Goal: Information Seeking & Learning: Learn about a topic

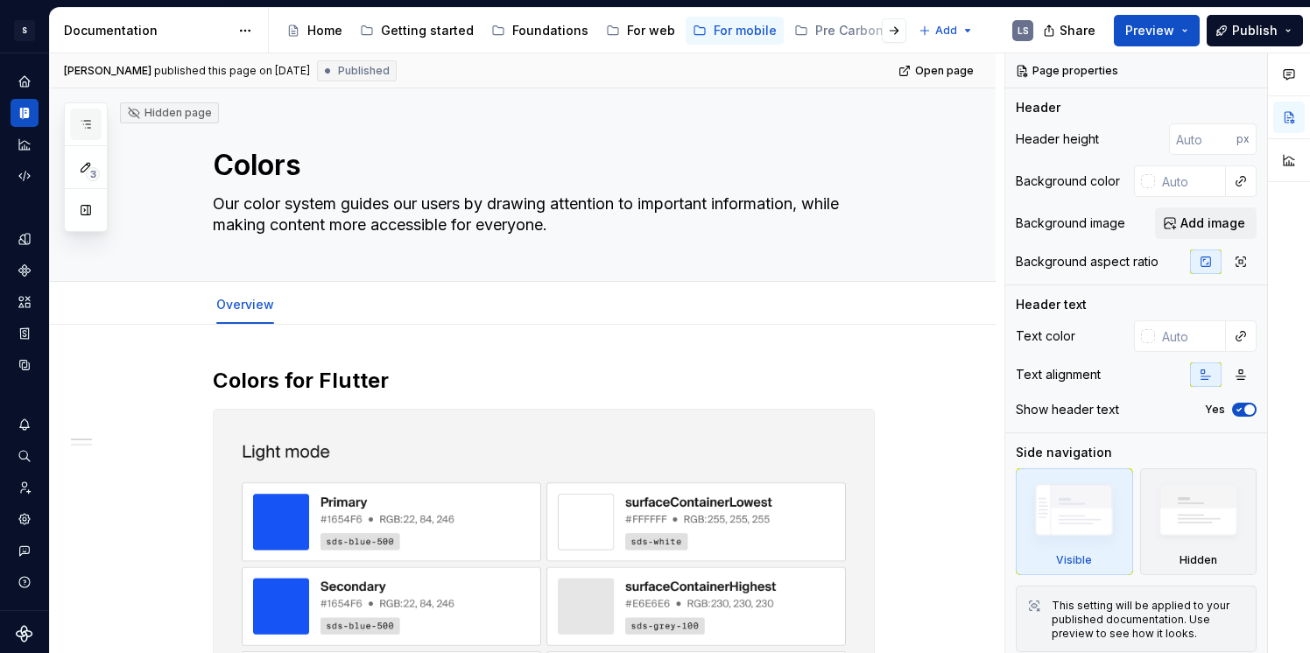
click at [84, 121] on icon "button" at bounding box center [86, 124] width 14 height 14
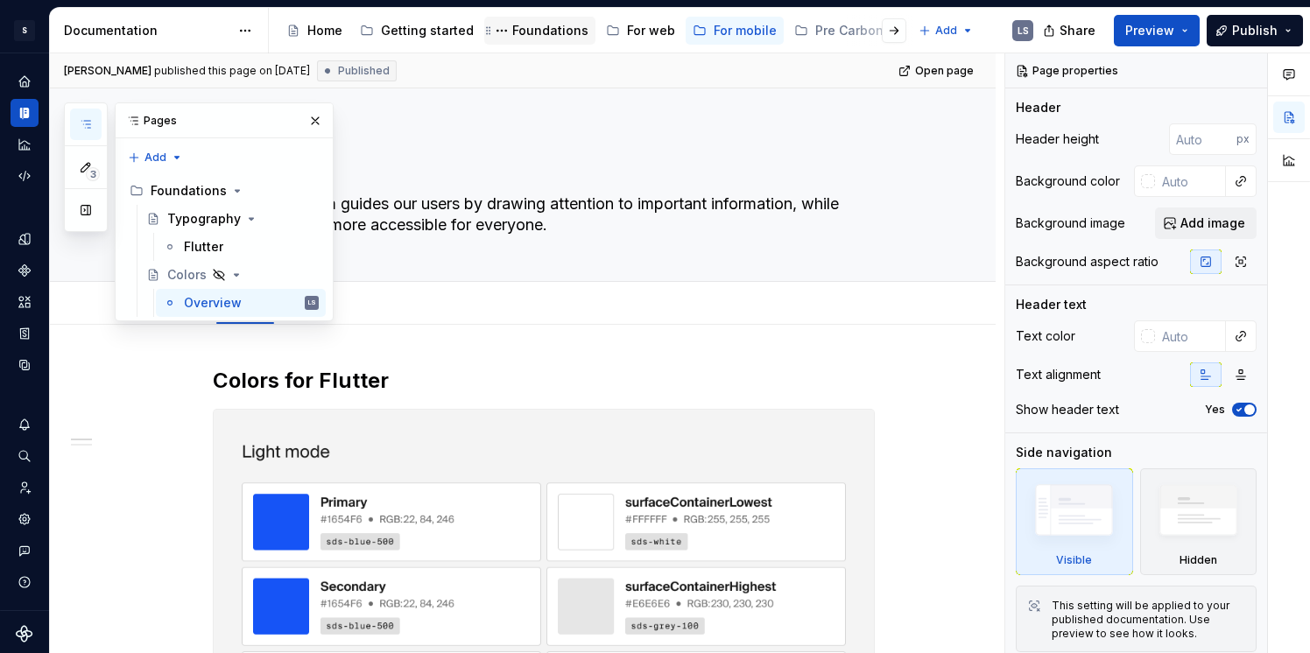
click at [548, 42] on div "Foundations" at bounding box center [539, 31] width 111 height 28
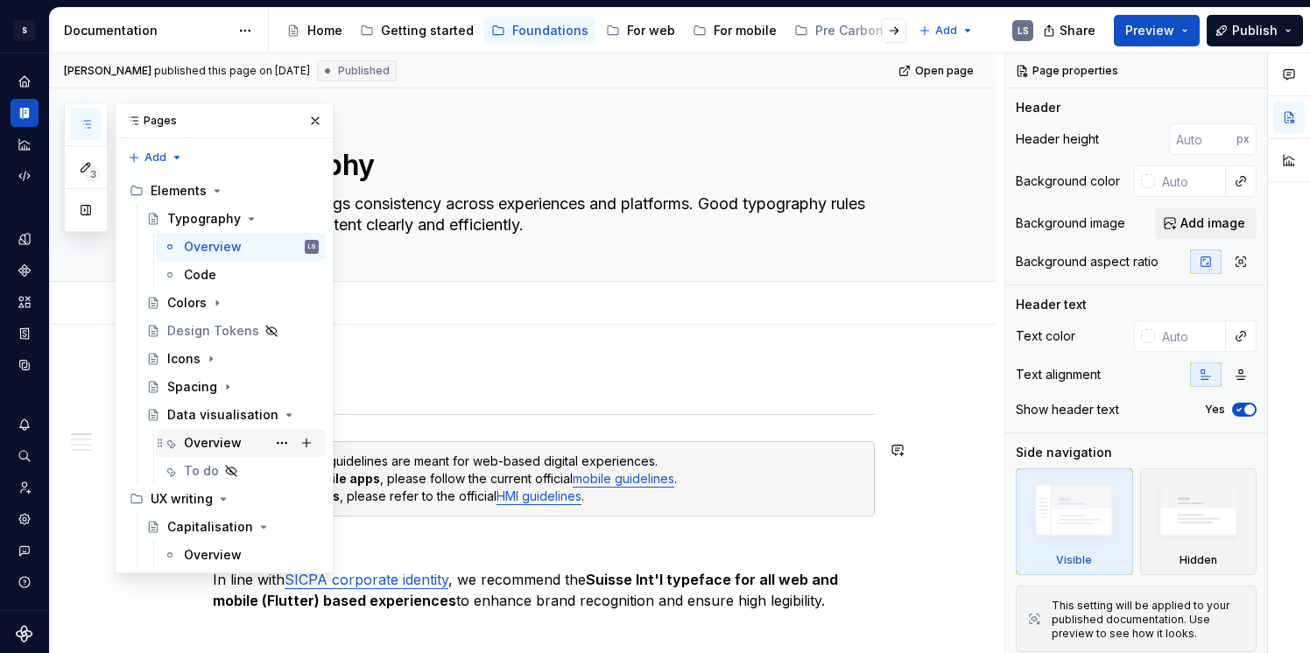
click at [190, 443] on div "Overview" at bounding box center [213, 443] width 58 height 18
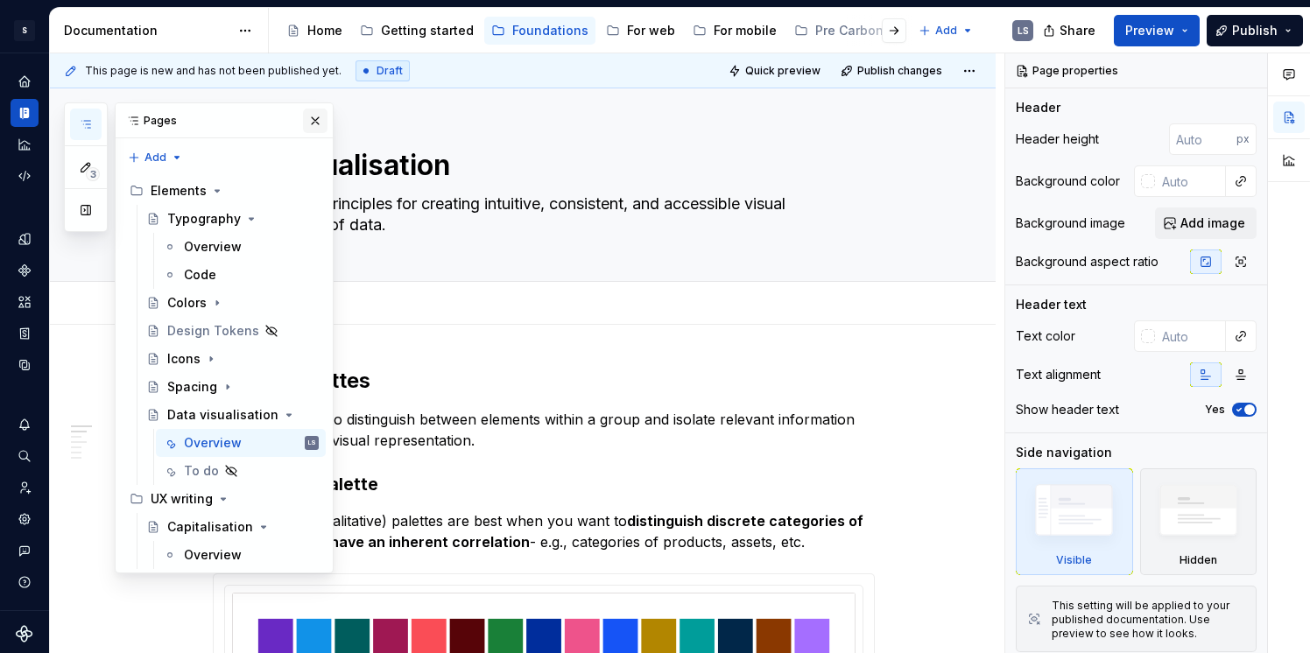
click at [315, 122] on button "button" at bounding box center [315, 121] width 25 height 25
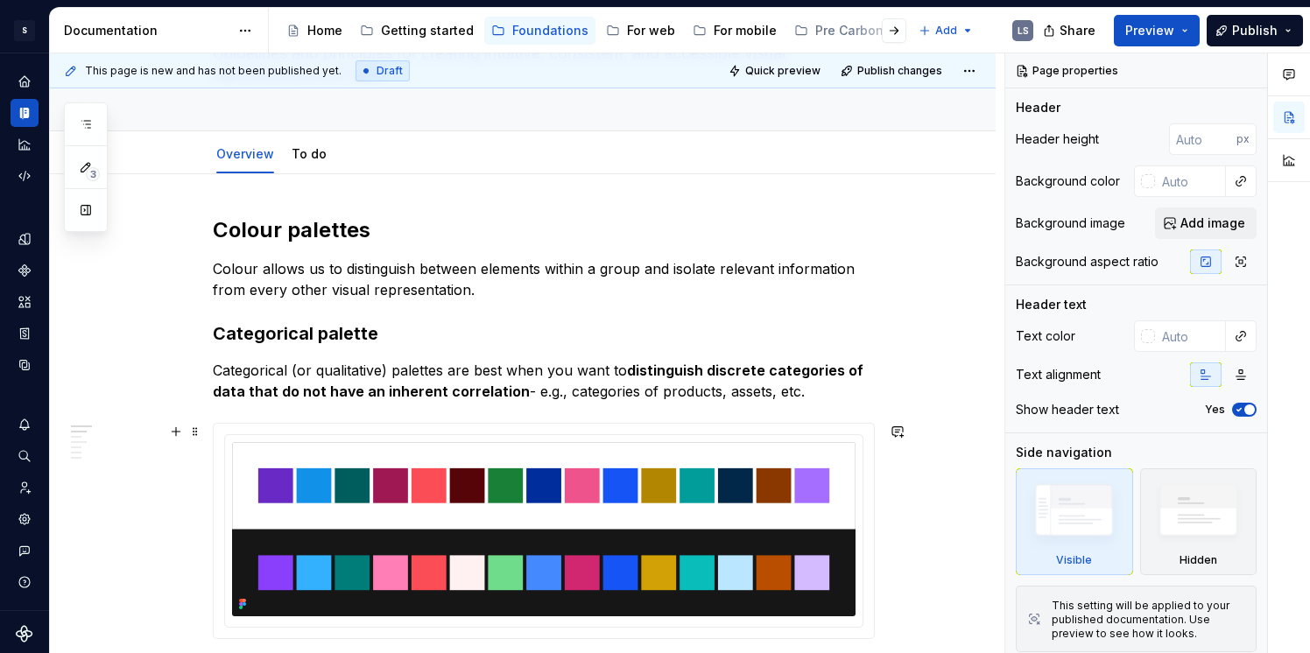
scroll to position [152, 0]
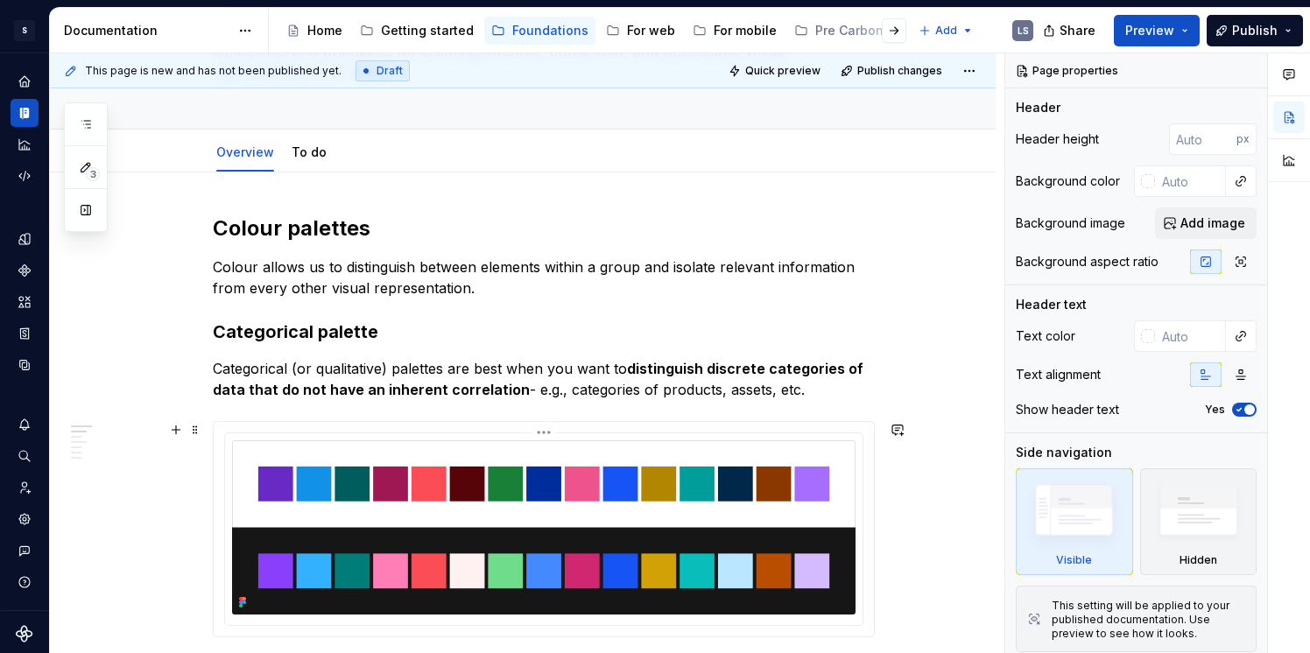
type textarea "*"
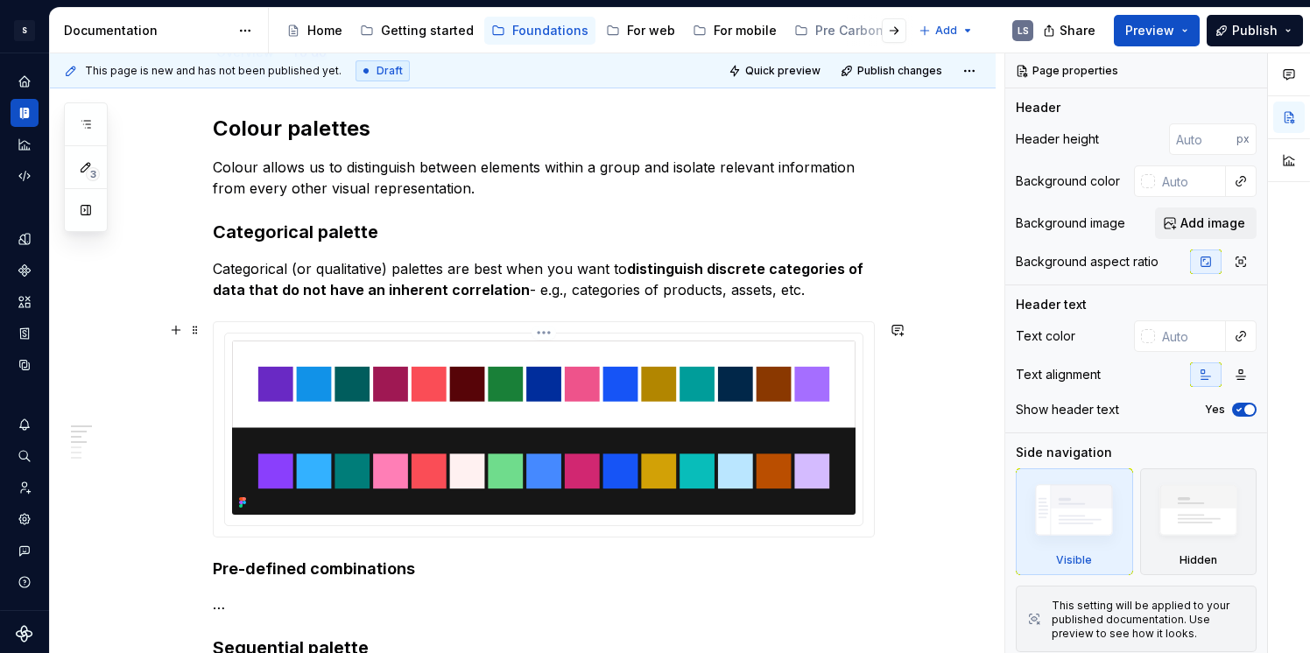
scroll to position [239, 0]
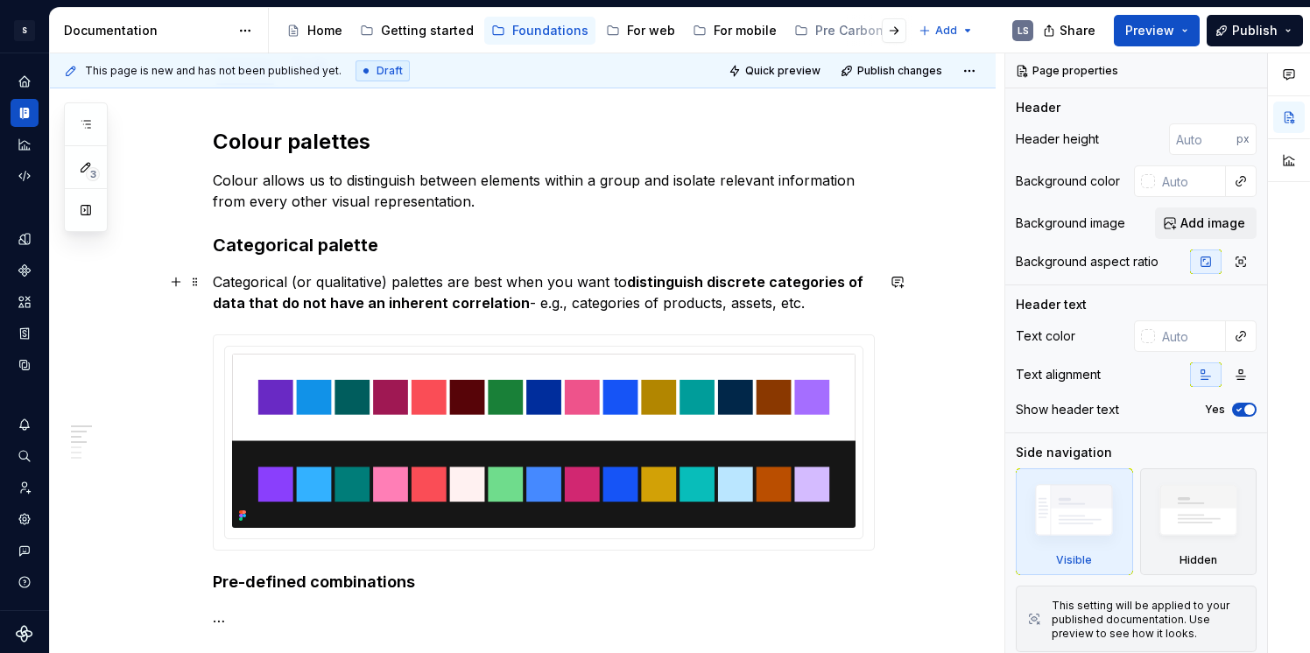
click at [813, 294] on p "Categorical (or qualitative) palettes are best when you want to distinguish dis…" at bounding box center [544, 293] width 662 height 42
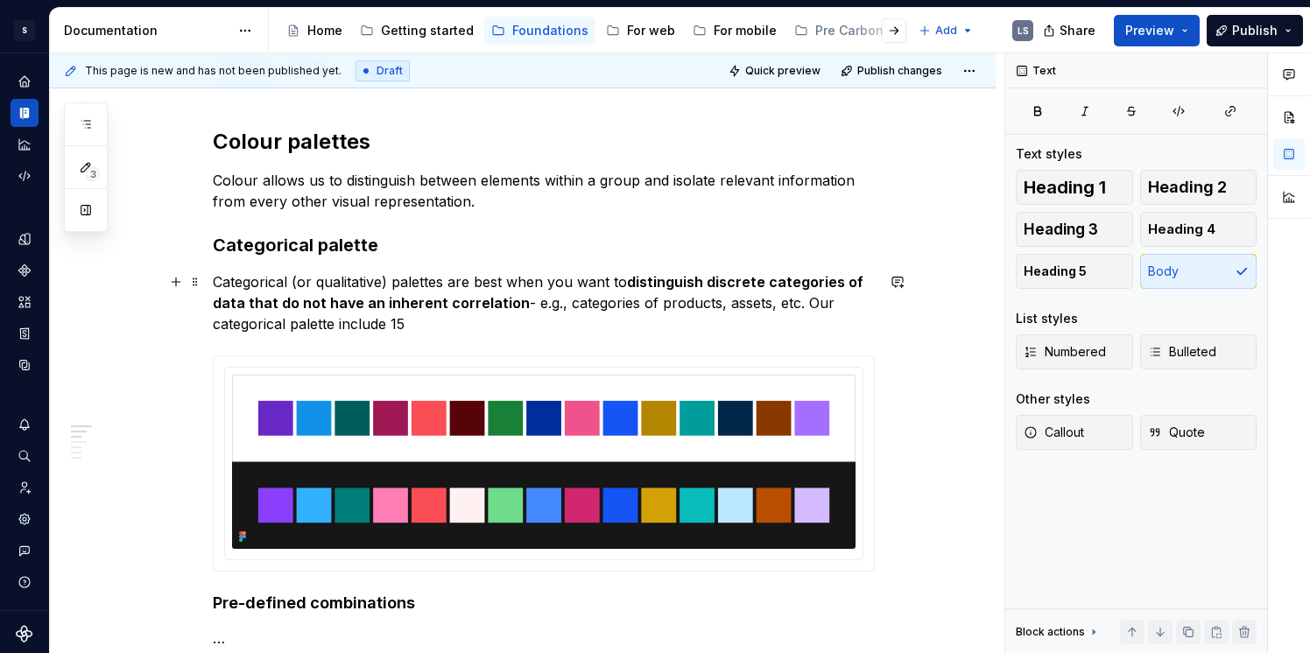
click at [377, 328] on p "Categorical (or qualitative) palettes are best when you want to distinguish dis…" at bounding box center [544, 303] width 662 height 63
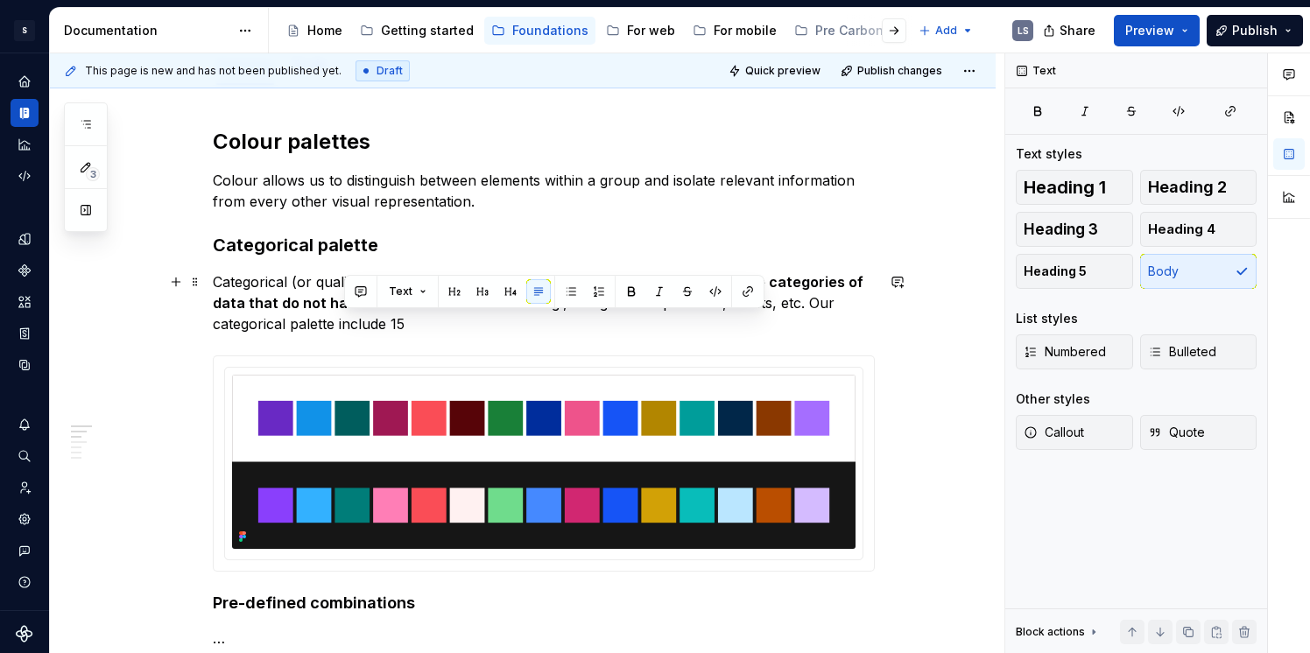
click at [423, 331] on p "Categorical (or qualitative) palettes are best when you want to distinguish dis…" at bounding box center [544, 303] width 662 height 63
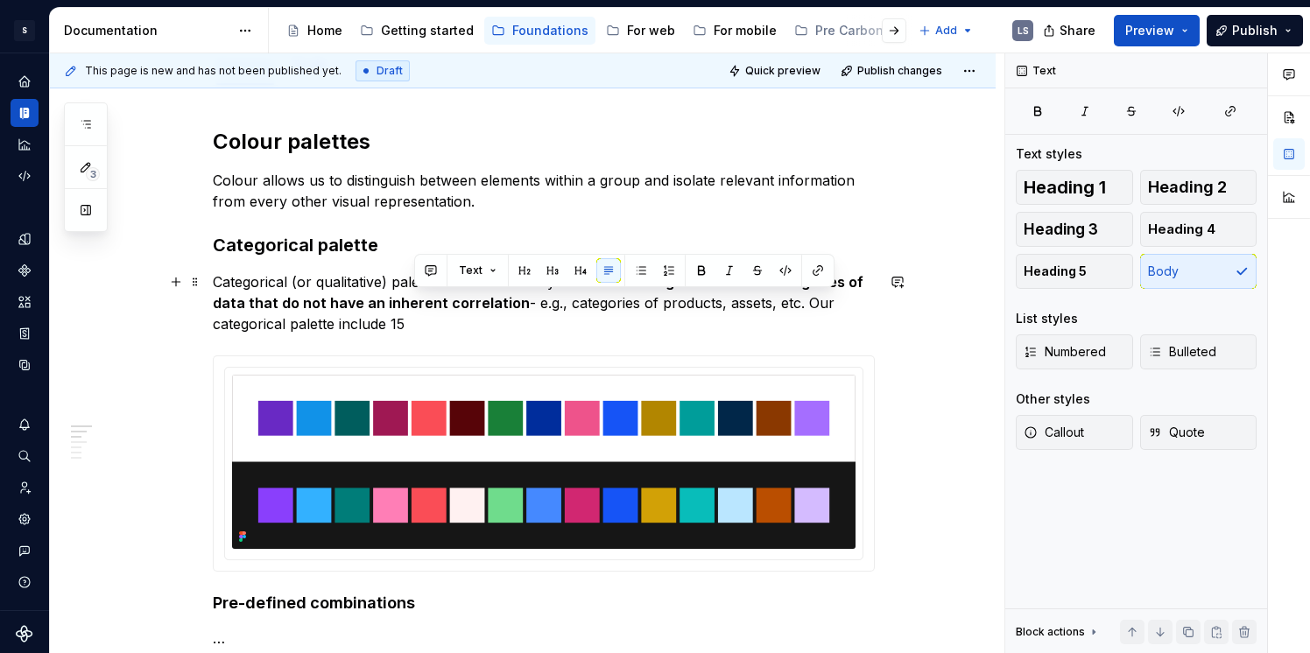
drag, startPoint x: 804, startPoint y: 304, endPoint x: 827, endPoint y: 314, distance: 24.7
click at [827, 314] on p "Categorical (or qualitative) palettes are best when you want to distinguish dis…" at bounding box center [544, 303] width 662 height 63
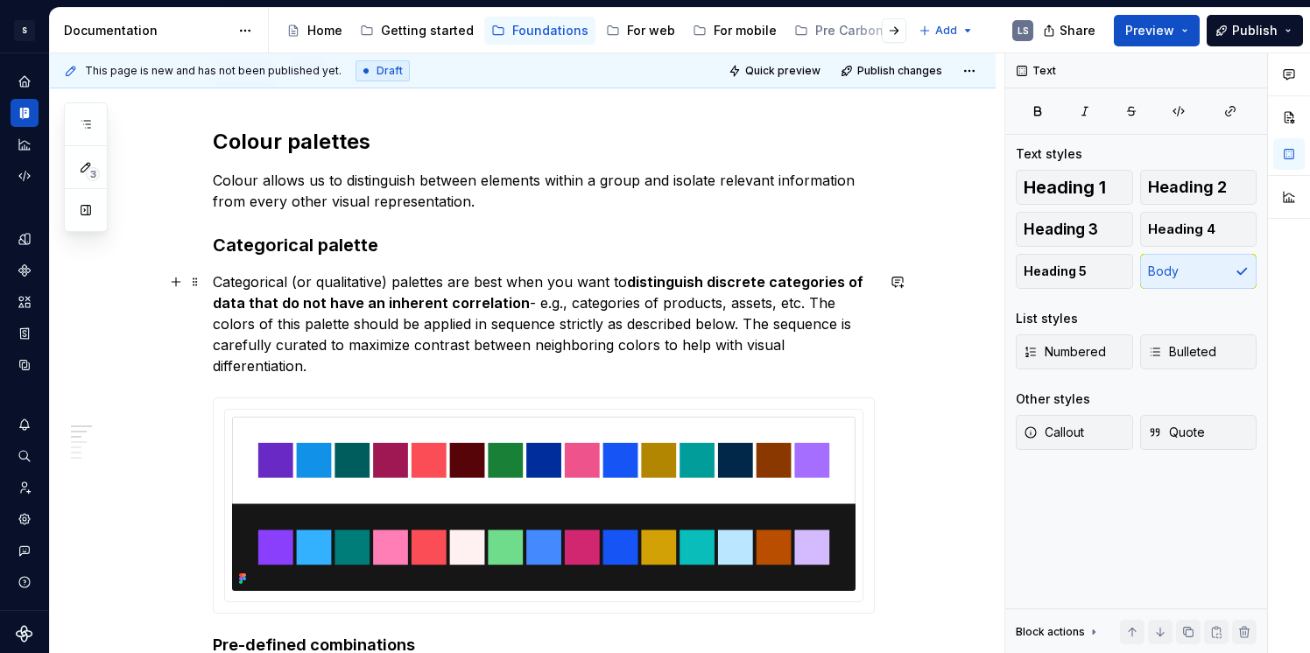
click at [815, 303] on p "Categorical (or qualitative) palettes are best when you want to distinguish dis…" at bounding box center [544, 324] width 662 height 105
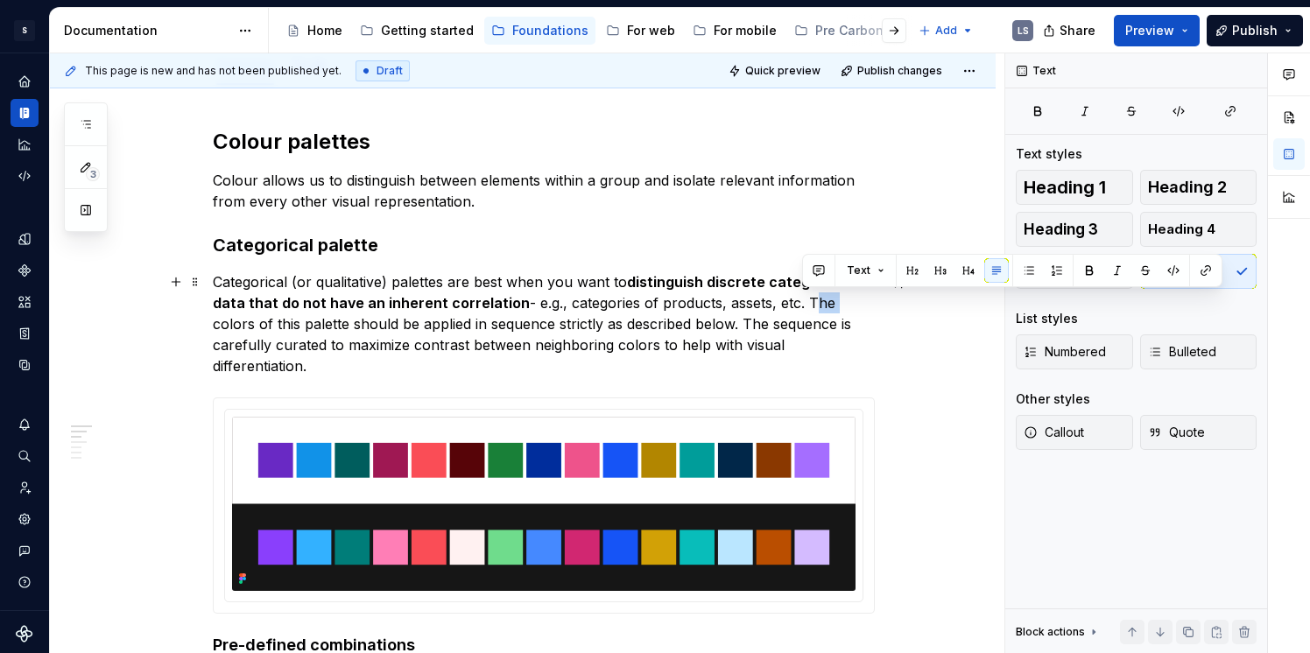
click at [815, 303] on p "Categorical (or qualitative) palettes are best when you want to distinguish dis…" at bounding box center [544, 324] width 662 height 105
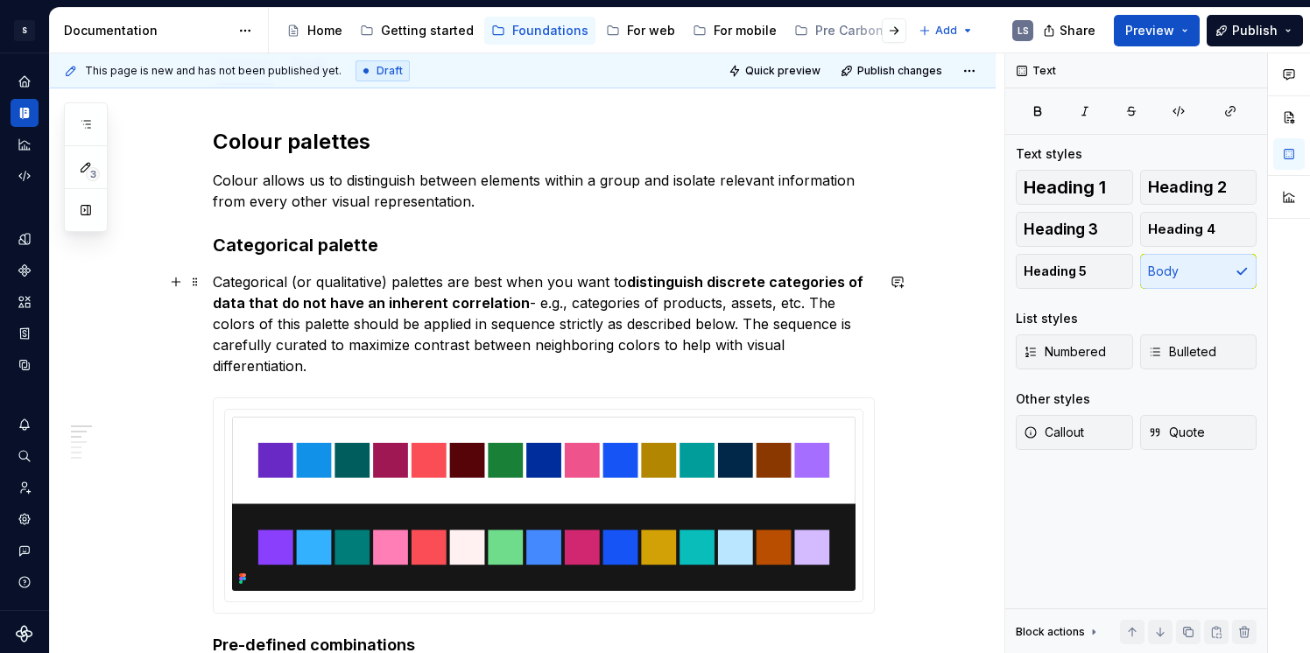
click at [834, 331] on p "Categorical (or qualitative) palettes are best when you want to distinguish dis…" at bounding box center [544, 324] width 662 height 105
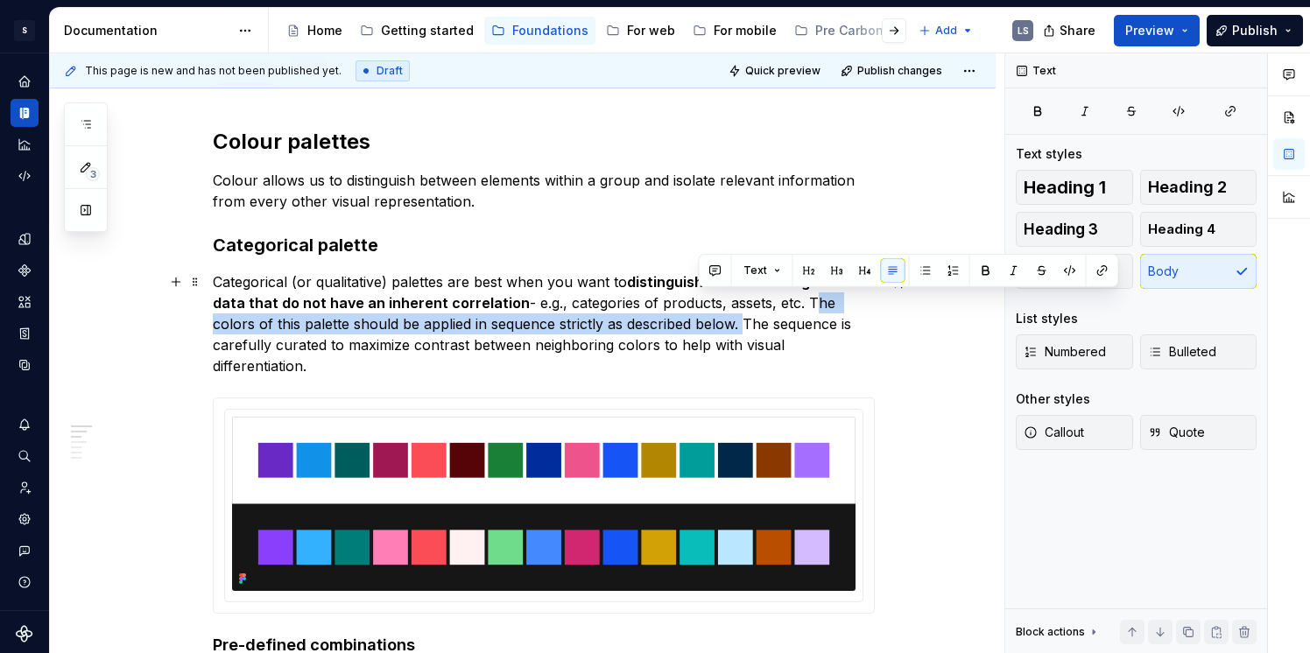
drag, startPoint x: 806, startPoint y: 307, endPoint x: 698, endPoint y: 327, distance: 109.6
click at [698, 327] on p "Categorical (or qualitative) palettes are best when you want to distinguish dis…" at bounding box center [544, 324] width 662 height 105
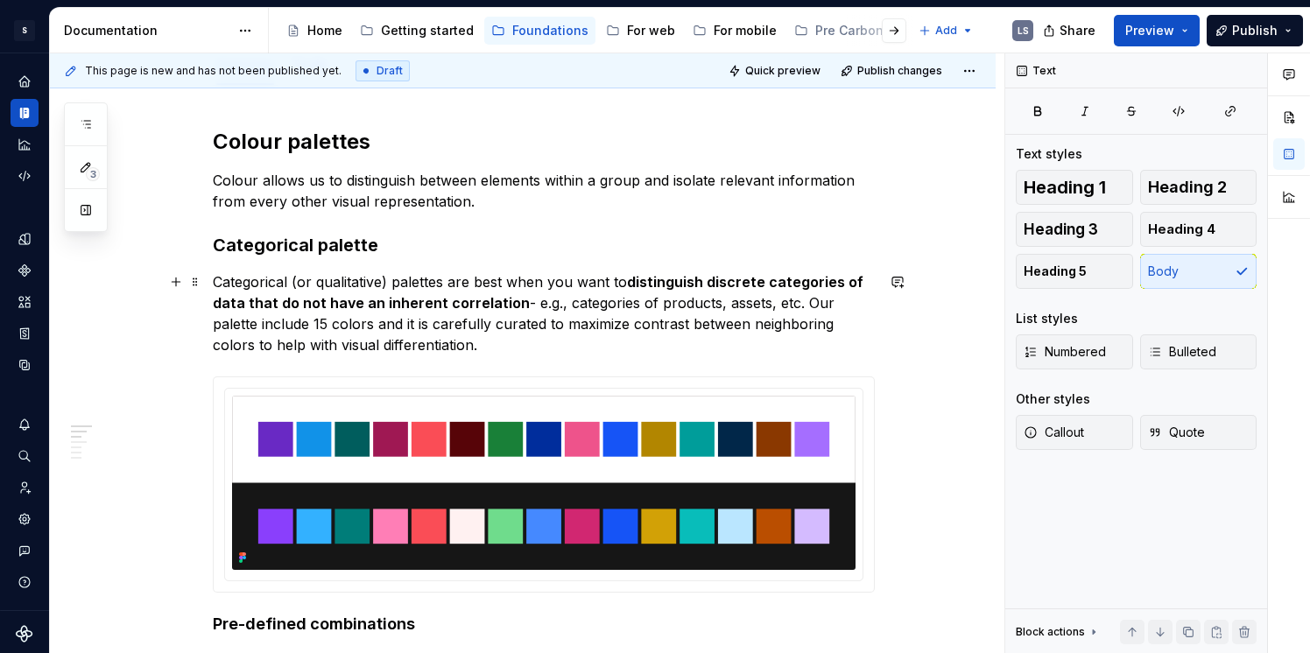
click at [343, 322] on p "Categorical (or qualitative) palettes are best when you want to distinguish dis…" at bounding box center [544, 314] width 662 height 84
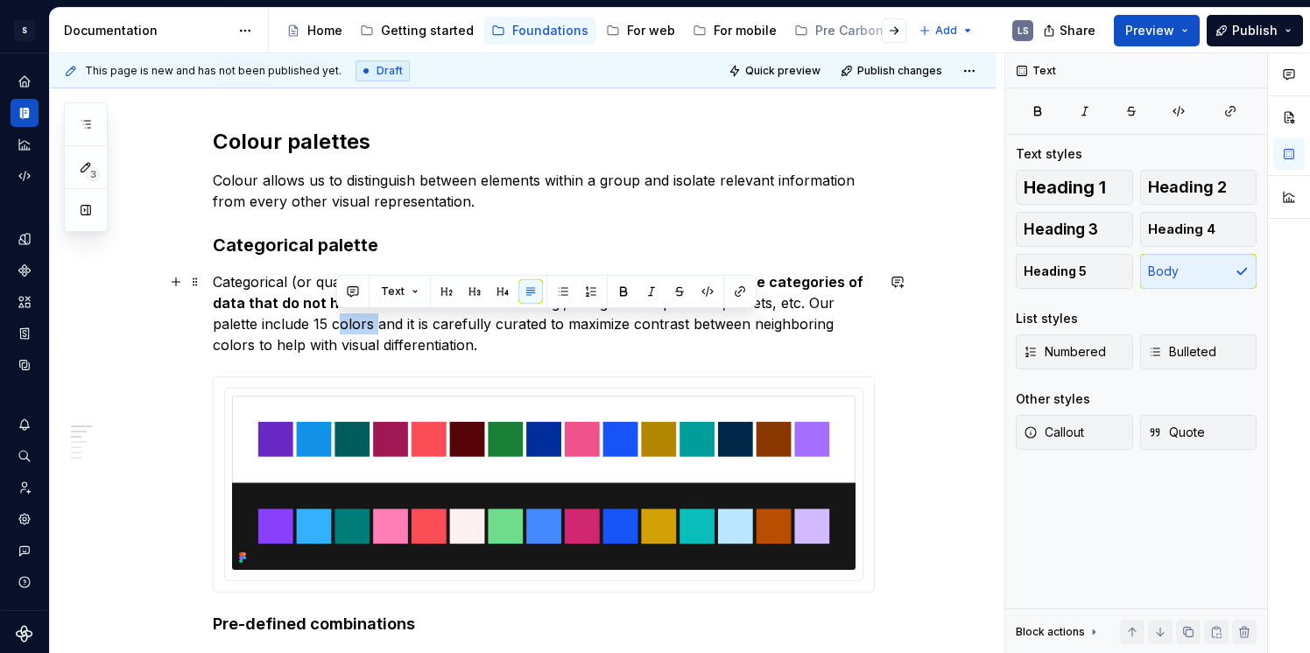
click at [342, 328] on p "Categorical (or qualitative) palettes are best when you want to distinguish dis…" at bounding box center [544, 314] width 662 height 84
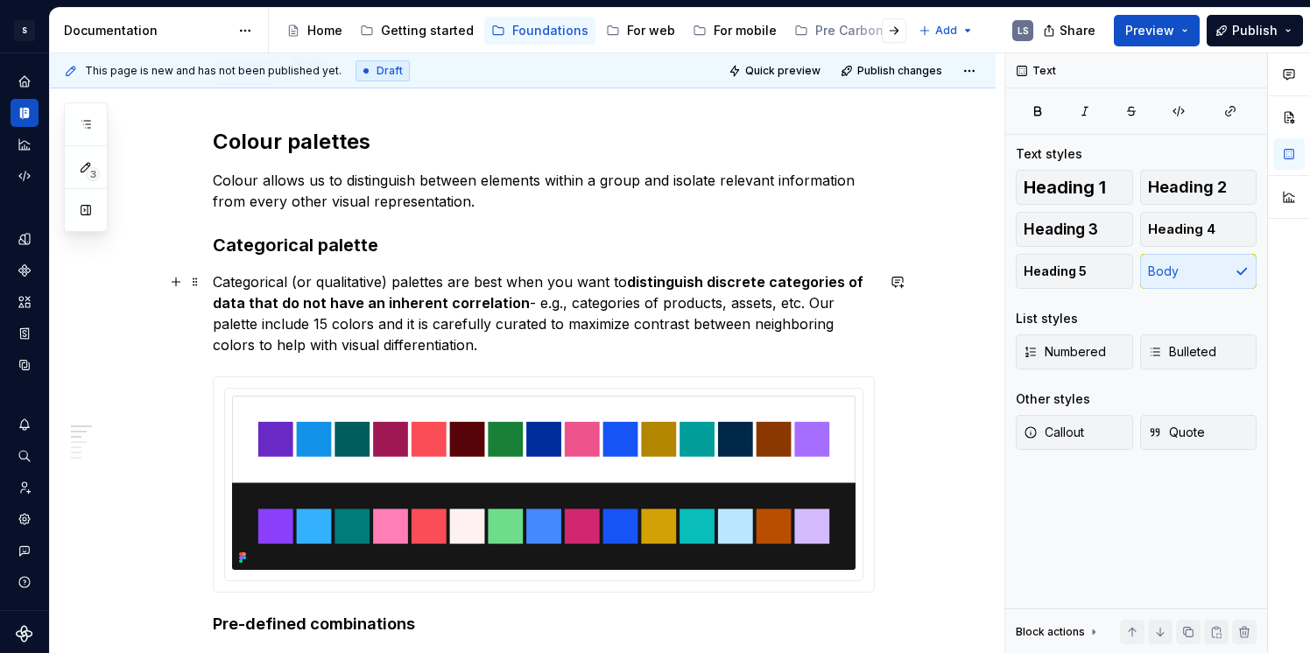
click at [364, 324] on p "Categorical (or qualitative) palettes are best when you want to distinguish dis…" at bounding box center [544, 314] width 662 height 84
click at [246, 345] on p "Categorical (or qualitative) palettes are best when you want to distinguish dis…" at bounding box center [544, 314] width 662 height 84
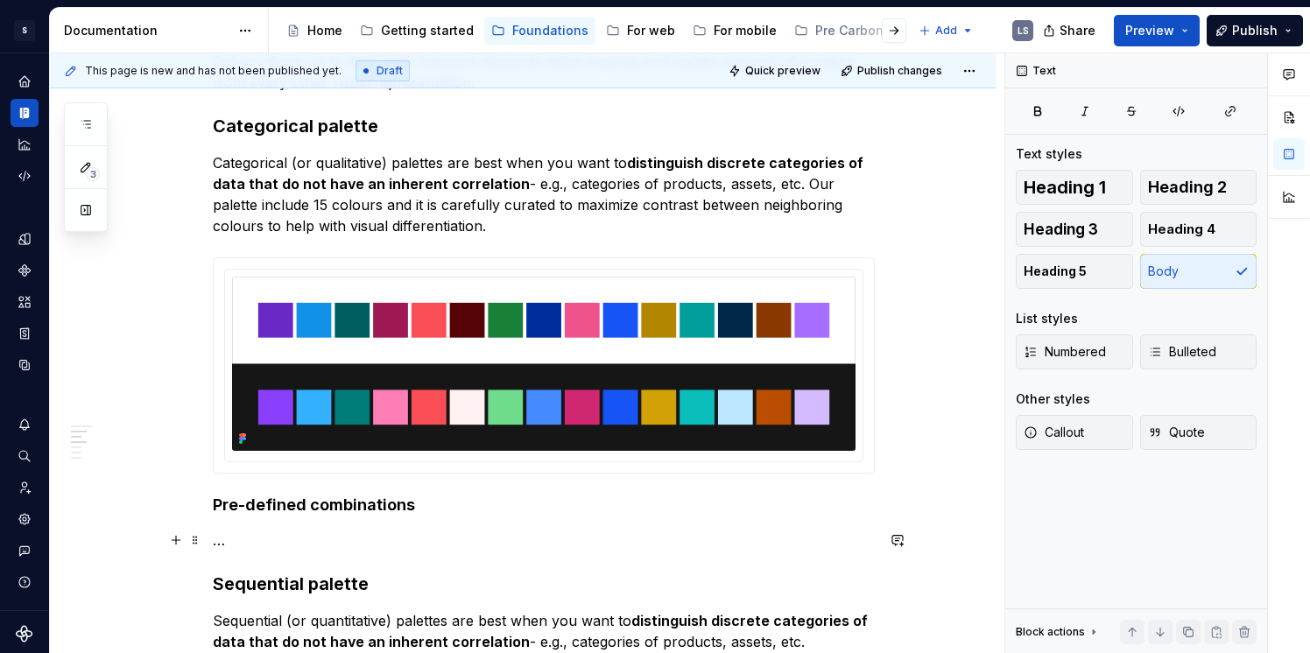
scroll to position [355, 0]
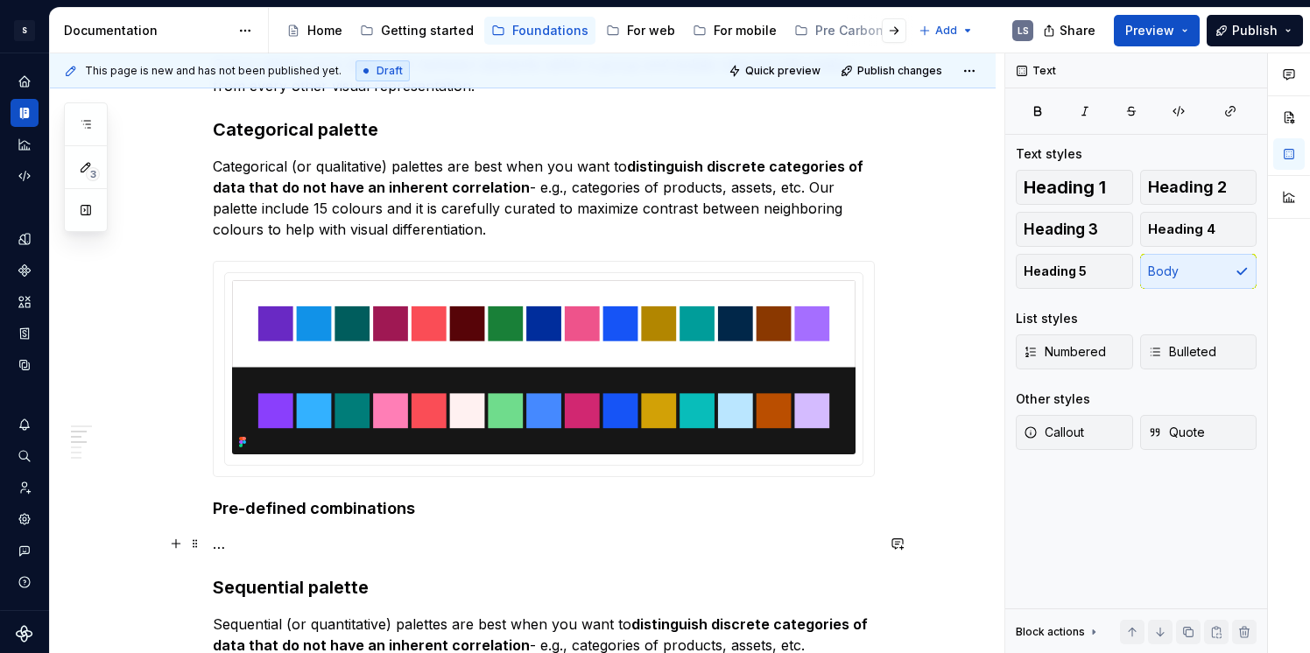
click at [258, 542] on p "…" at bounding box center [544, 543] width 662 height 21
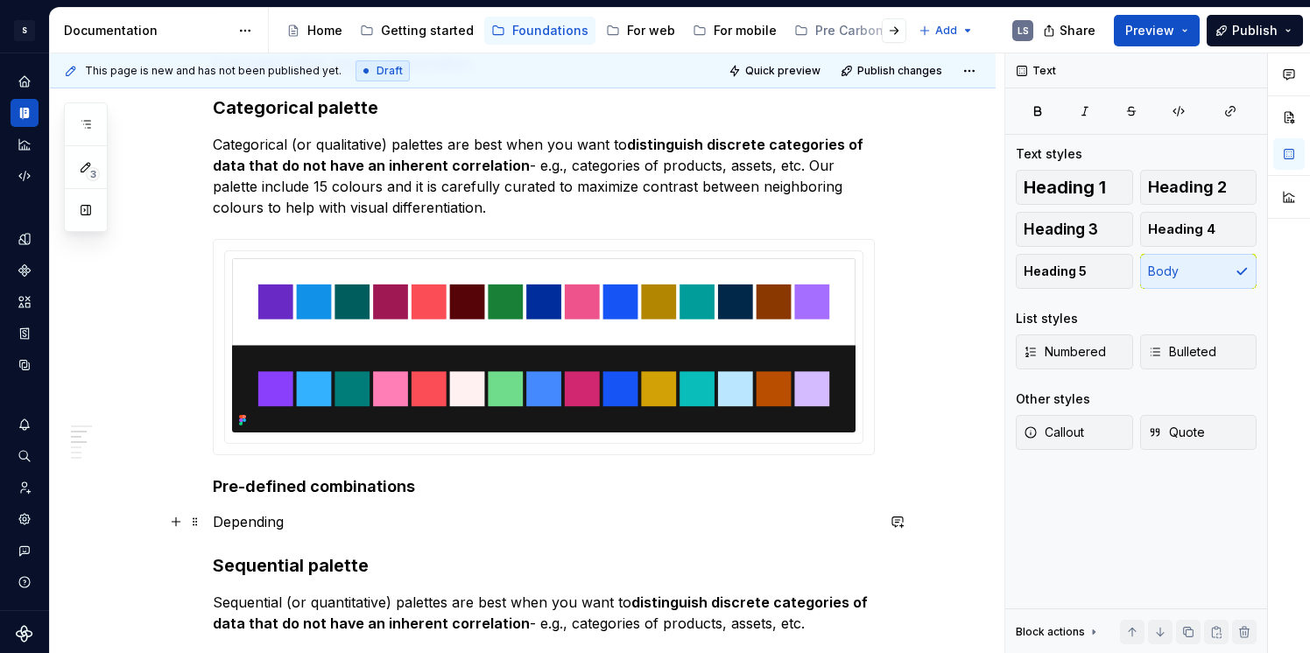
click at [261, 521] on p "Depending" at bounding box center [544, 522] width 662 height 21
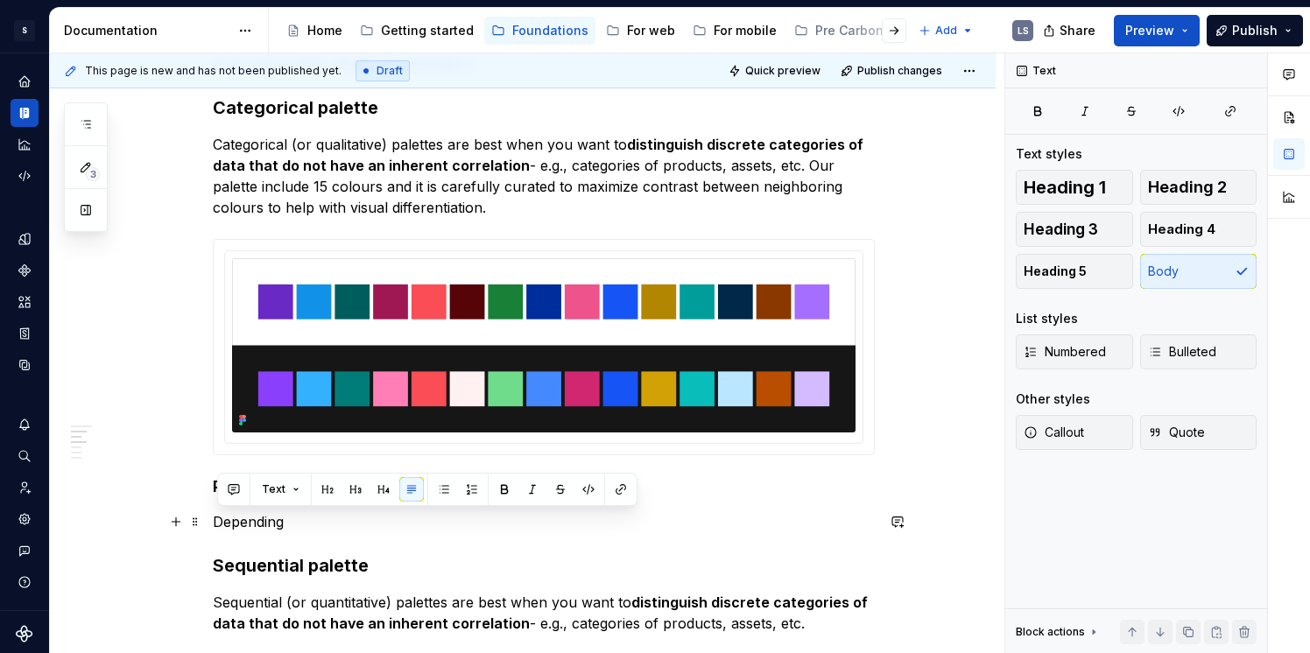
click at [285, 521] on p "Depending" at bounding box center [544, 522] width 662 height 21
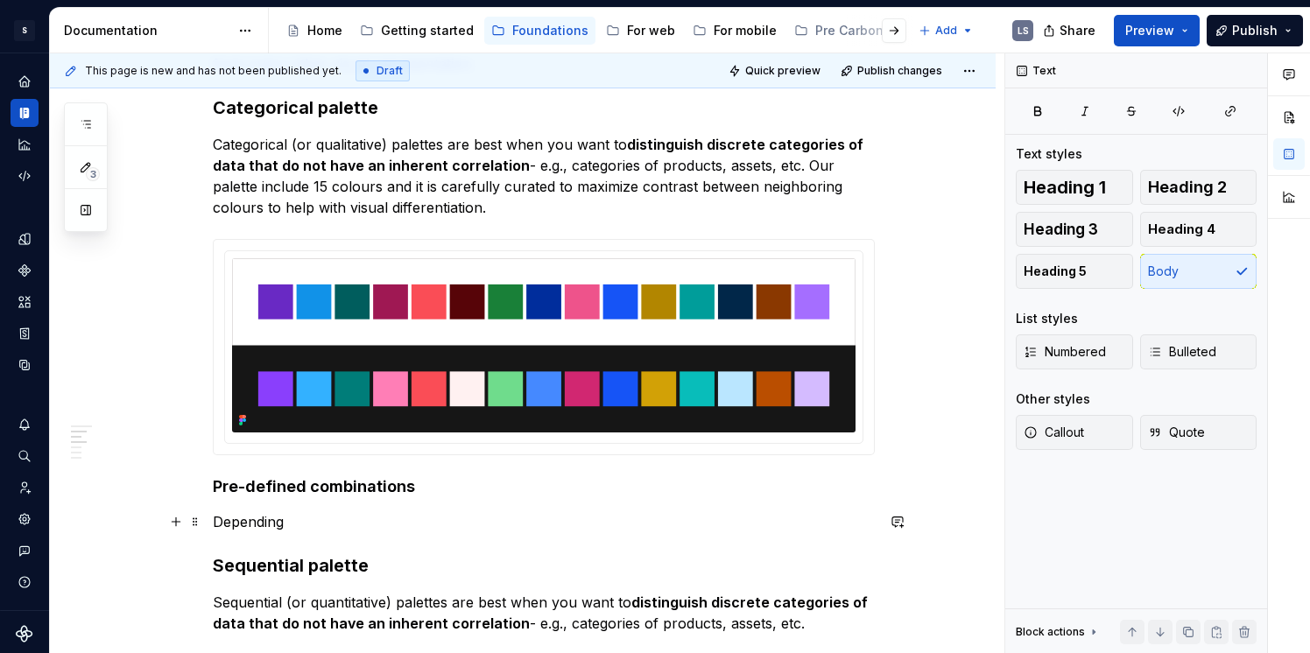
click at [299, 522] on p "Depending" at bounding box center [544, 522] width 662 height 21
click at [512, 201] on p "Categorical (or qualitative) palettes are best when you want to distinguish dis…" at bounding box center [544, 176] width 662 height 84
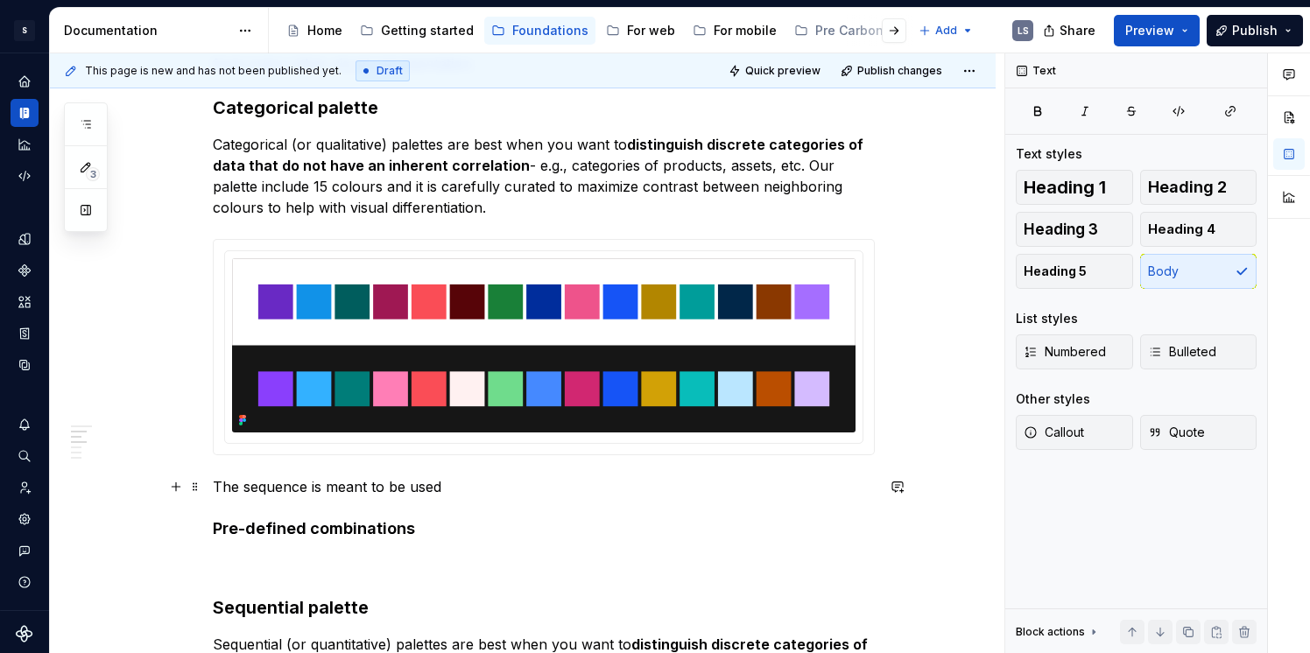
click at [430, 478] on p "The sequence is meant to be used" at bounding box center [544, 486] width 662 height 21
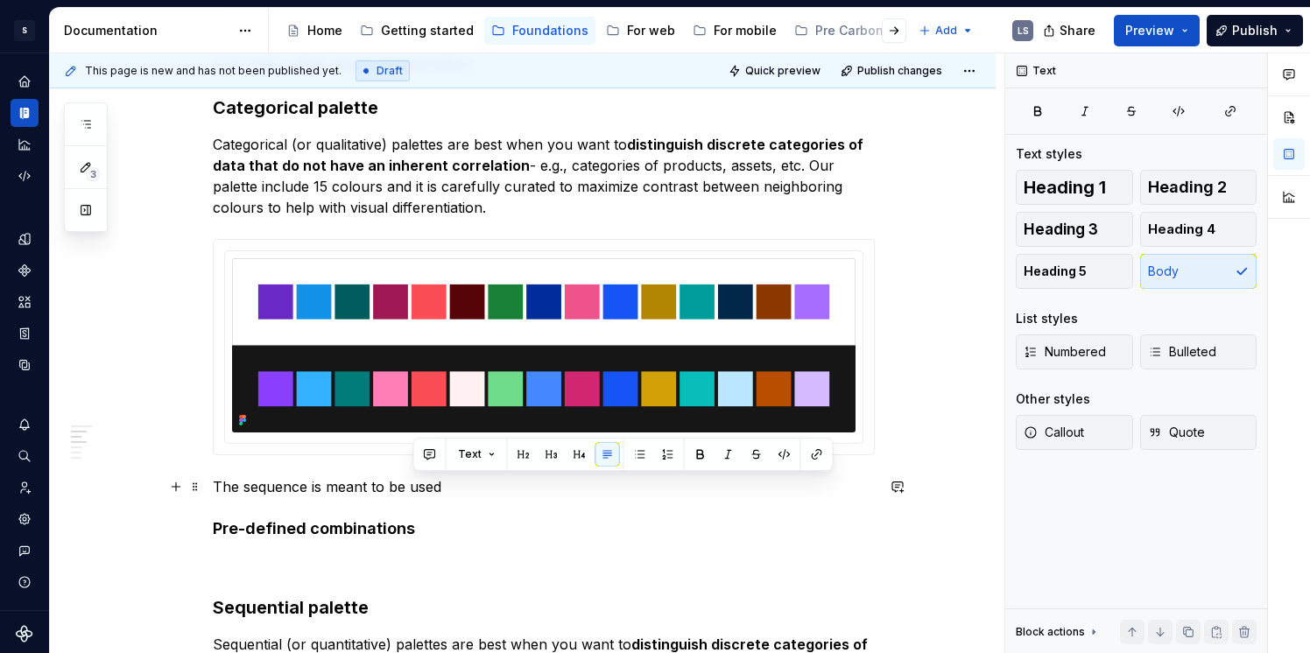
click at [467, 488] on p "The sequence is meant to be used" at bounding box center [544, 486] width 662 height 21
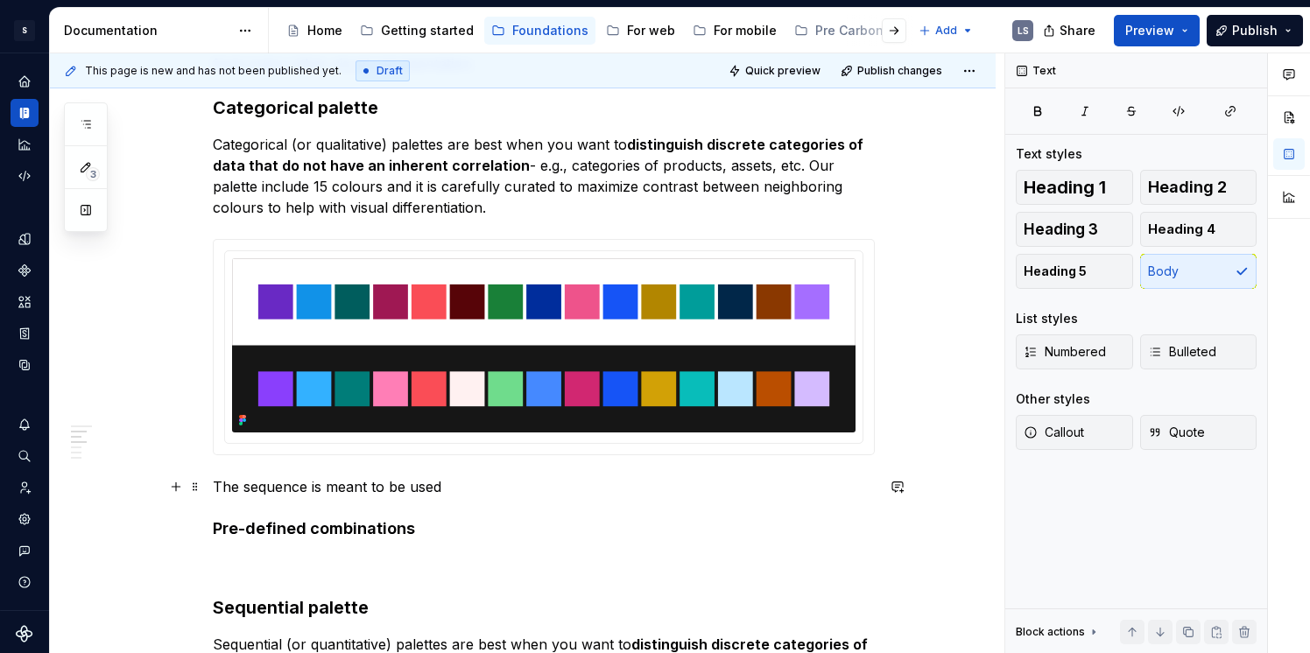
click at [467, 488] on p "The sequence is meant to be used" at bounding box center [544, 486] width 662 height 21
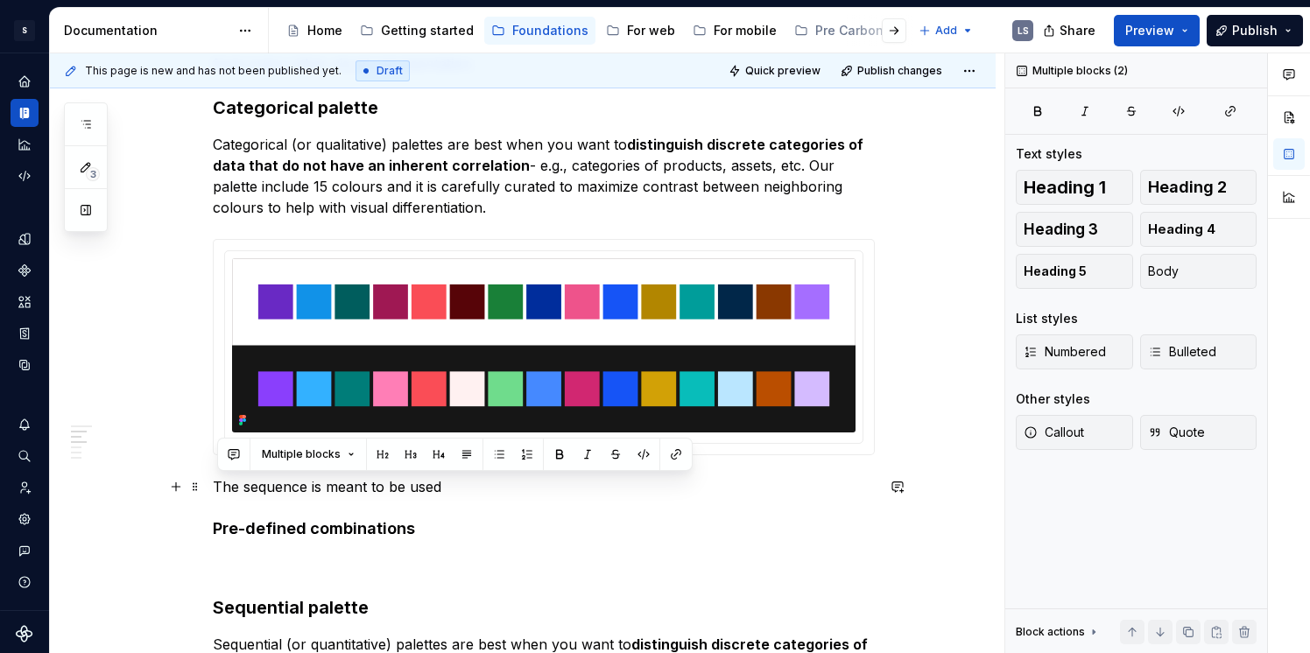
click at [457, 492] on p "The sequence is meant to be used" at bounding box center [544, 486] width 662 height 21
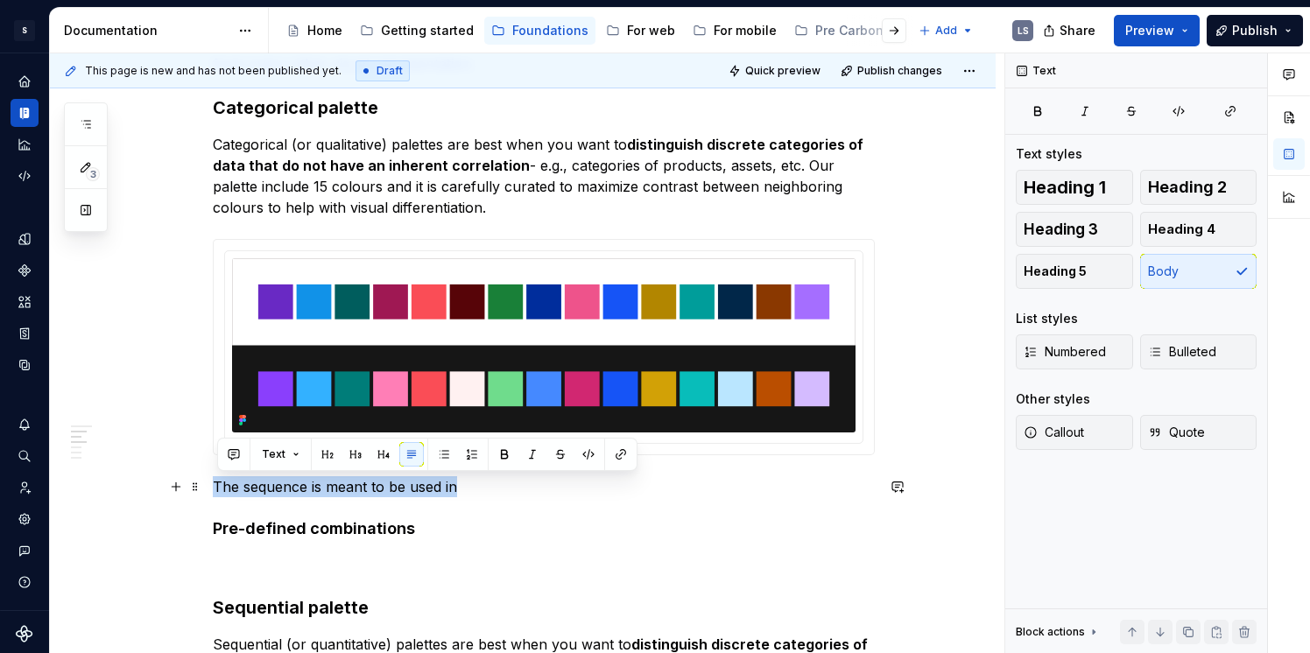
drag, startPoint x: 461, startPoint y: 493, endPoint x: 219, endPoint y: 483, distance: 242.0
click at [219, 483] on p "The sequence is meant to be used in" at bounding box center [544, 486] width 662 height 21
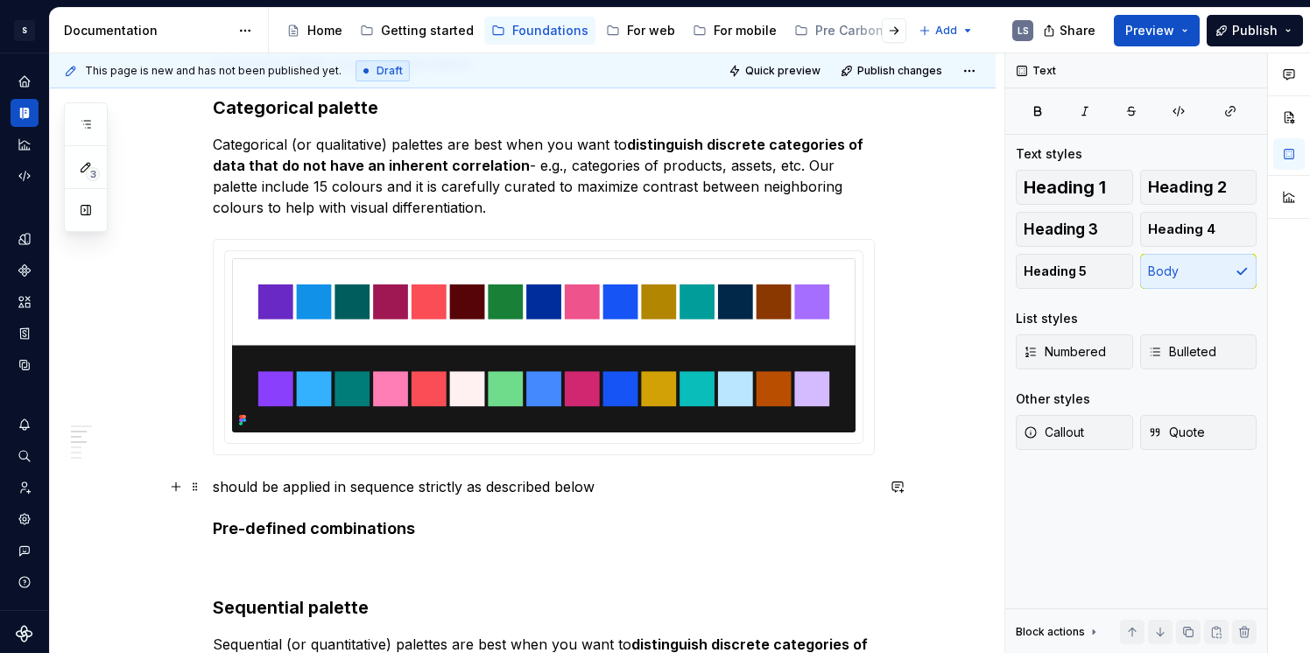
click at [224, 491] on p "should be applied in sequence strictly as described below" at bounding box center [544, 486] width 662 height 21
click at [588, 488] on p "should be applied in sequence strictly as described below" at bounding box center [544, 486] width 662 height 21
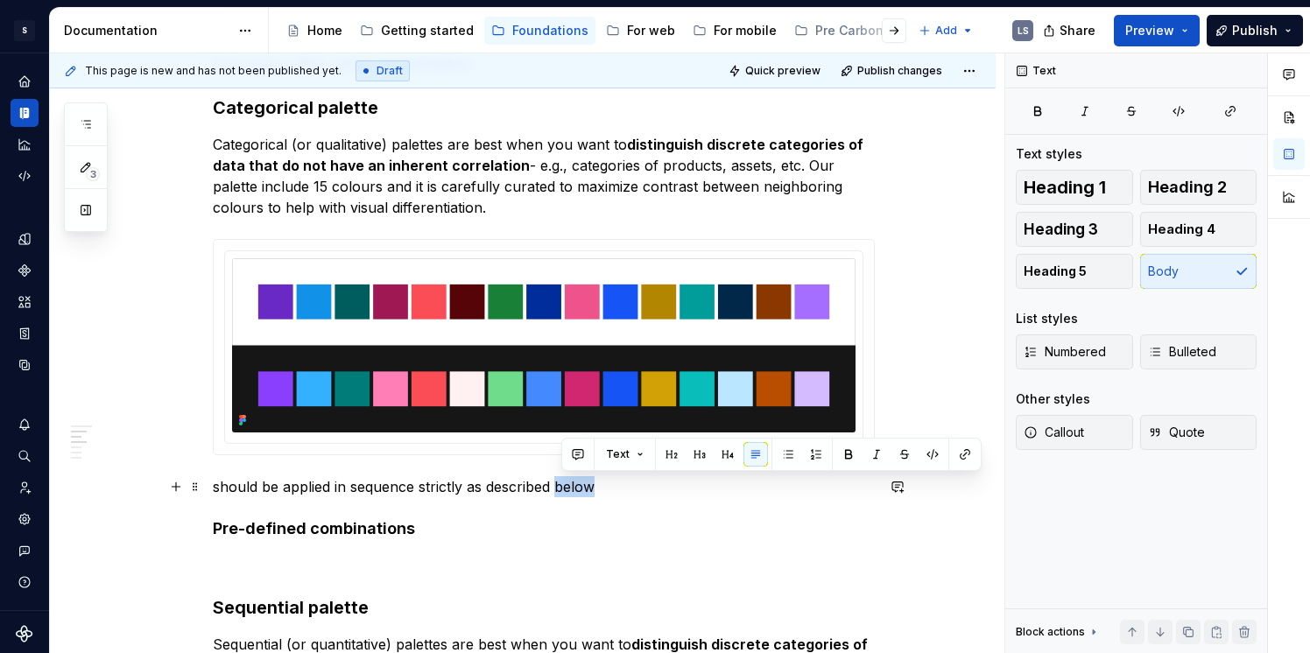
click at [588, 488] on p "should be applied in sequence strictly as described below" at bounding box center [544, 486] width 662 height 21
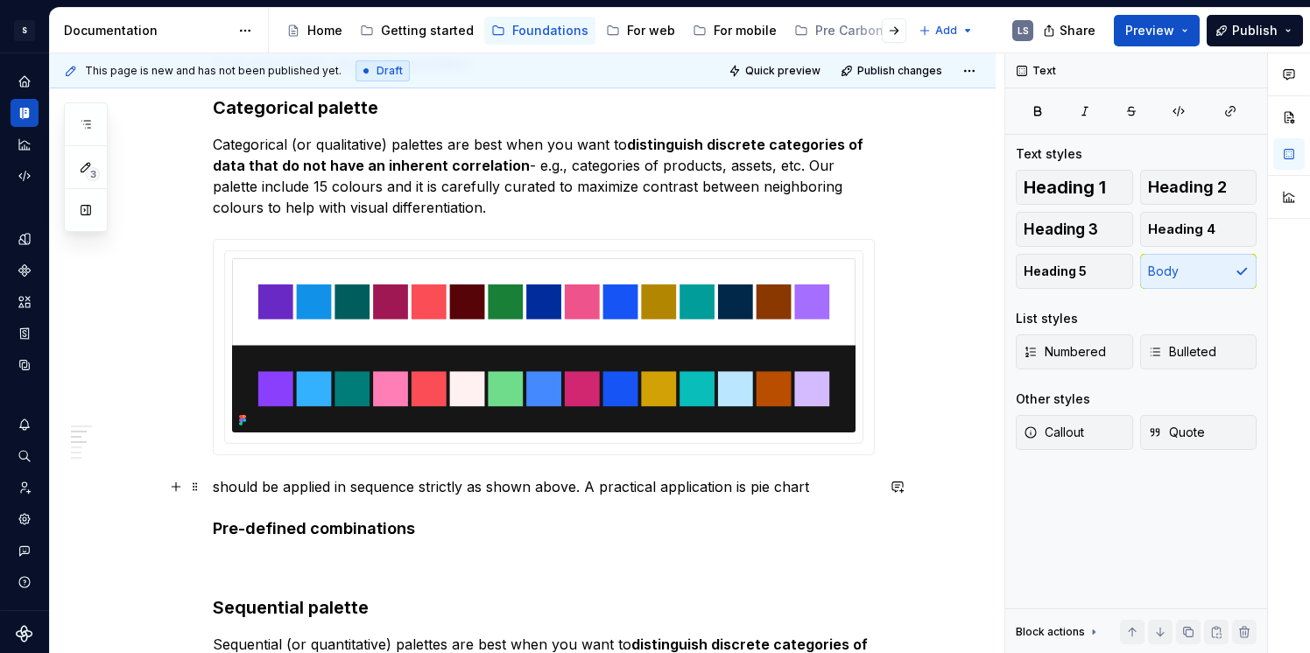
click at [787, 489] on p "should be applied in sequence strictly as shown above. A practical application …" at bounding box center [544, 486] width 662 height 21
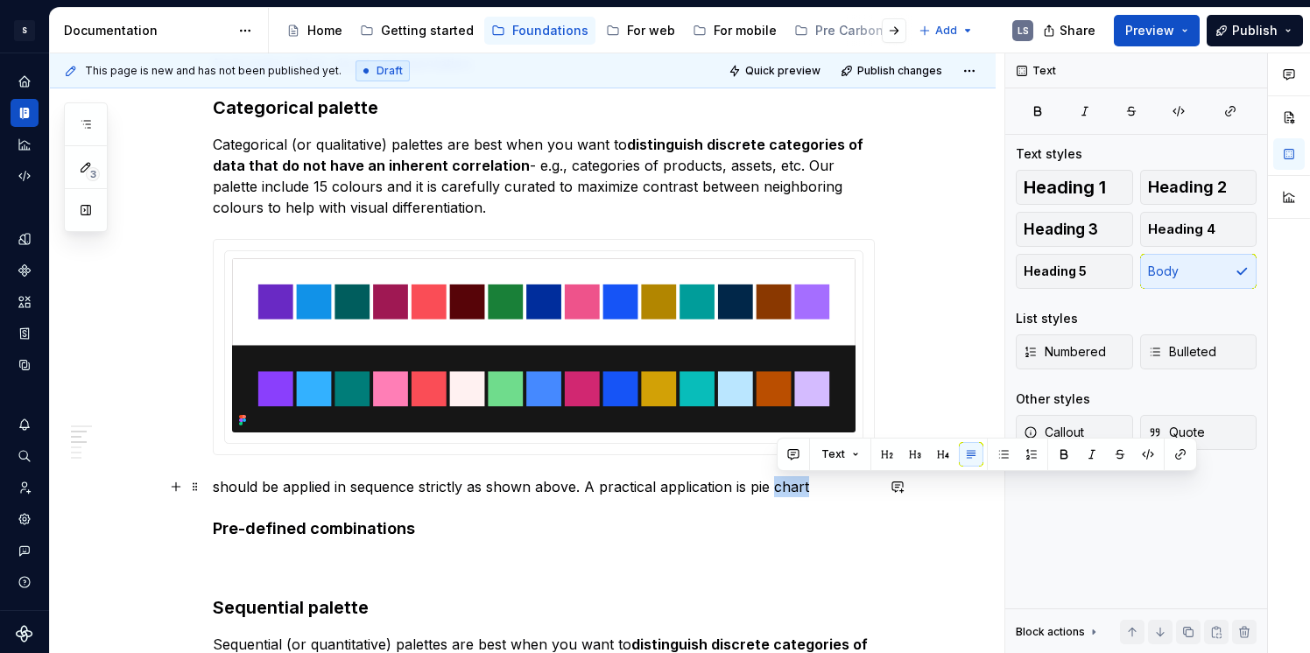
click at [787, 489] on p "should be applied in sequence strictly as shown above. A practical application …" at bounding box center [544, 486] width 662 height 21
click at [755, 490] on p "should be applied in sequence strictly as shown above. A practical application …" at bounding box center [544, 486] width 662 height 21
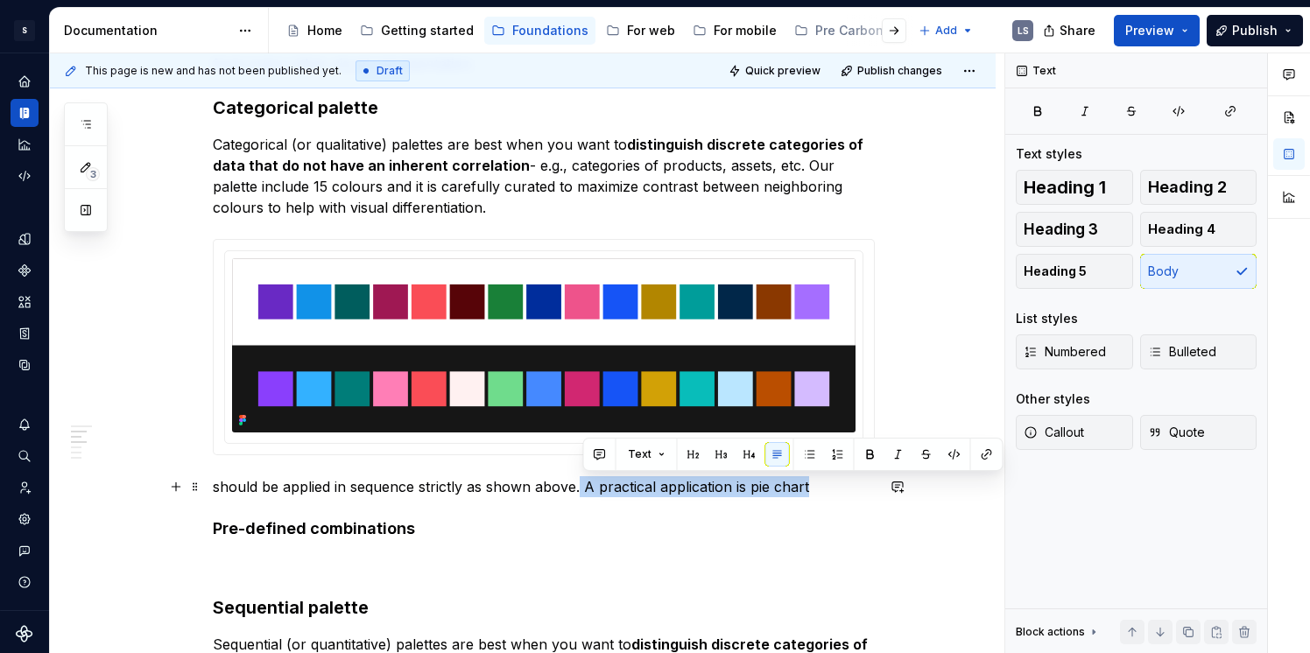
drag, startPoint x: 583, startPoint y: 486, endPoint x: 813, endPoint y: 496, distance: 229.7
click at [813, 496] on p "should be applied in sequence strictly as shown above. A practical application …" at bounding box center [544, 486] width 662 height 21
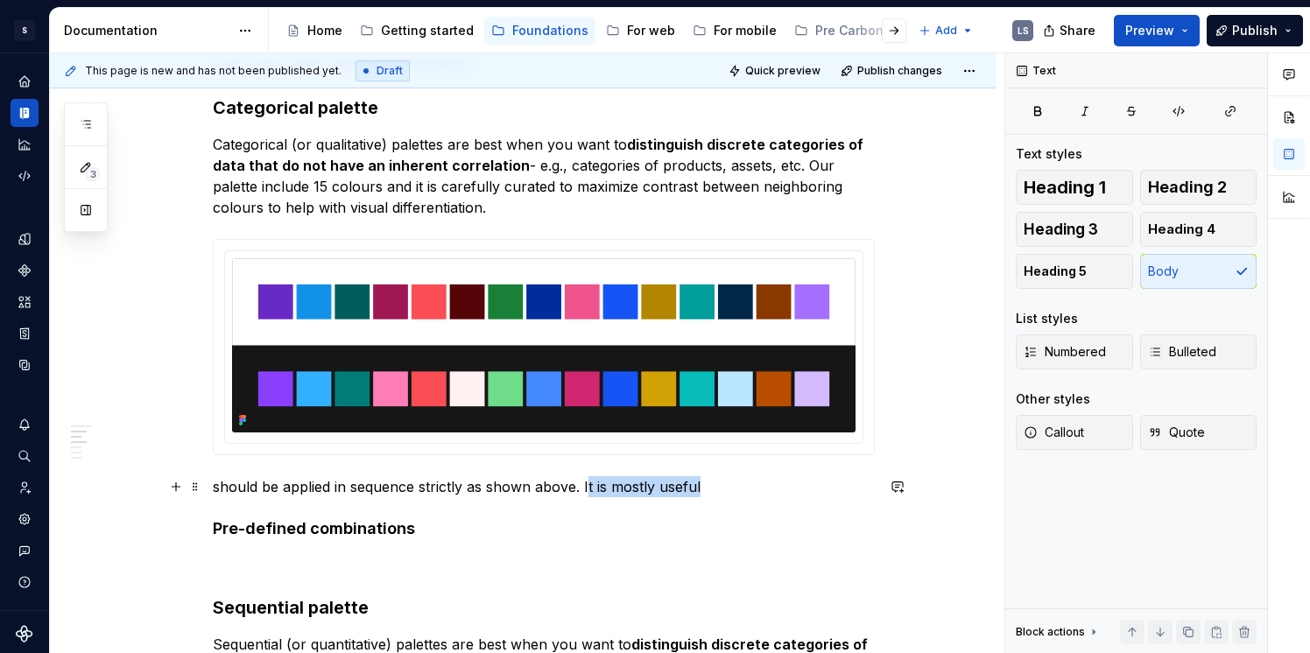
click at [589, 485] on p "should be applied in sequence strictly as shown above. It is mostly useful" at bounding box center [544, 486] width 662 height 21
click at [221, 479] on p "should be applied in sequence strictly as shown above." at bounding box center [544, 486] width 662 height 21
click at [534, 483] on p "The colors should be applied in sequence strictly as shown above." at bounding box center [544, 486] width 662 height 21
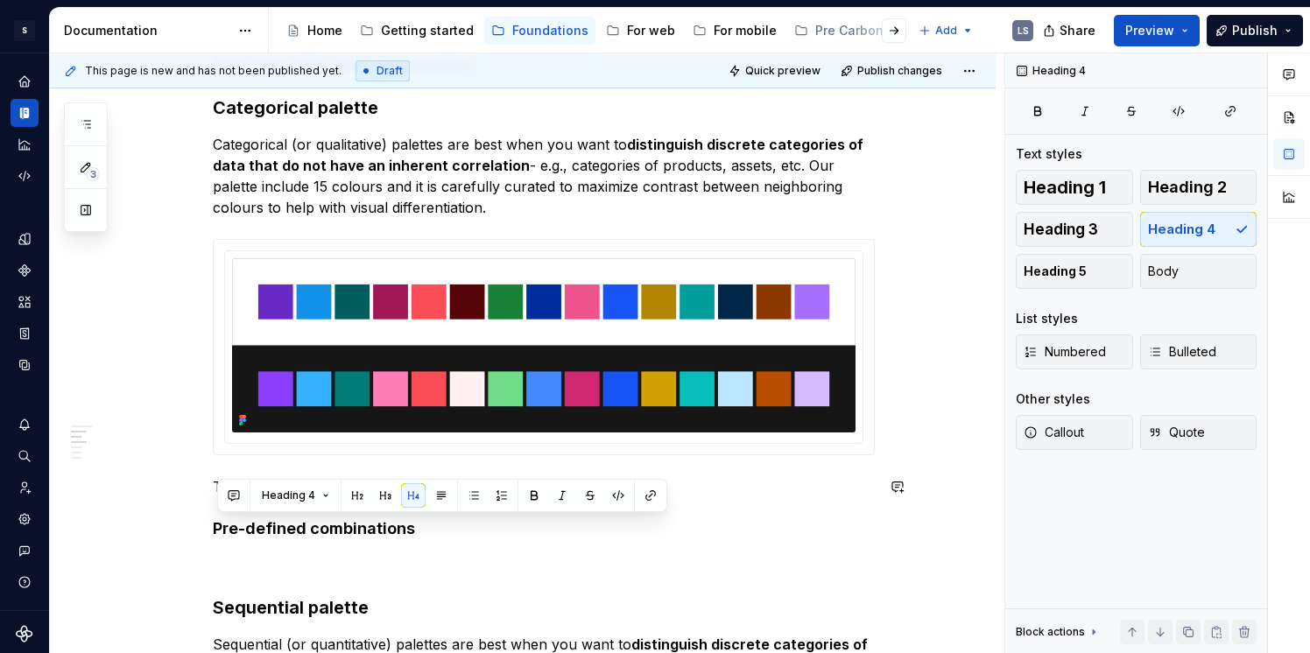
click at [674, 488] on p "The colors should be applied in sequence strictly as shown above." at bounding box center [544, 486] width 662 height 21
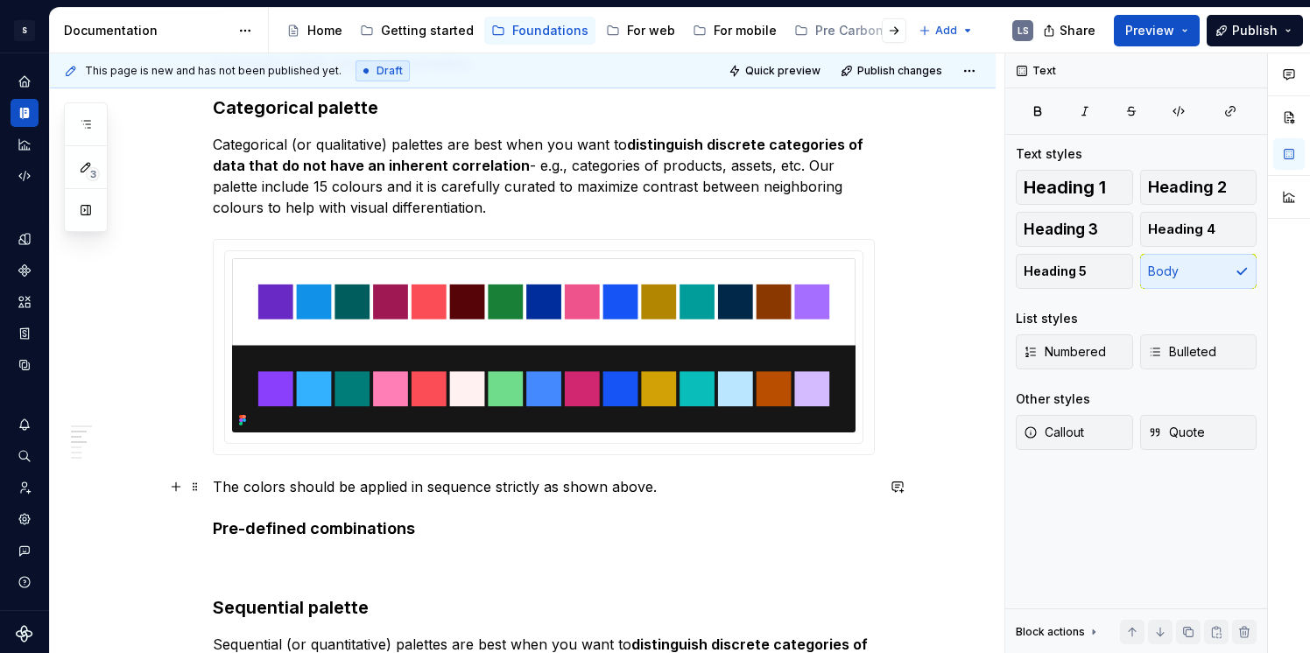
click at [679, 487] on p "The colors should be applied in sequence strictly as shown above." at bounding box center [544, 486] width 662 height 21
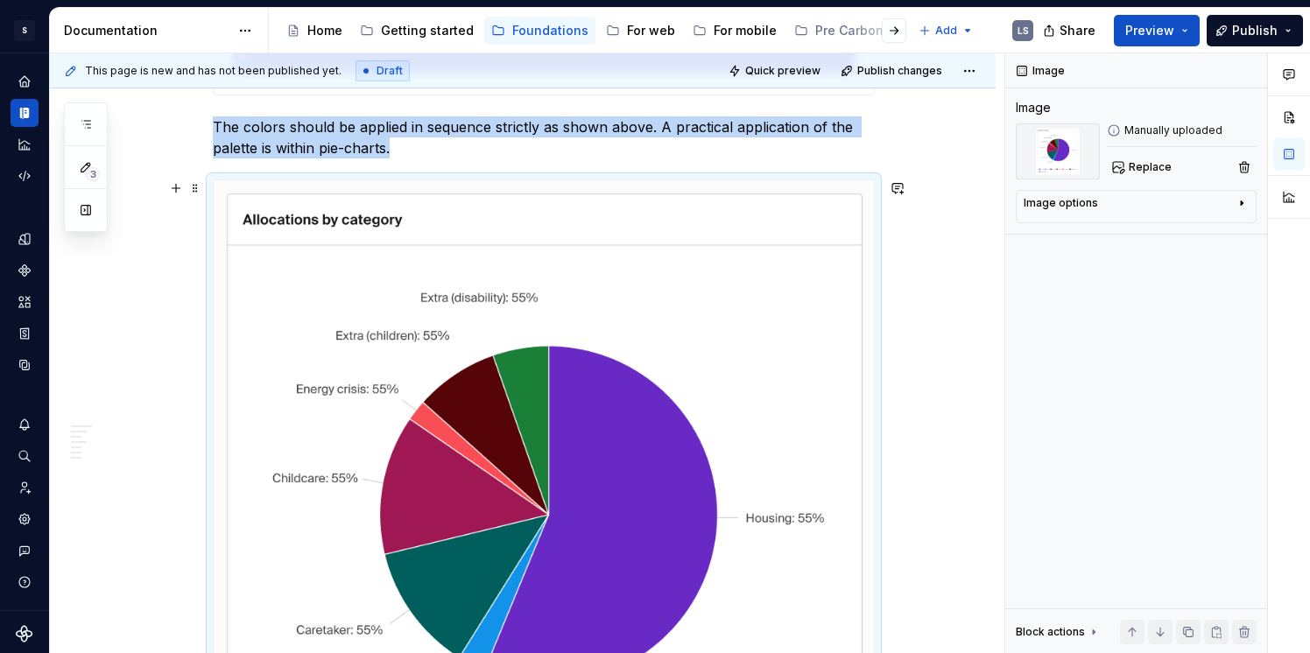
scroll to position [780, 0]
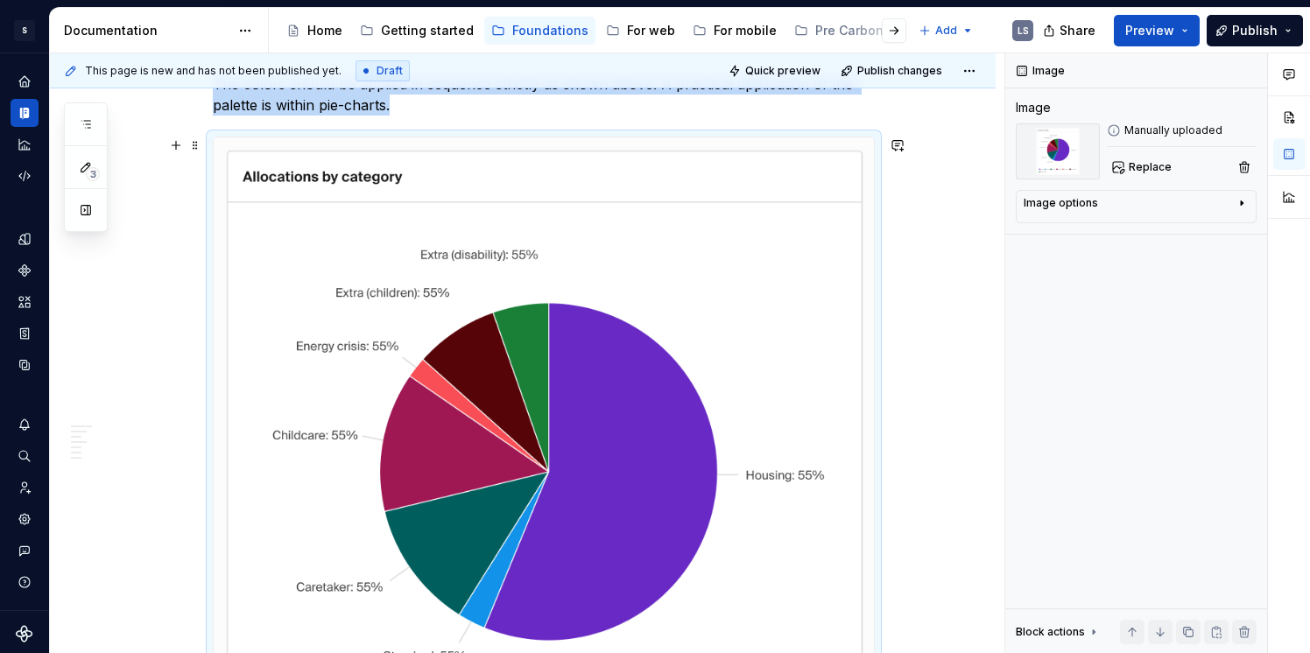
click at [746, 356] on img at bounding box center [544, 496] width 660 height 716
click at [1097, 198] on div "Image options" at bounding box center [1129, 206] width 211 height 21
click at [759, 371] on img at bounding box center [544, 496] width 660 height 716
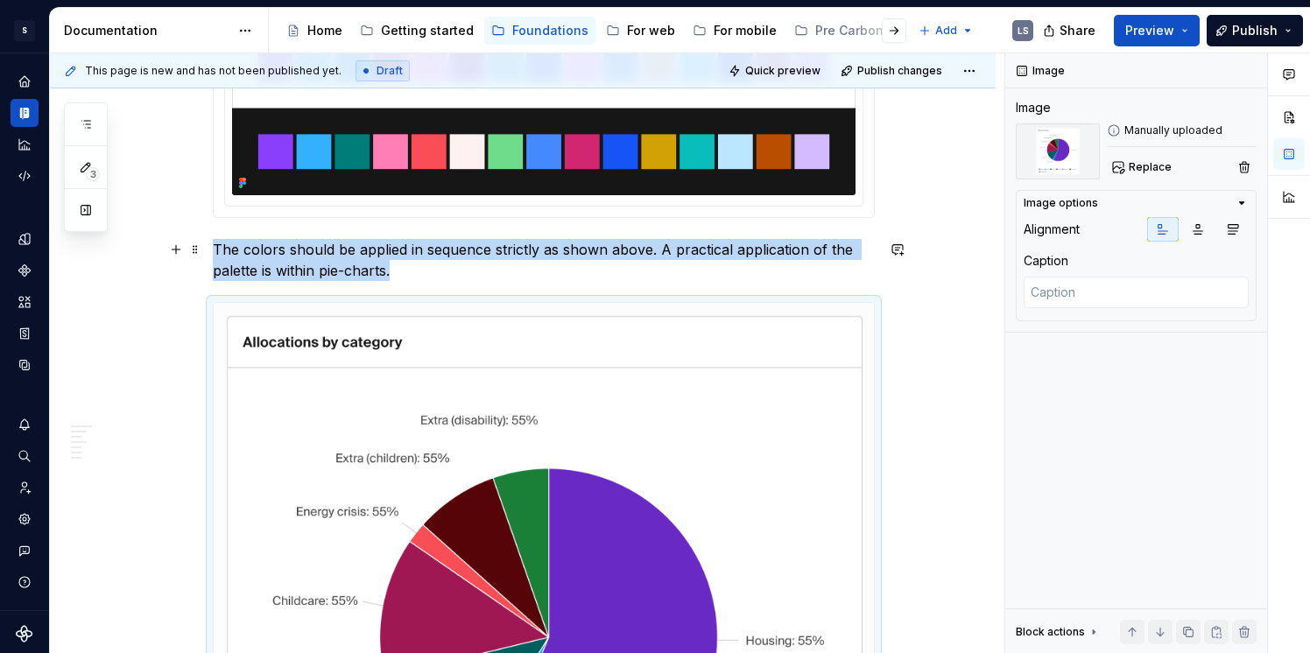
scroll to position [522, 0]
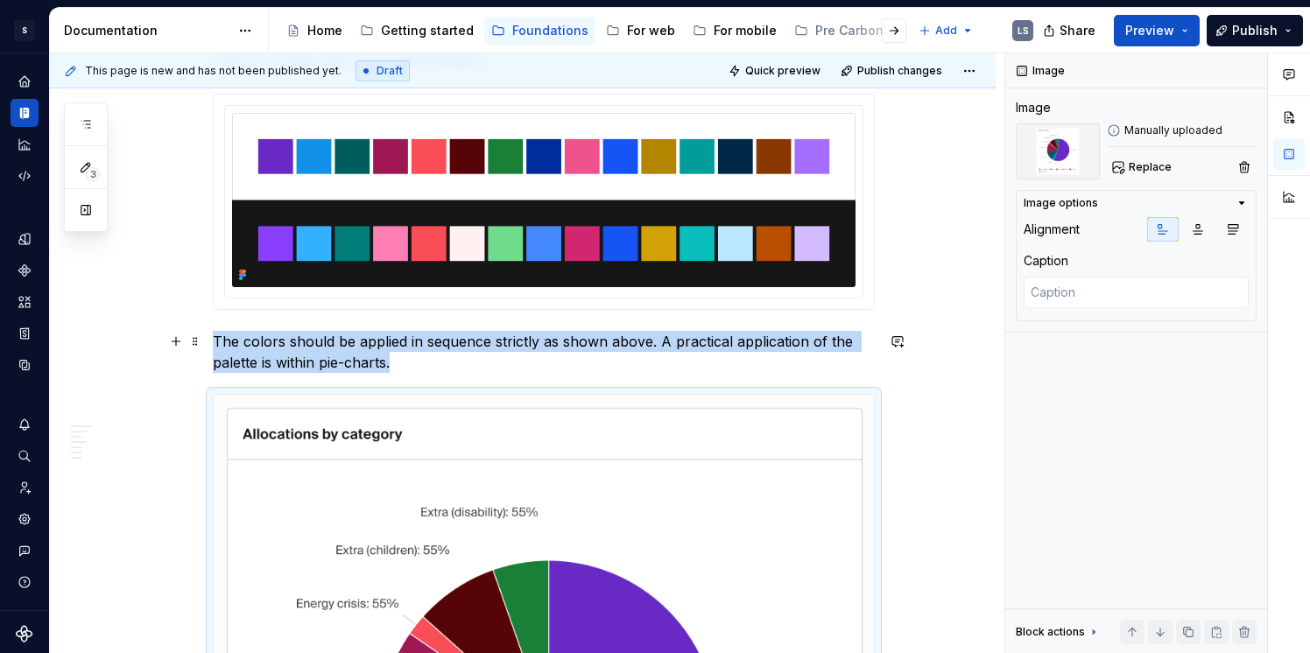
click at [476, 360] on p "The colors should be applied in sequence strictly as shown above. A practical a…" at bounding box center [544, 352] width 662 height 42
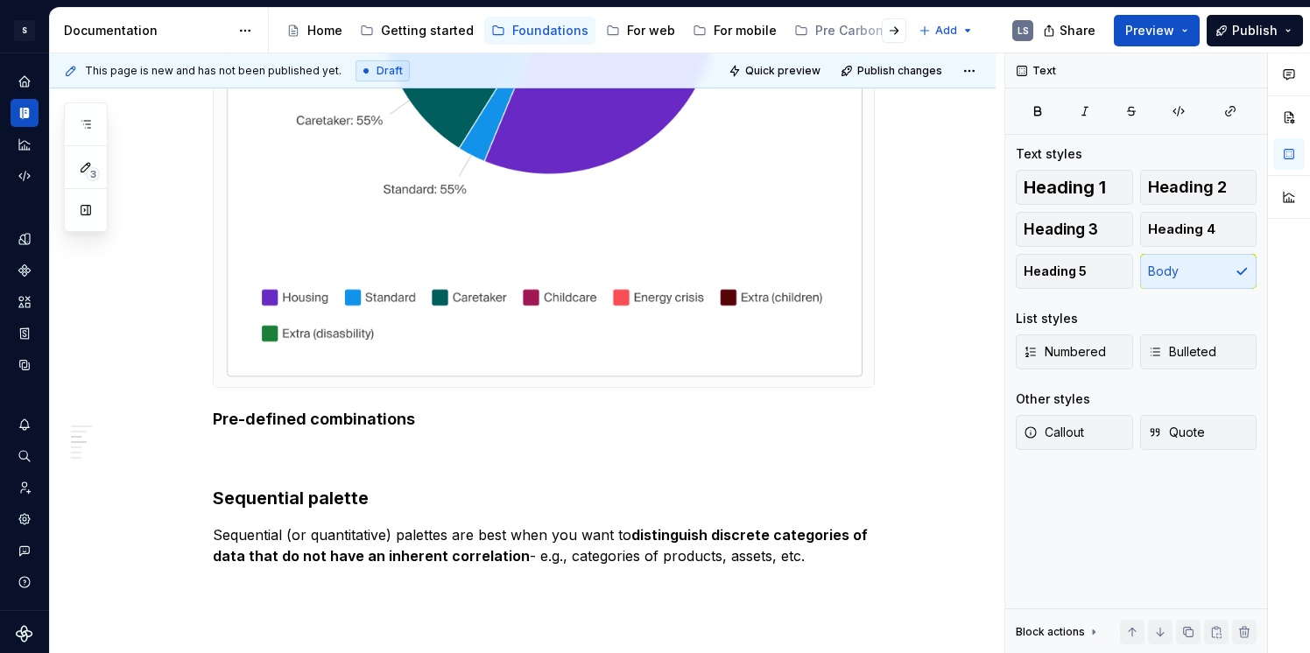
scroll to position [1261, 0]
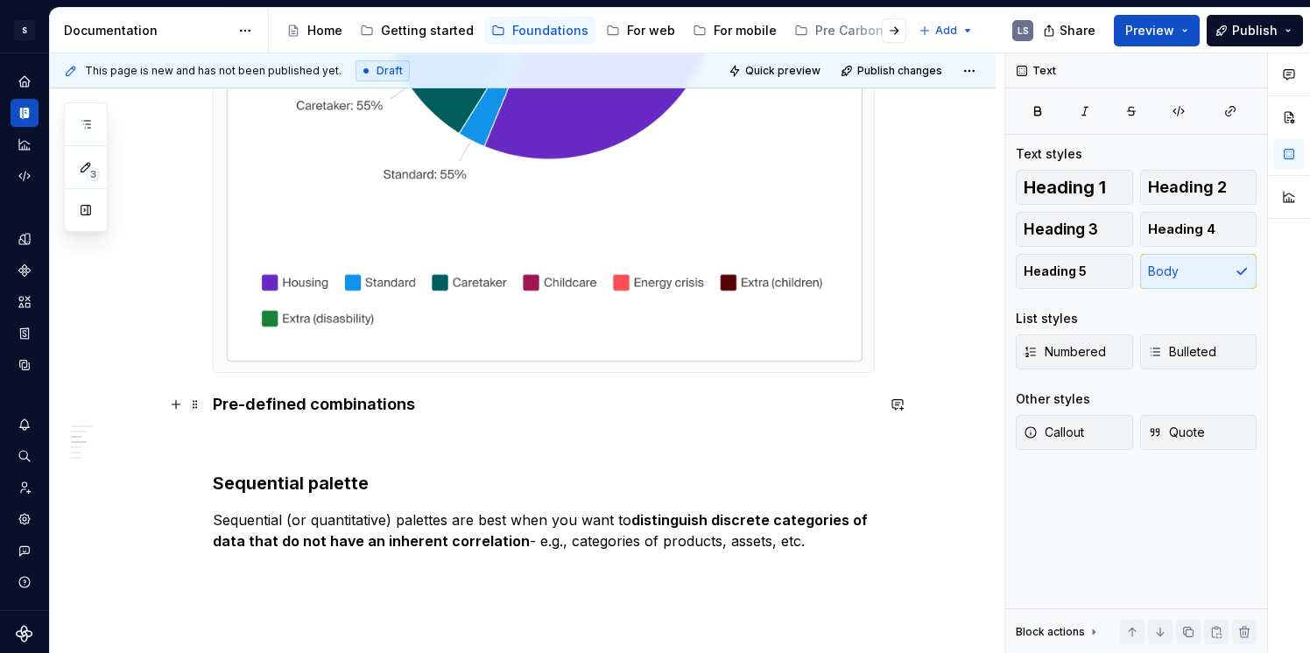
click at [426, 400] on h4 "Pre-defined combinations" at bounding box center [544, 404] width 662 height 21
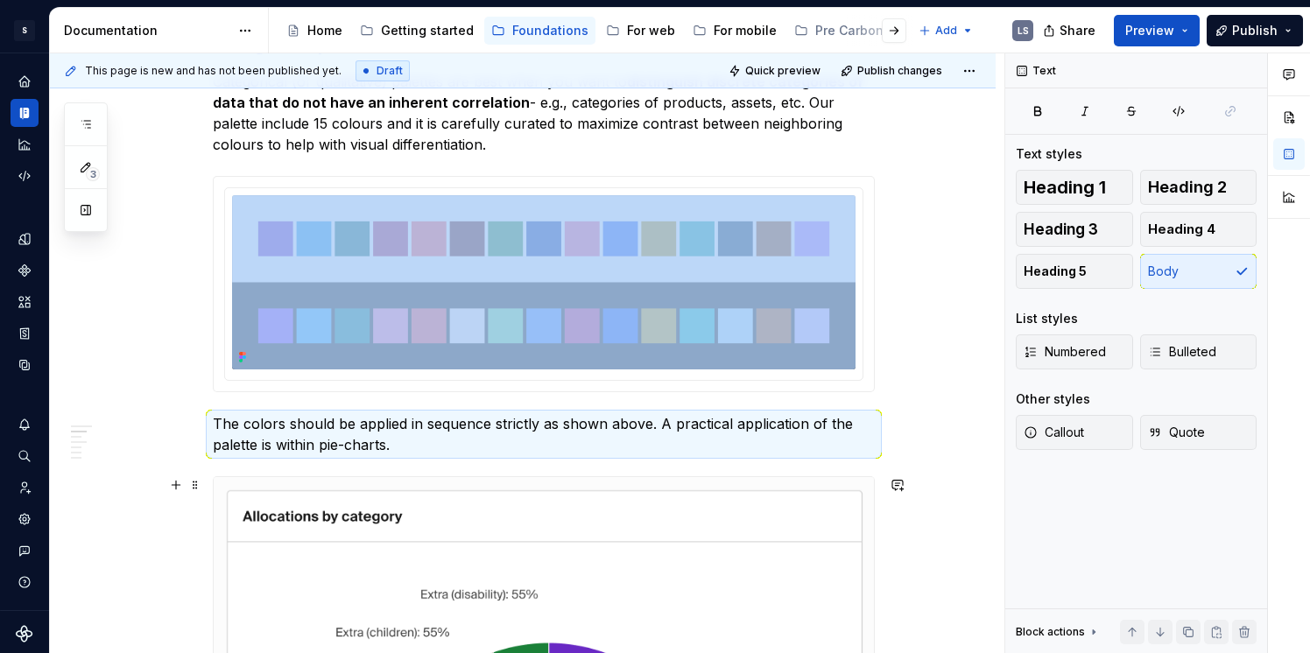
scroll to position [438, 0]
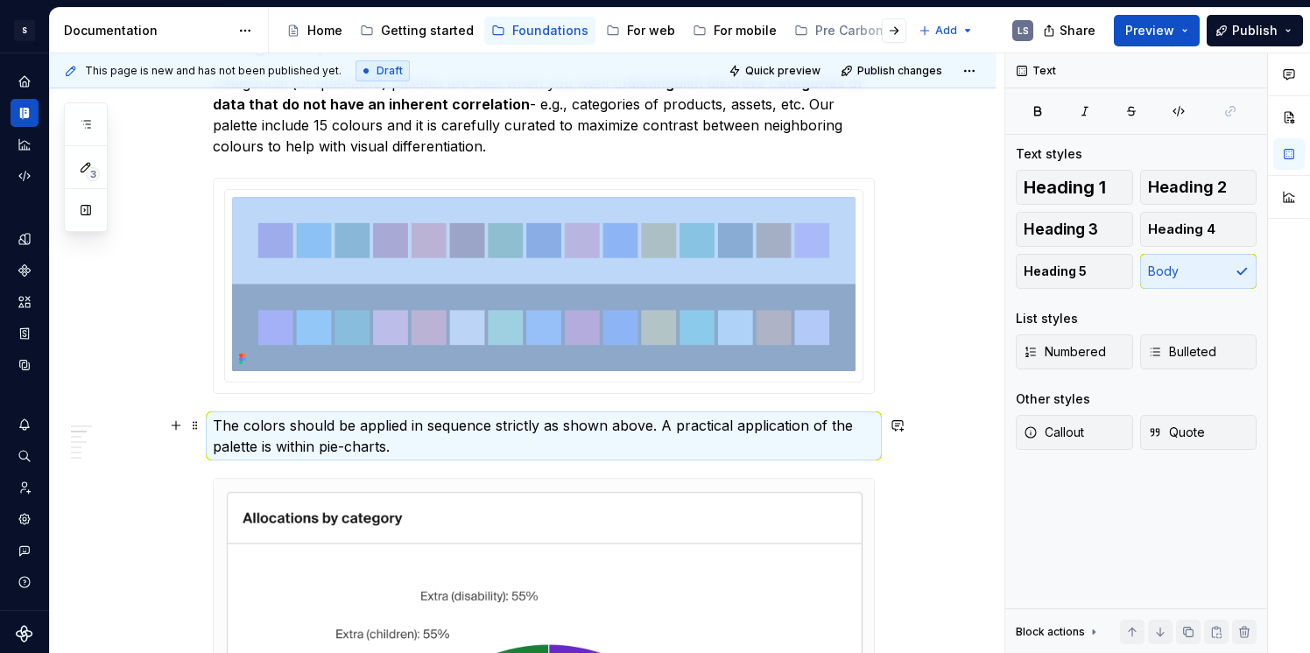
click at [675, 424] on p "The colors should be applied in sequence strictly as shown above. A practical a…" at bounding box center [544, 436] width 662 height 42
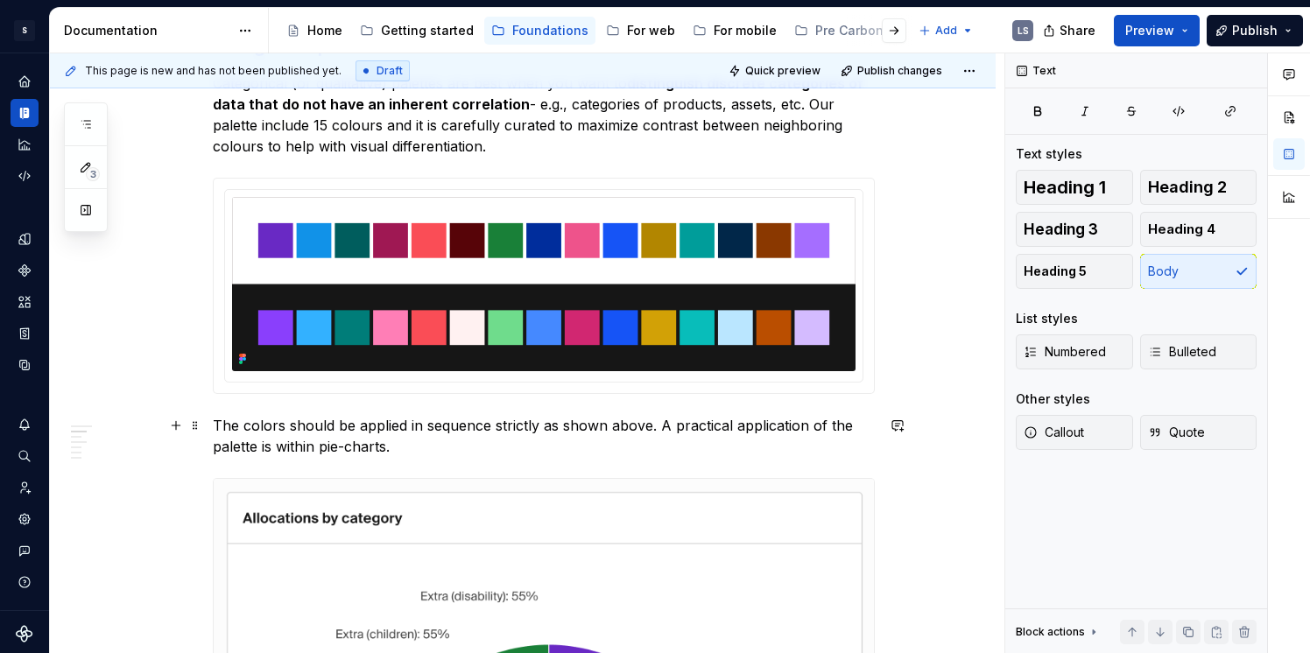
click at [663, 425] on p "The colors should be applied in sequence strictly as shown above. A practical a…" at bounding box center [544, 436] width 662 height 42
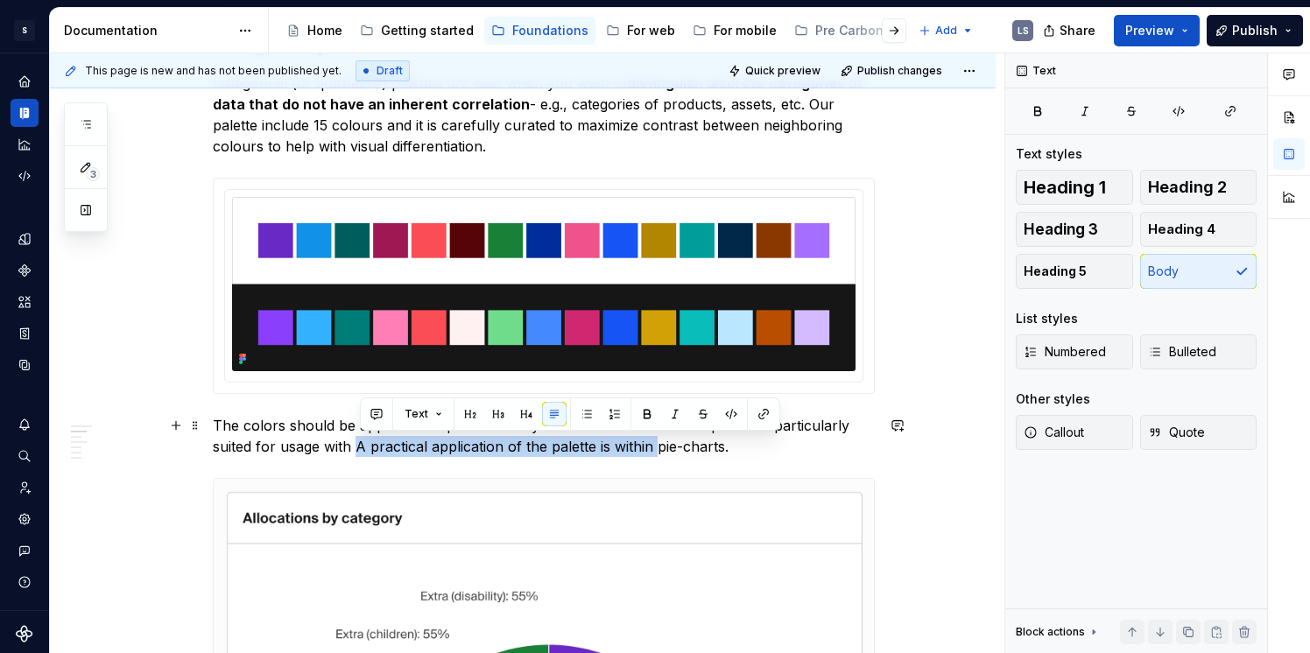
click at [660, 448] on p "The colors should be applied in sequence strictly as shown above. The sequence …" at bounding box center [544, 436] width 662 height 42
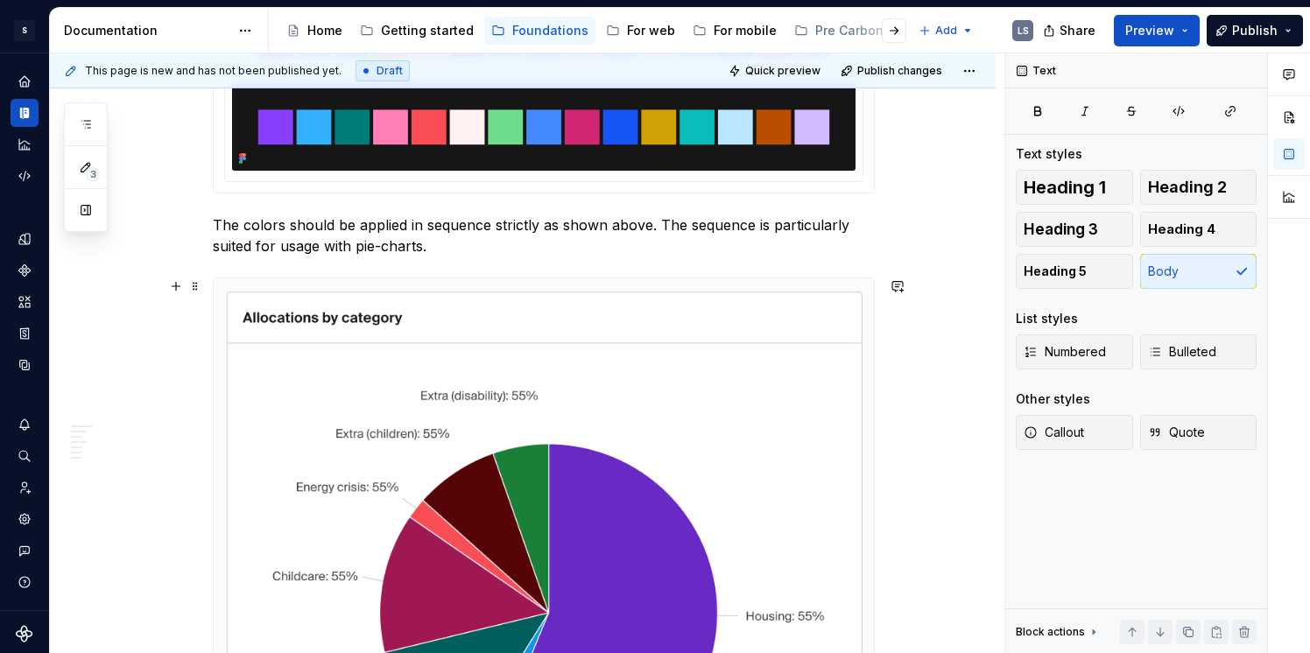
scroll to position [625, 0]
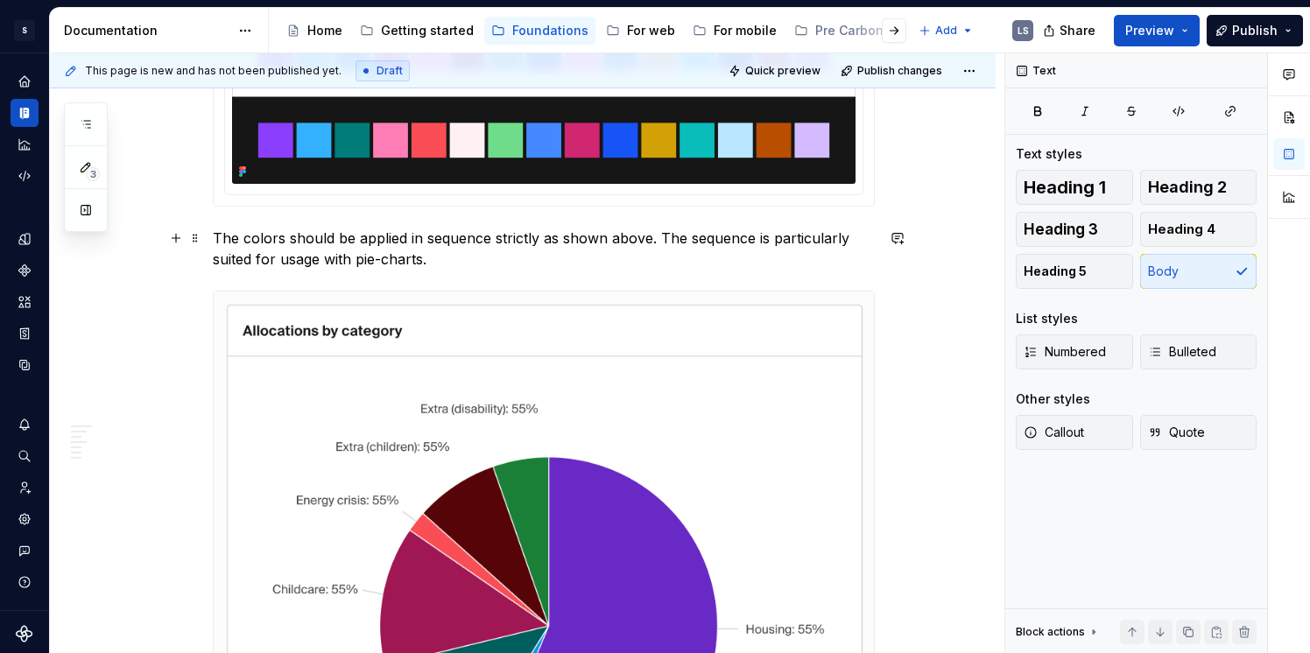
click at [476, 234] on p "The colors should be applied in sequence strictly as shown above. The sequence …" at bounding box center [544, 249] width 662 height 42
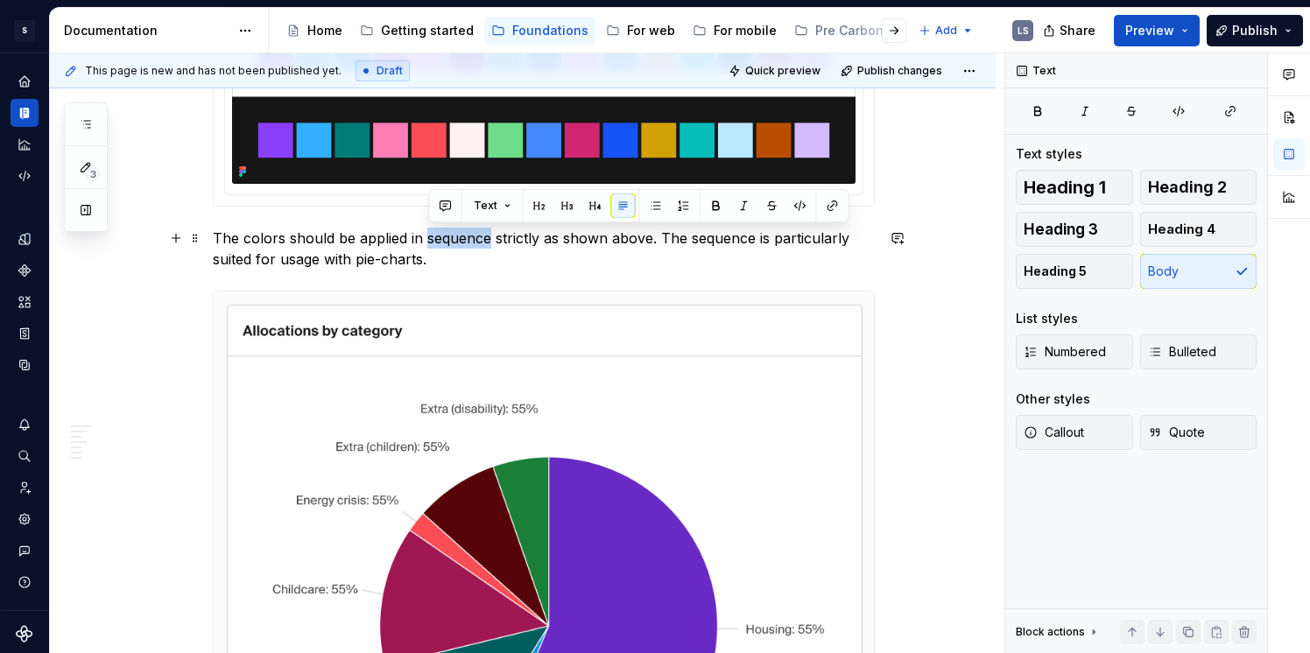
click at [476, 234] on p "The colors should be applied in sequence strictly as shown above. The sequence …" at bounding box center [544, 249] width 662 height 42
click at [526, 242] on p "The colors should be applied in sequence strictly as shown above. The sequence …" at bounding box center [544, 249] width 662 height 42
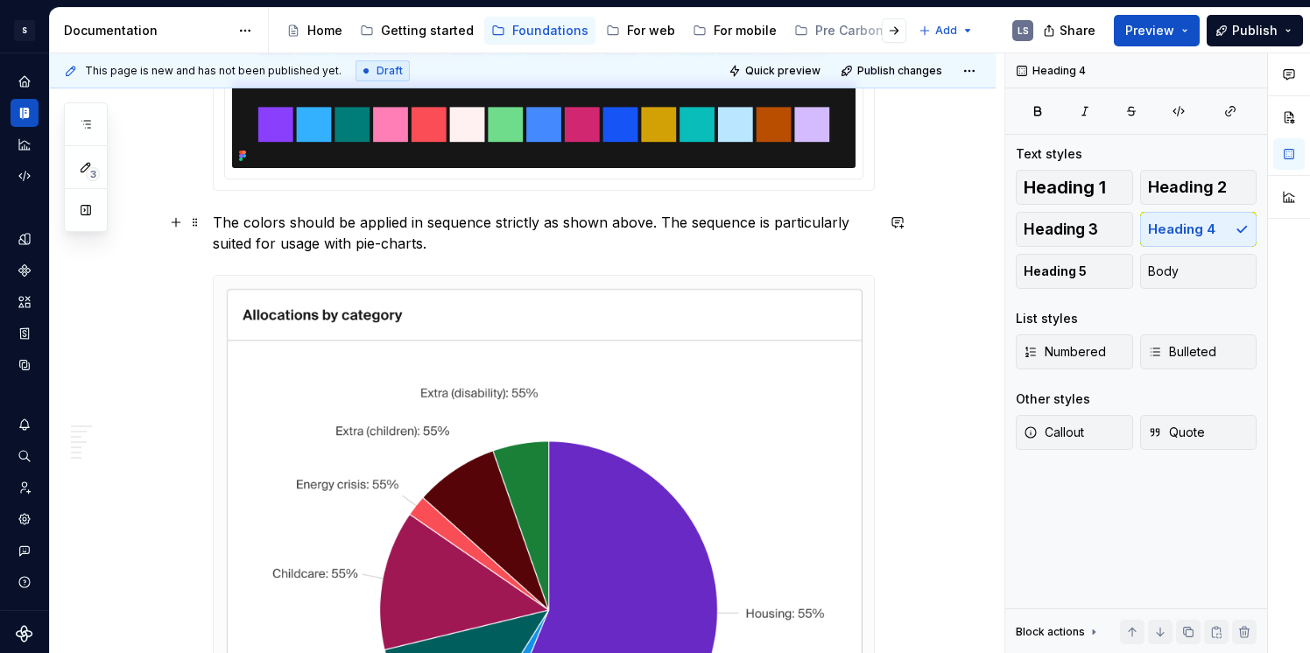
click at [519, 243] on p "The colors should be applied in sequence strictly as shown above. The sequence …" at bounding box center [544, 233] width 662 height 42
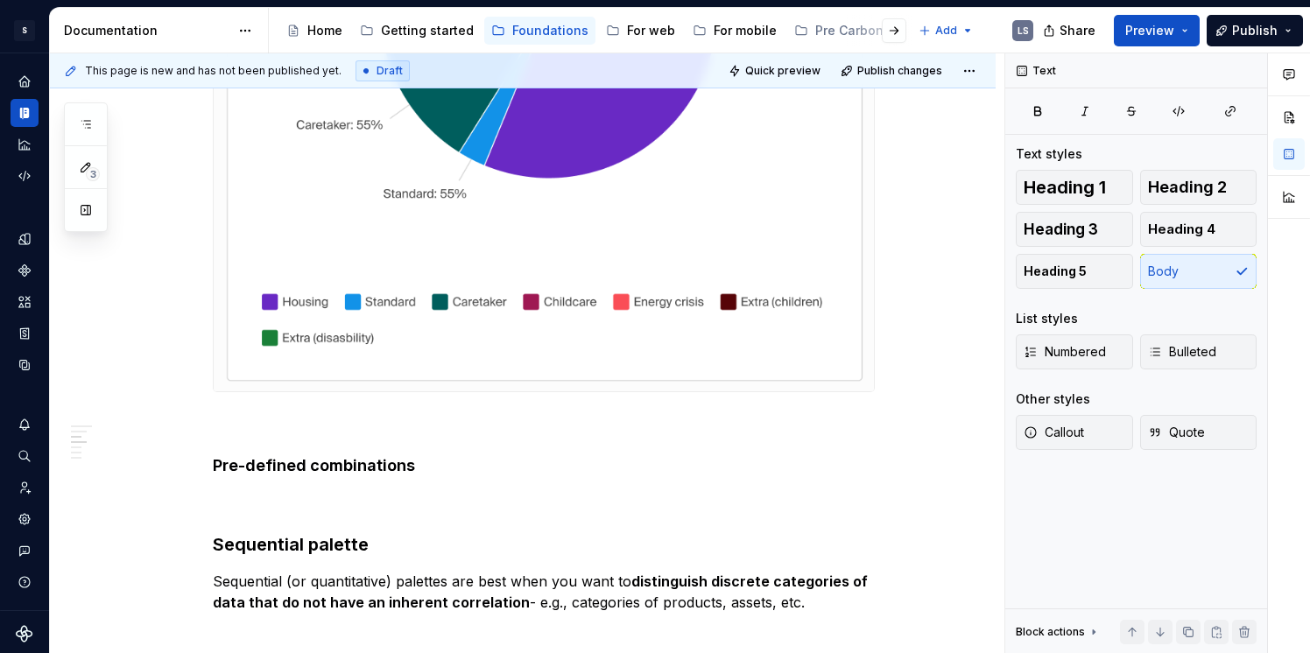
type textarea "*"
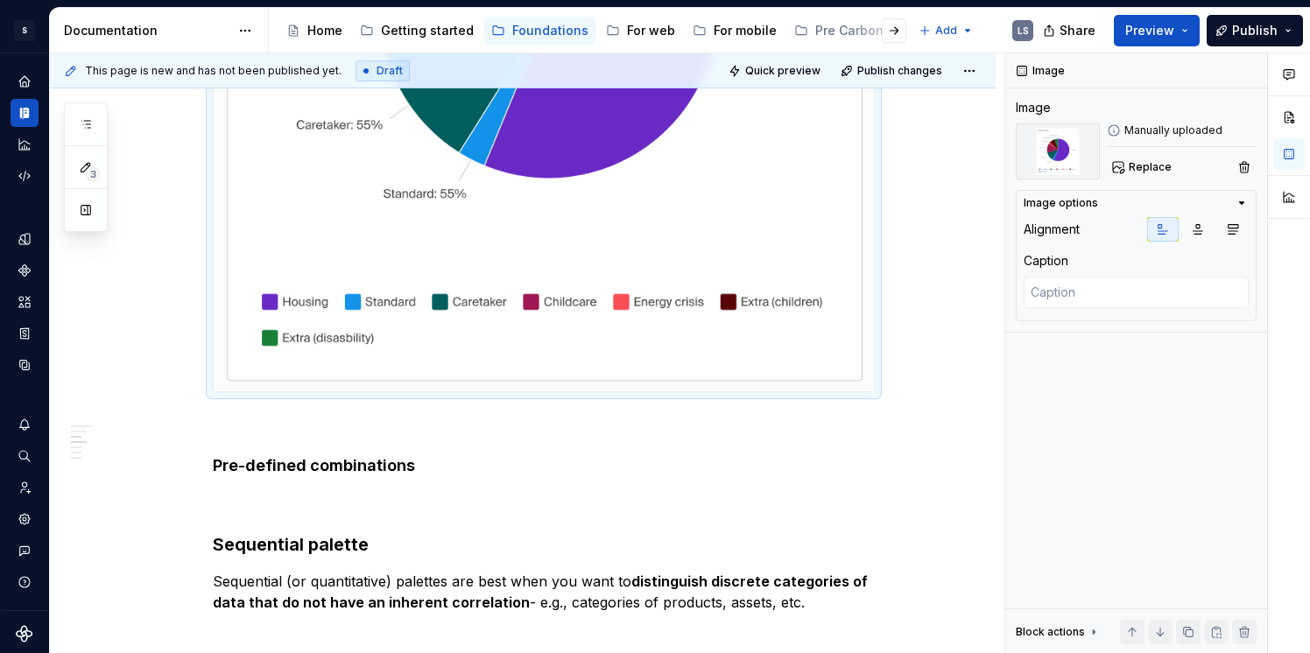
click at [401, 389] on img at bounding box center [544, 33] width 660 height 716
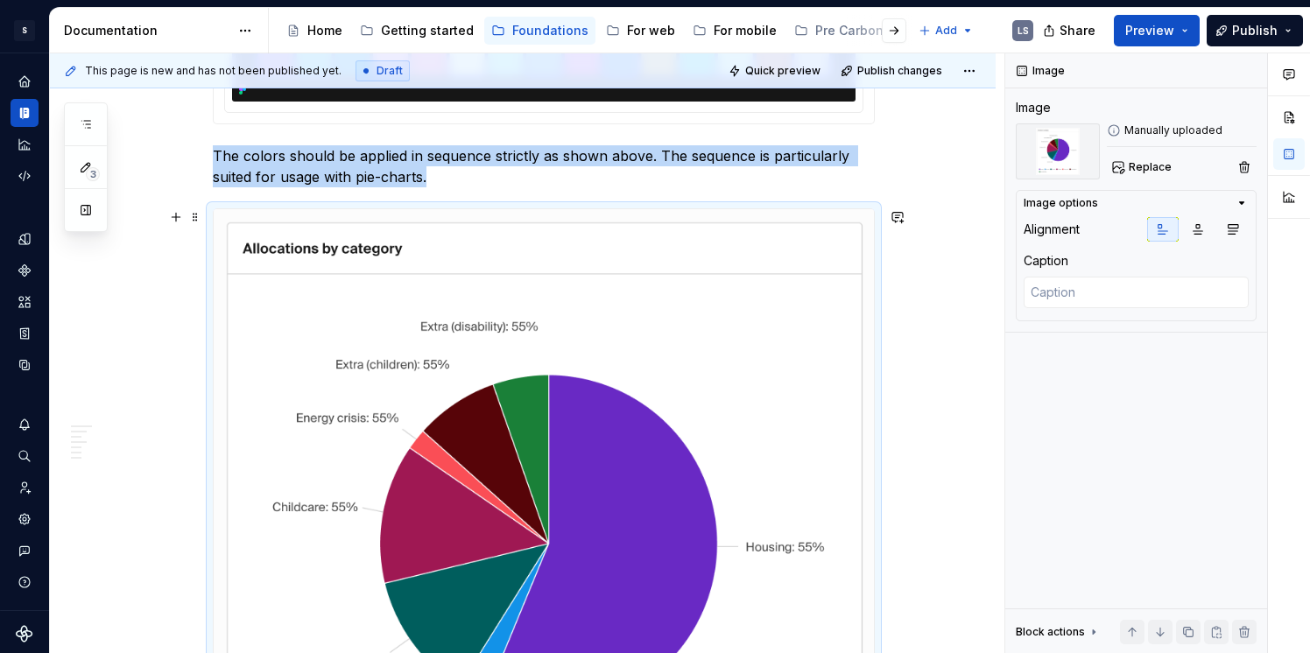
scroll to position [705, 0]
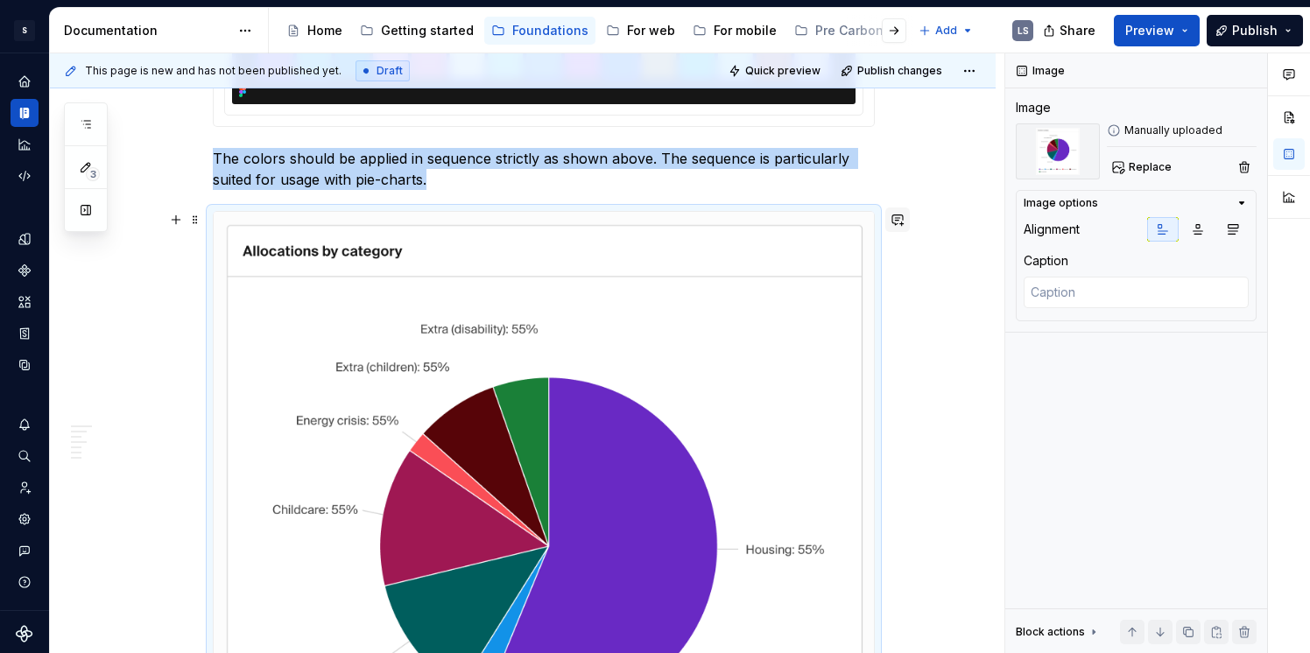
click at [904, 222] on button "button" at bounding box center [898, 220] width 25 height 25
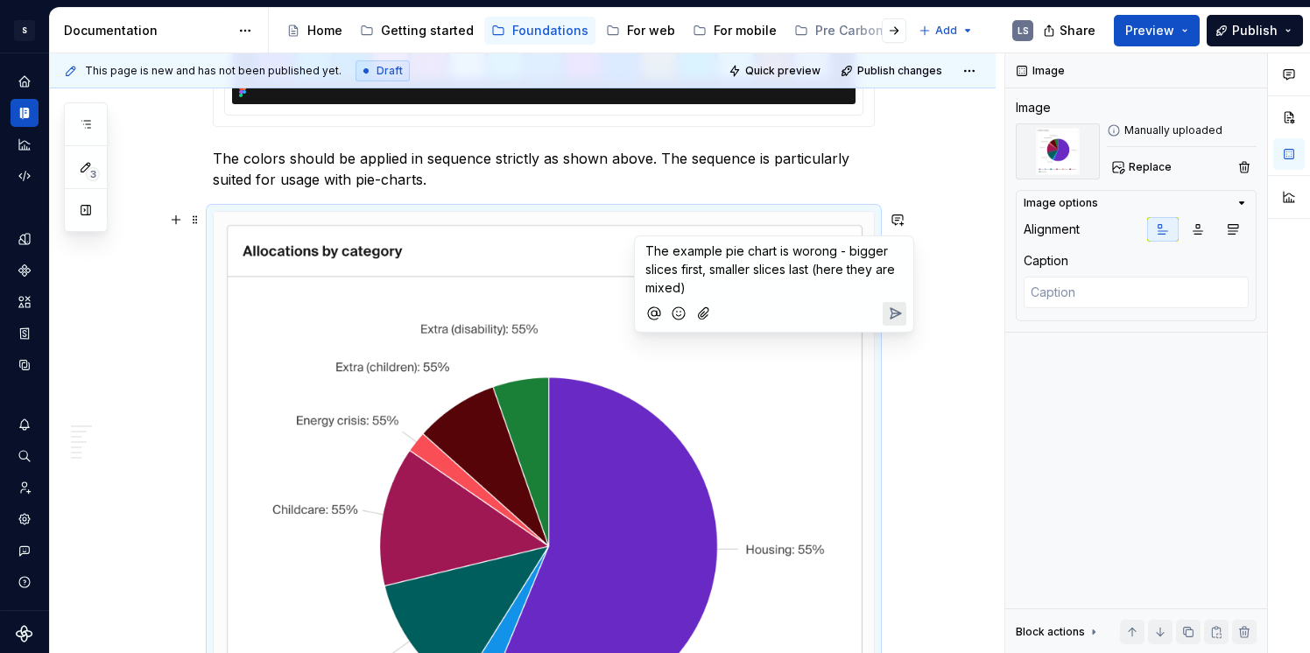
click at [886, 313] on icon "Send" at bounding box center [895, 314] width 18 height 18
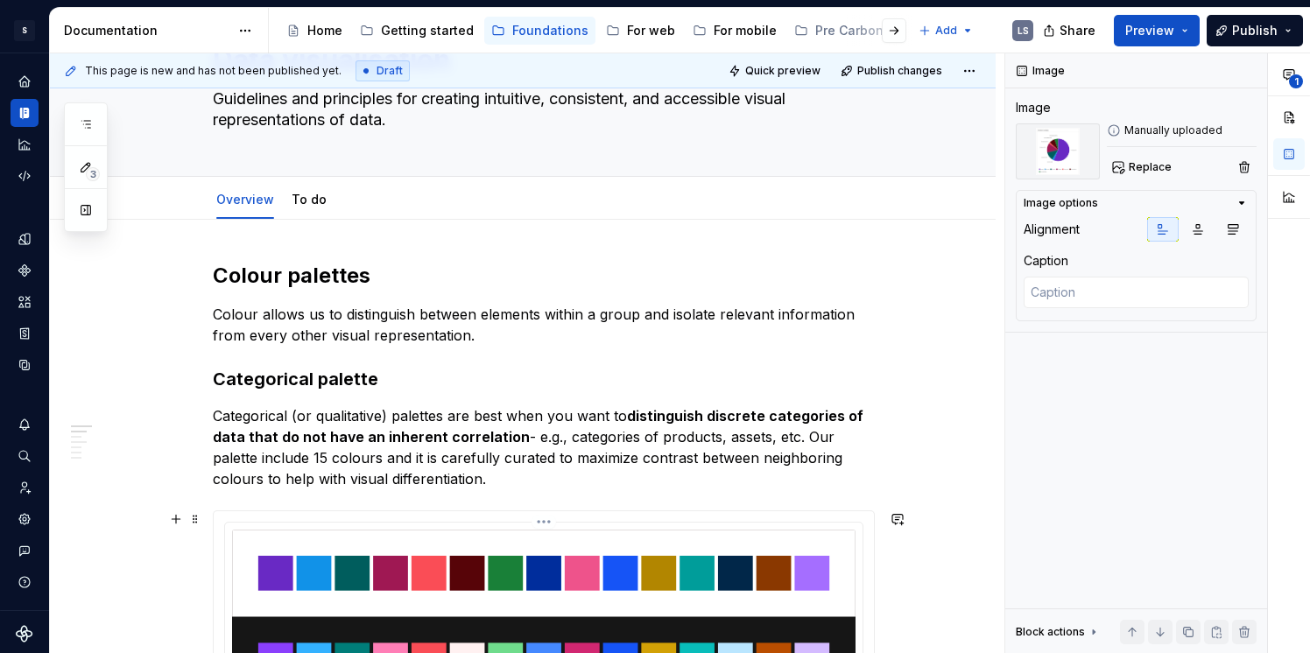
scroll to position [103, 0]
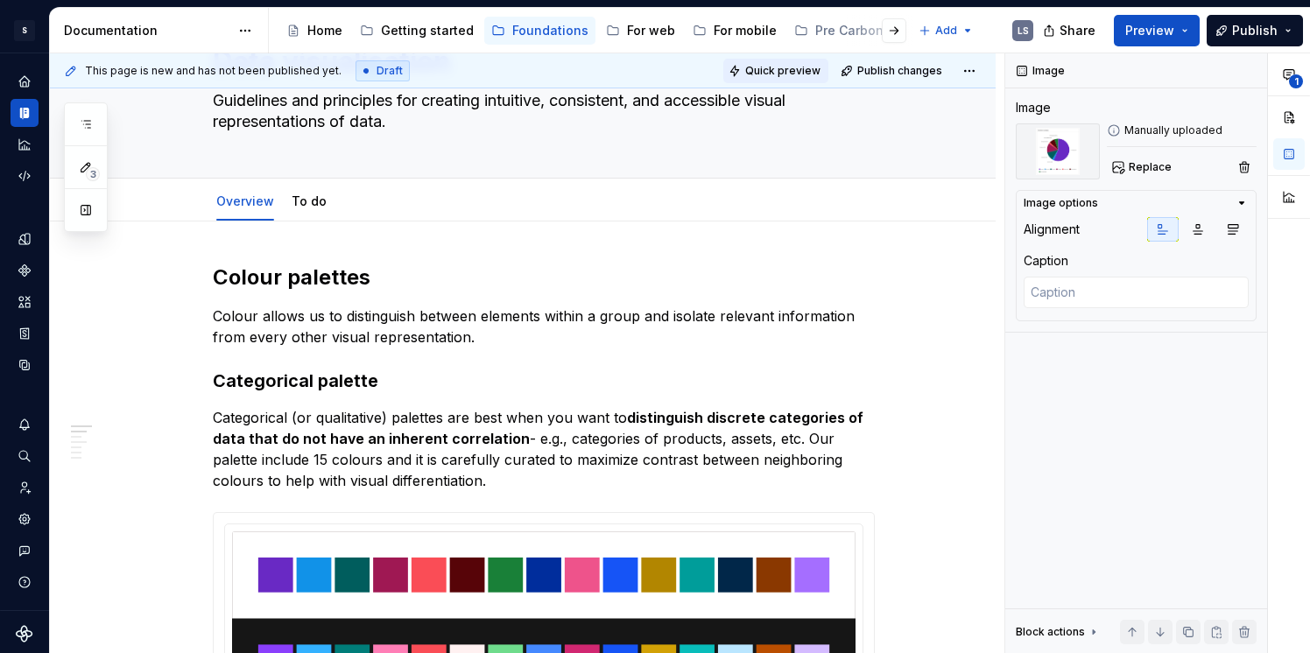
click at [794, 60] on button "Quick preview" at bounding box center [775, 71] width 105 height 25
click at [801, 79] on button "Quick preview" at bounding box center [775, 71] width 105 height 25
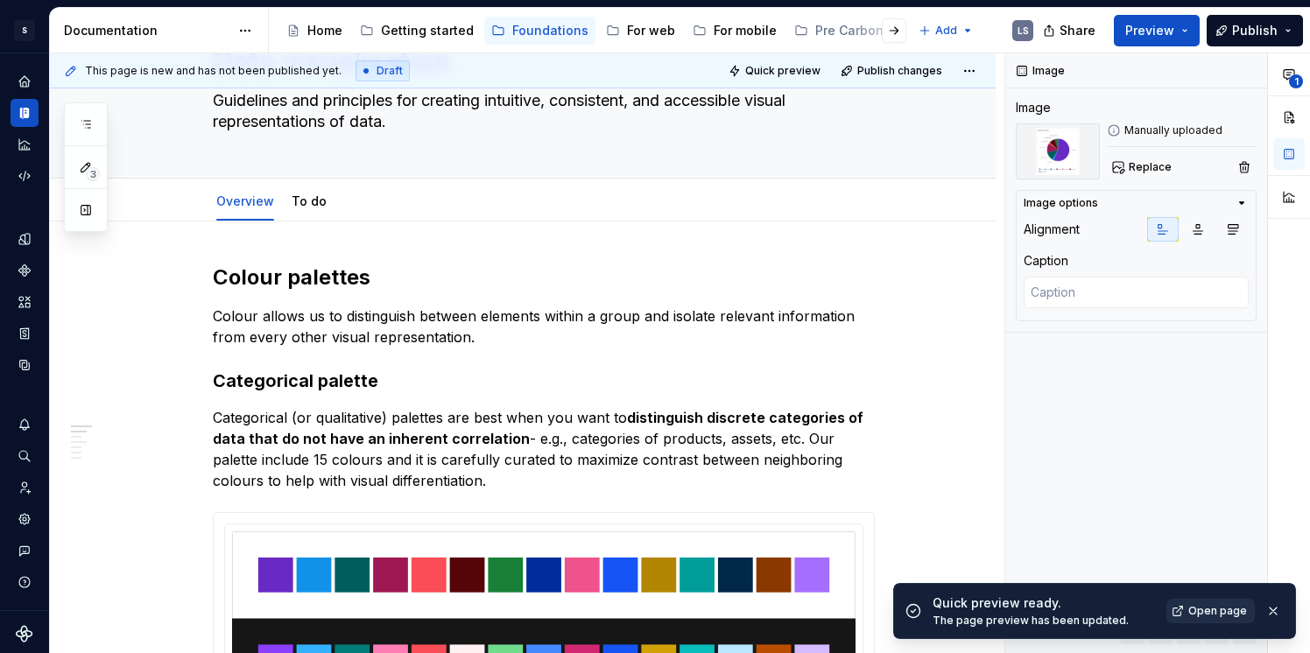
click at [1216, 608] on span "Open page" at bounding box center [1218, 611] width 59 height 14
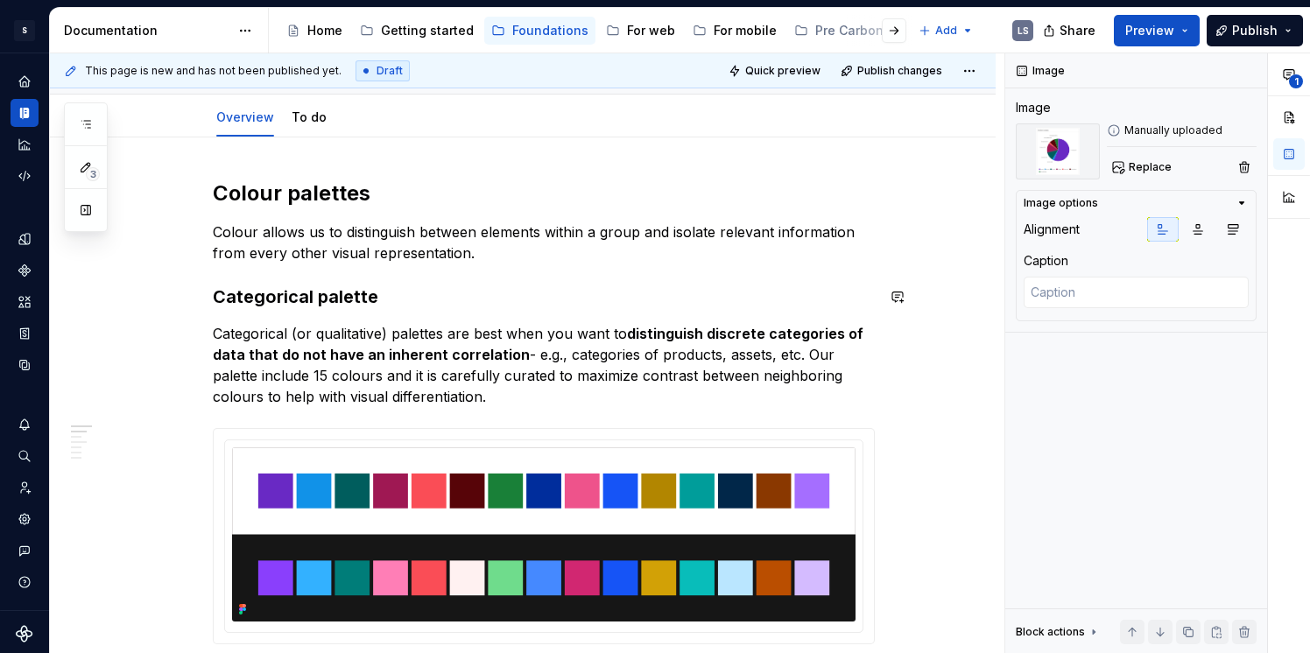
scroll to position [251, 0]
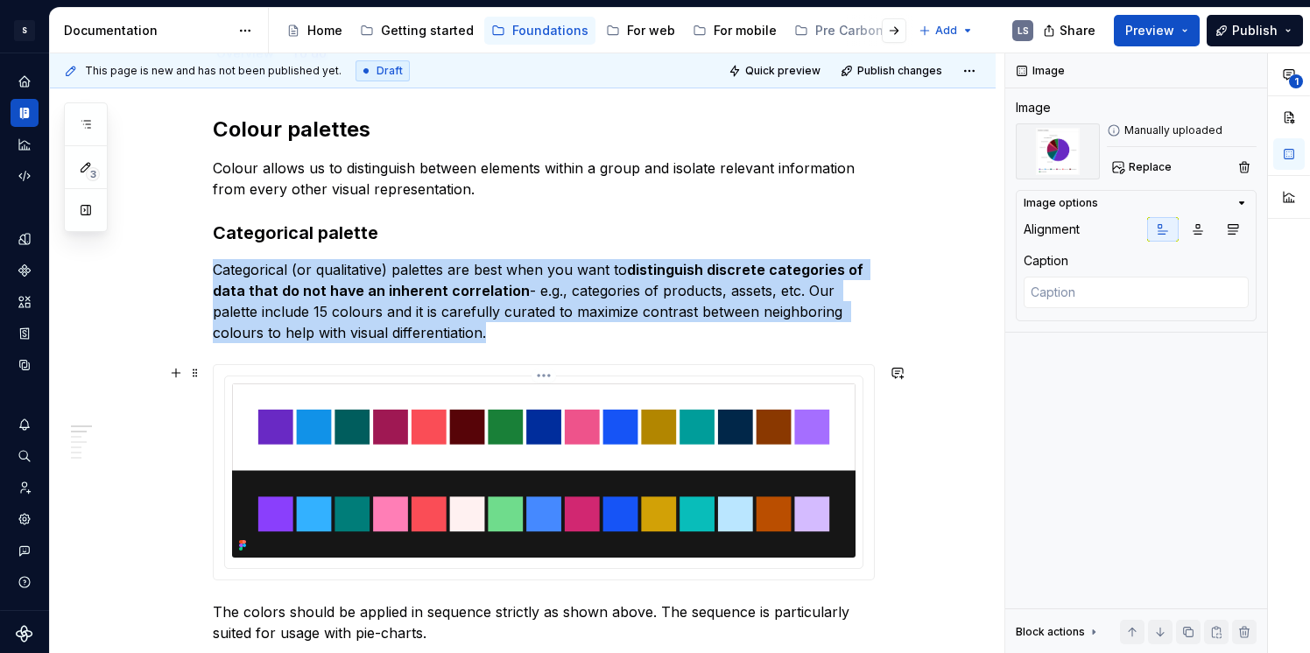
click at [700, 410] on img at bounding box center [544, 471] width 624 height 174
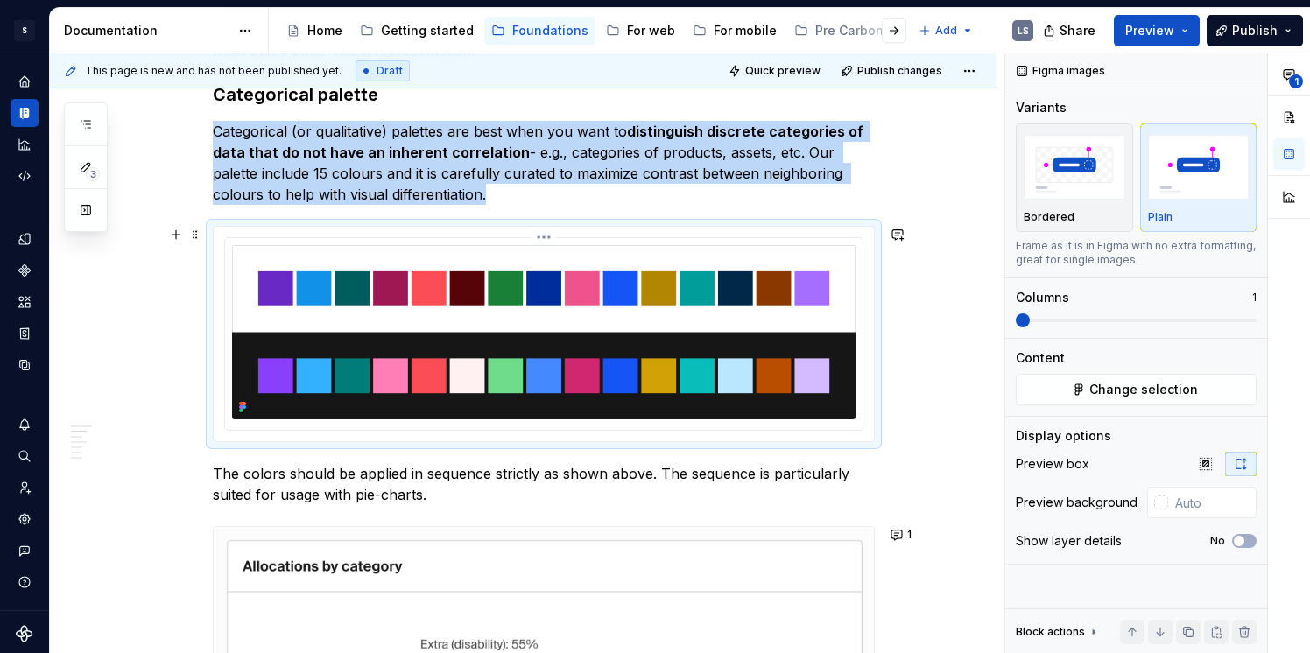
scroll to position [395, 0]
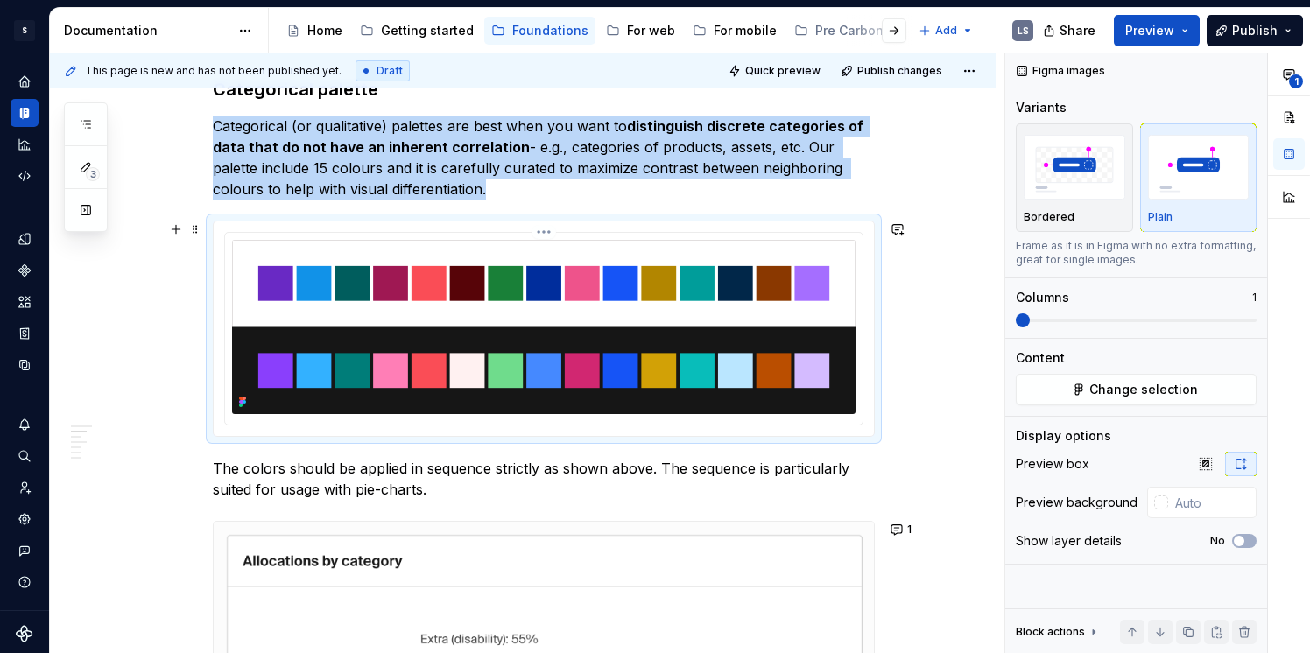
click at [551, 231] on html "S Digital Design System LS Design system data Documentation Accessibility guide…" at bounding box center [655, 326] width 1310 height 653
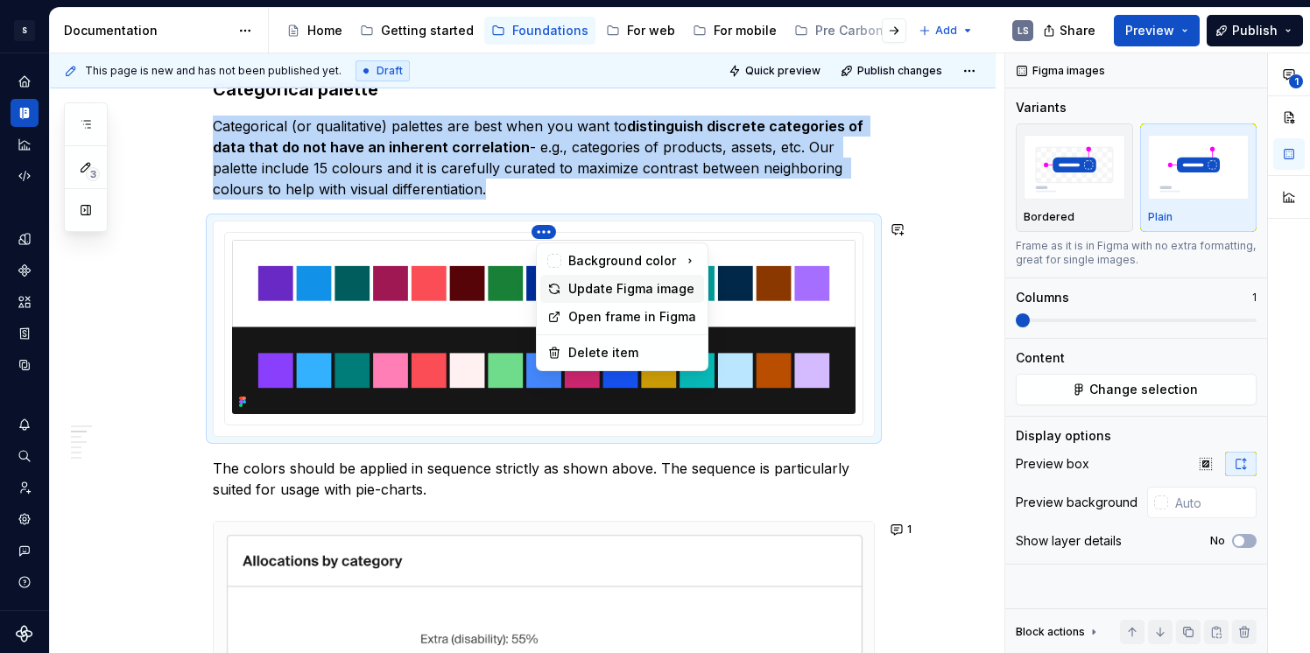
click at [576, 288] on div "Update Figma image" at bounding box center [632, 289] width 129 height 18
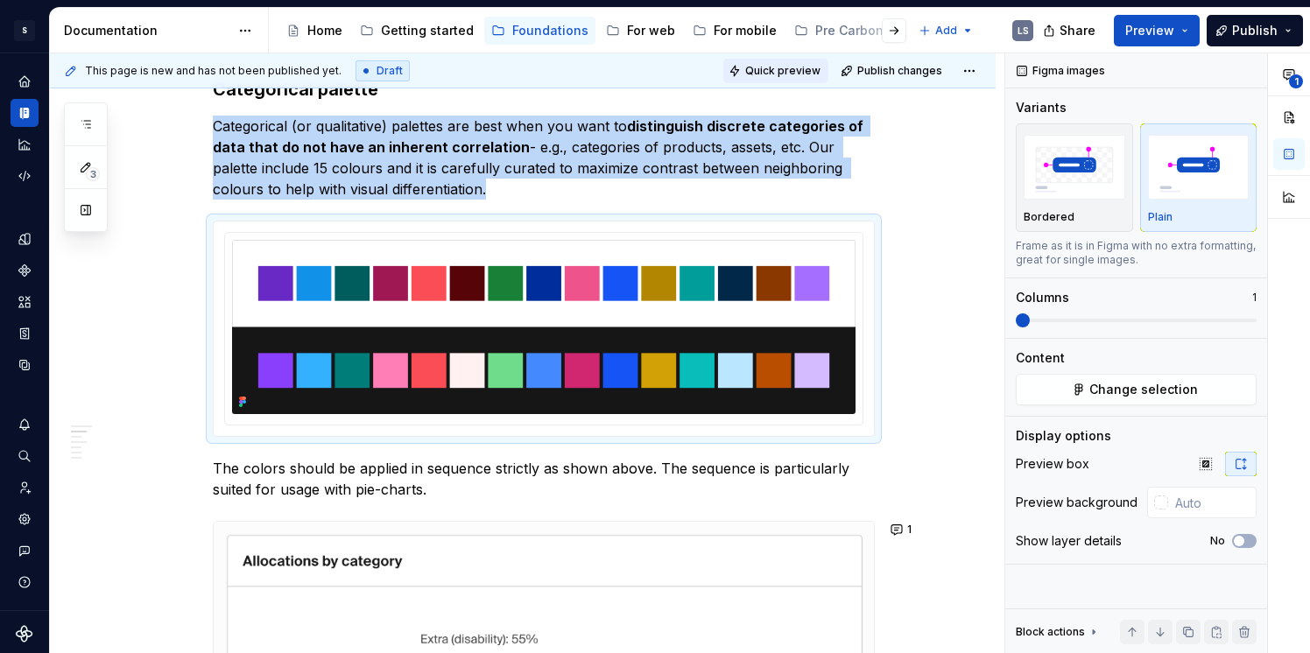
click at [788, 60] on button "Quick preview" at bounding box center [775, 71] width 105 height 25
click at [548, 233] on html "S Digital Design System LS Design system data Documentation Accessibility guide…" at bounding box center [655, 326] width 1310 height 653
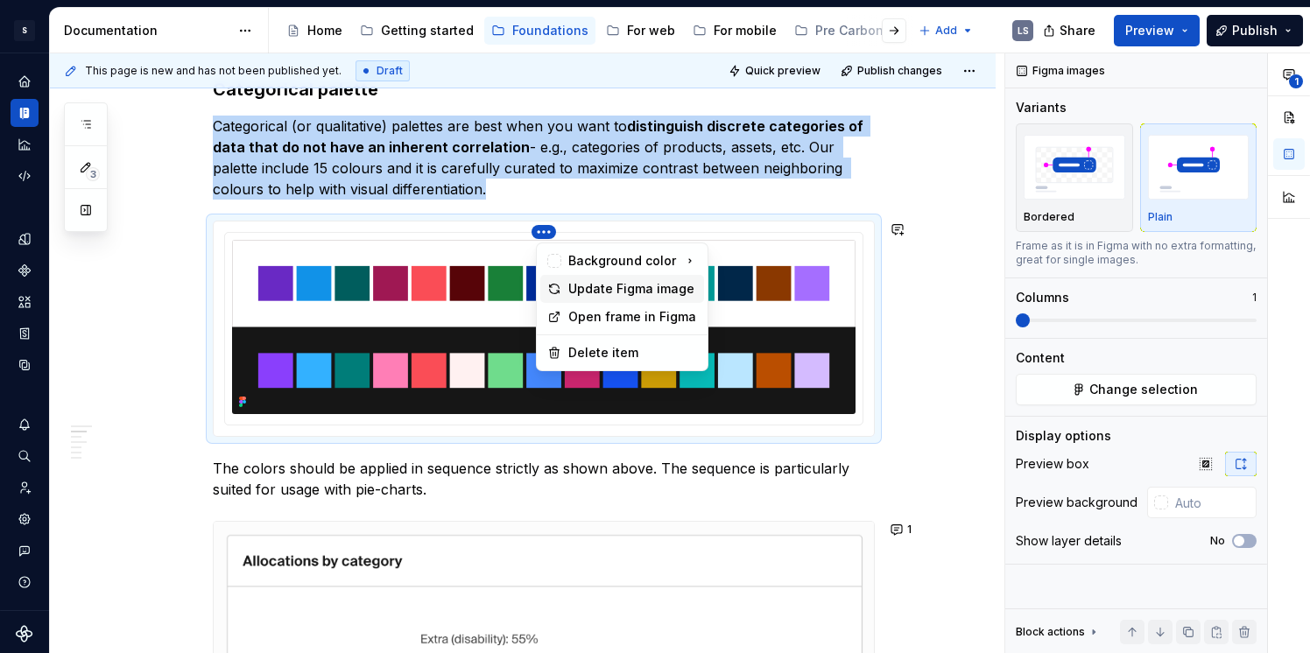
click at [562, 291] on div "Update Figma image" at bounding box center [622, 289] width 164 height 28
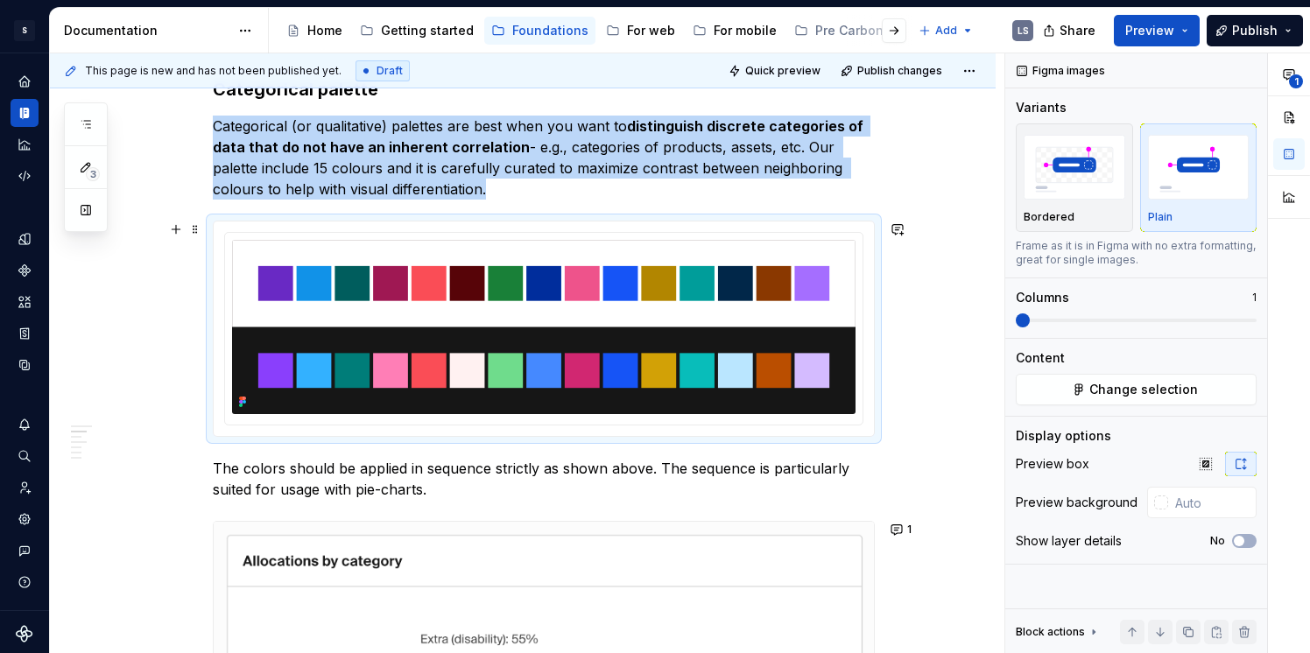
click at [550, 229] on div at bounding box center [544, 329] width 660 height 215
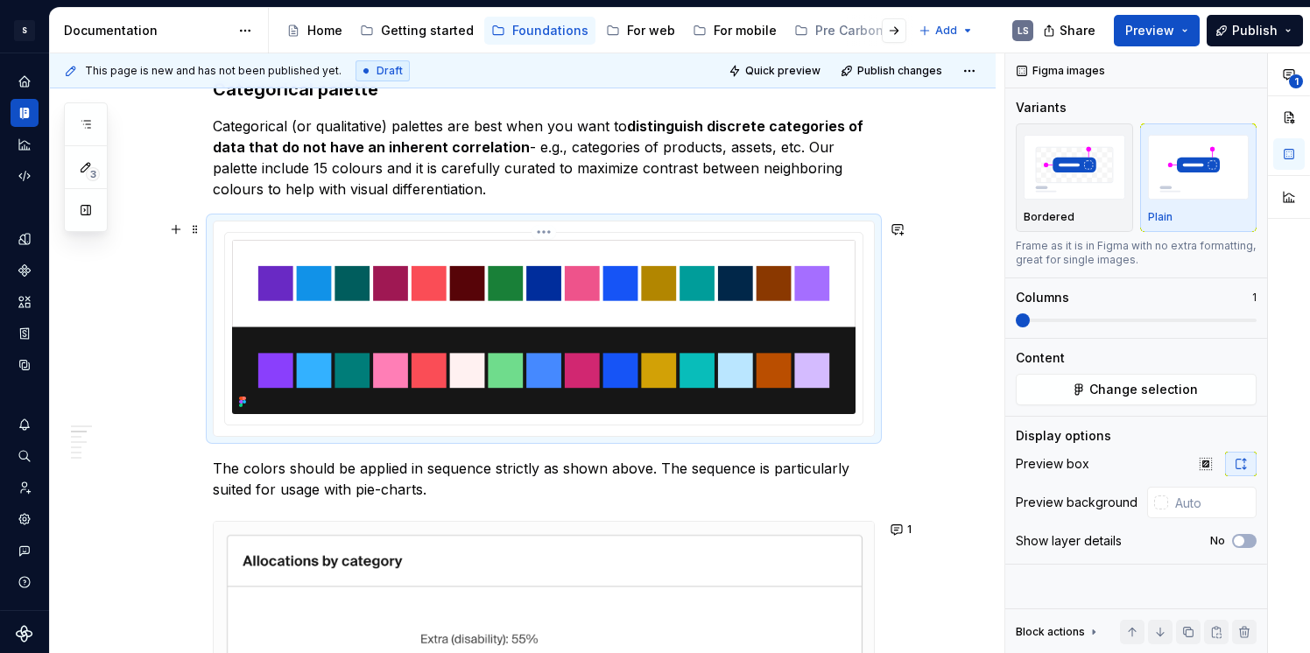
click at [550, 235] on html "S Digital Design System LS Design system data Documentation Accessibility guide…" at bounding box center [655, 326] width 1310 height 653
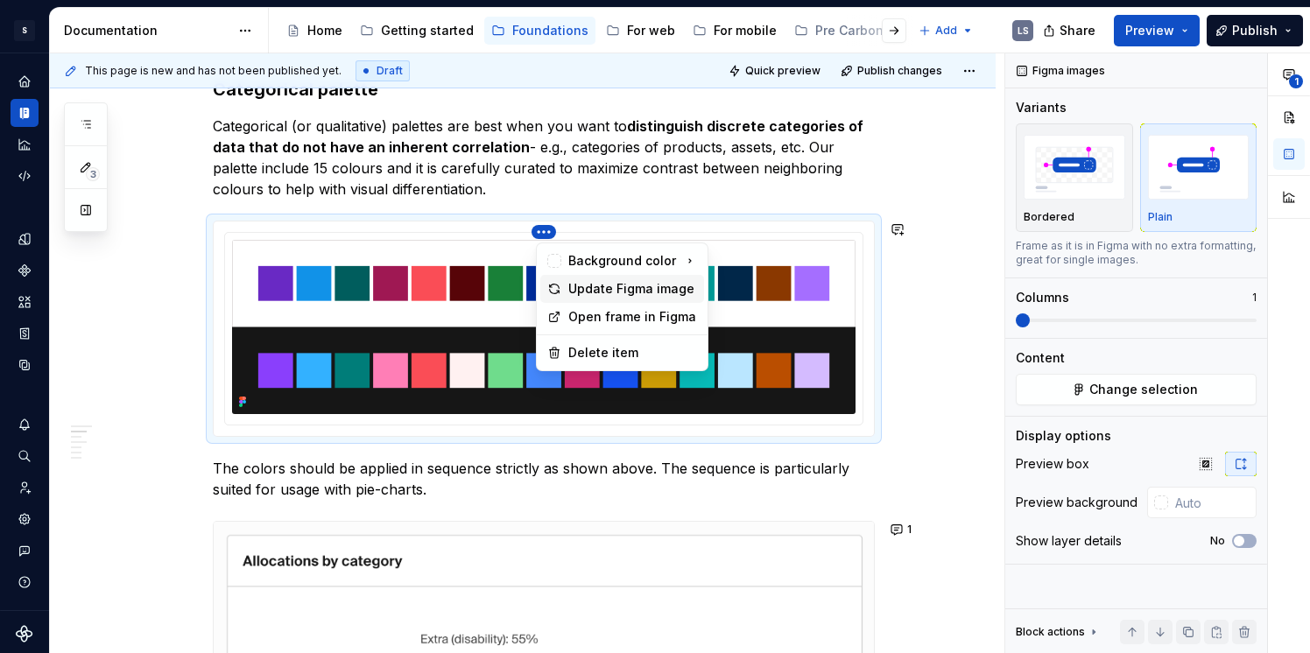
click at [585, 289] on div "Update Figma image" at bounding box center [632, 289] width 129 height 18
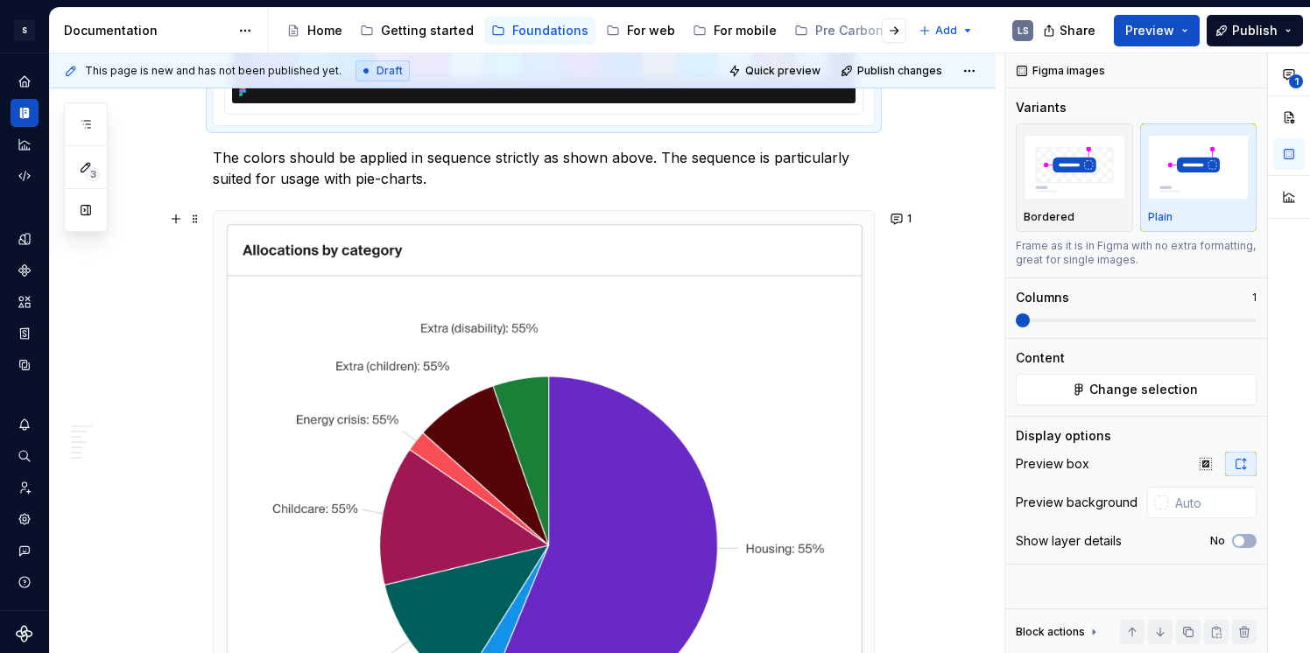
scroll to position [691, 0]
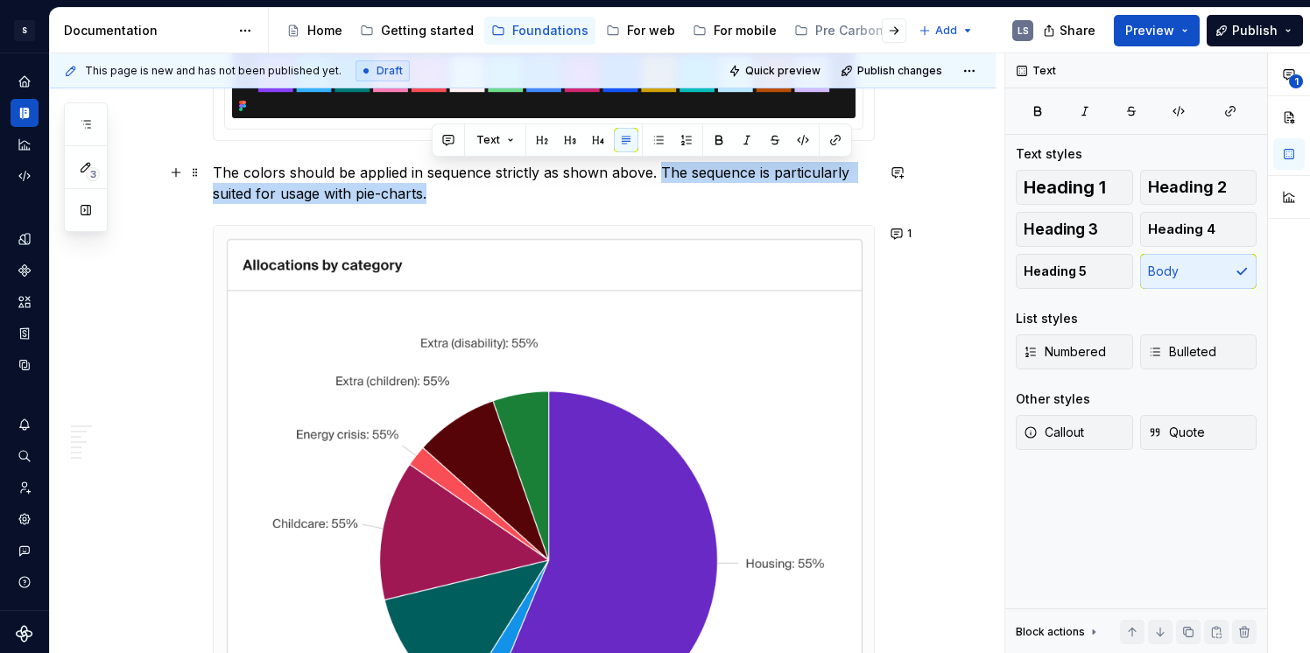
drag, startPoint x: 663, startPoint y: 177, endPoint x: 663, endPoint y: 197, distance: 20.1
click at [663, 197] on p "The colors should be applied in sequence strictly as shown above. The sequence …" at bounding box center [544, 183] width 662 height 42
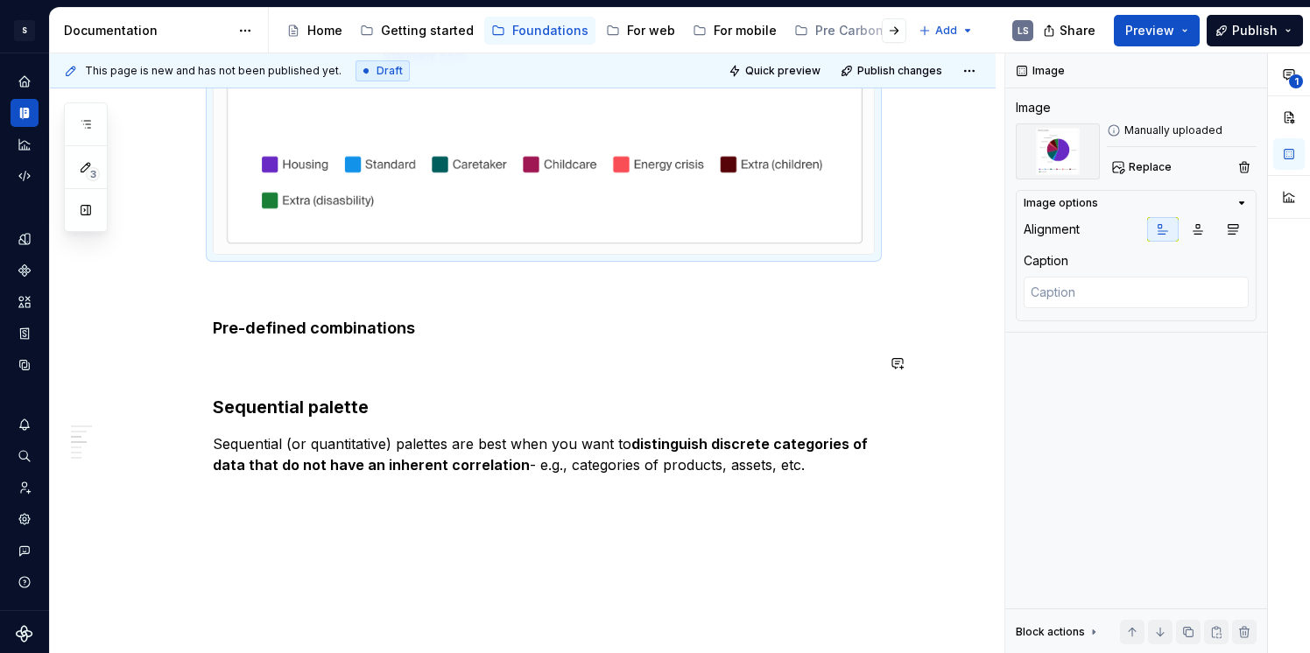
scroll to position [1418, 0]
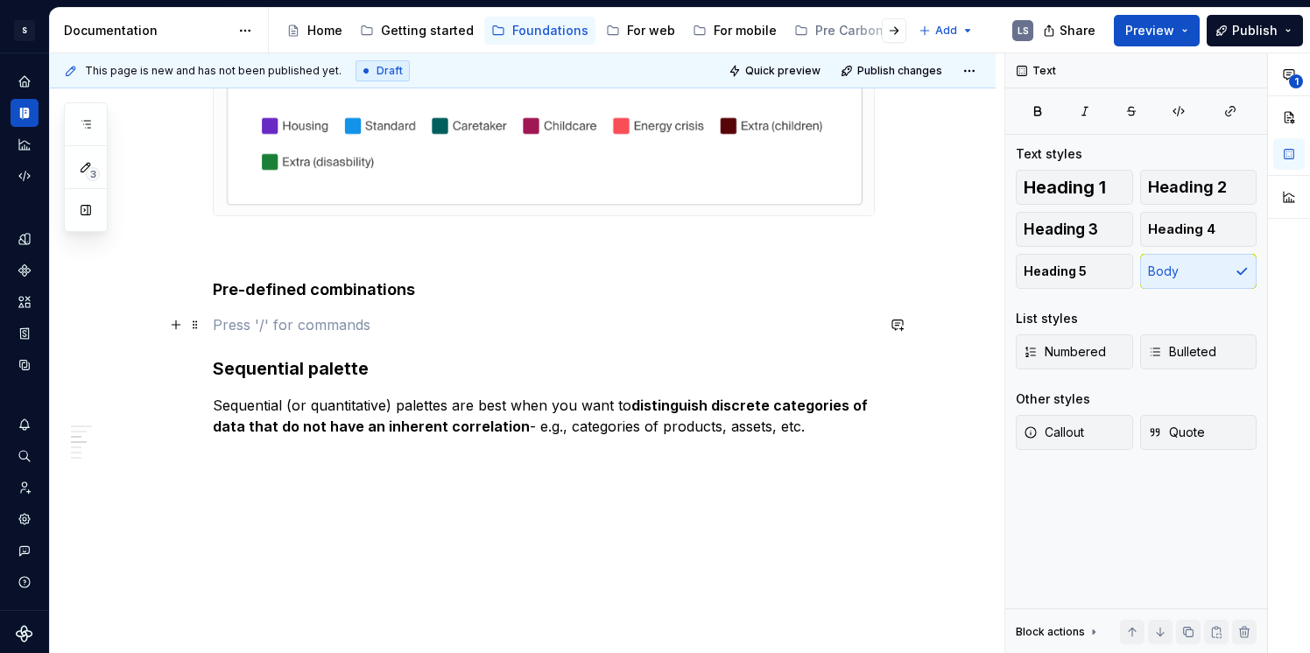
click at [371, 333] on p at bounding box center [544, 324] width 662 height 21
click at [420, 298] on h4 "Pre-defined combinations" at bounding box center [544, 268] width 662 height 63
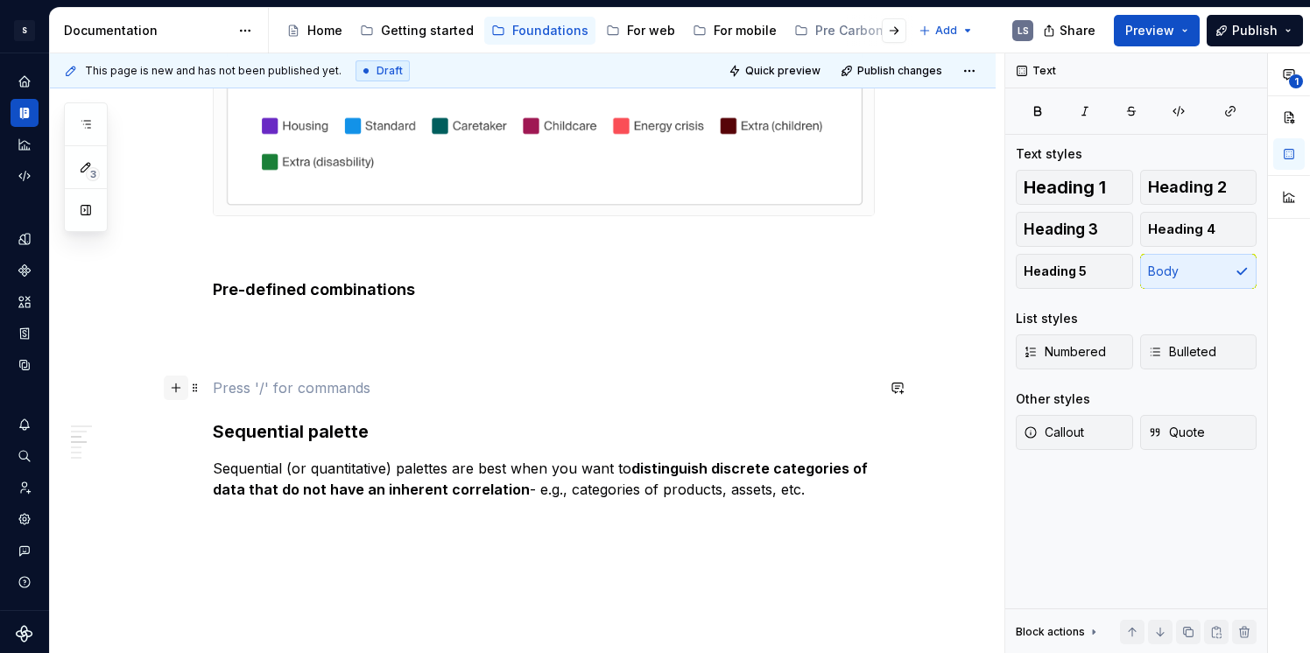
click at [182, 392] on button "button" at bounding box center [176, 388] width 25 height 25
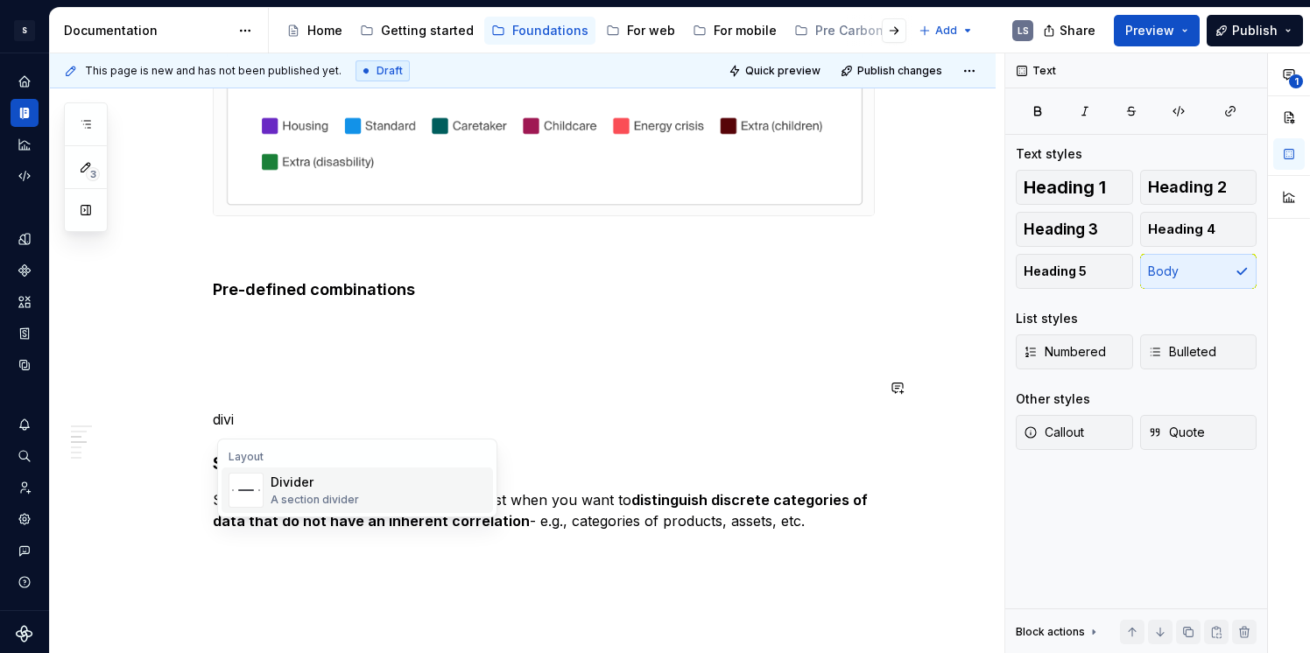
click at [300, 485] on div "Divider" at bounding box center [315, 483] width 88 height 18
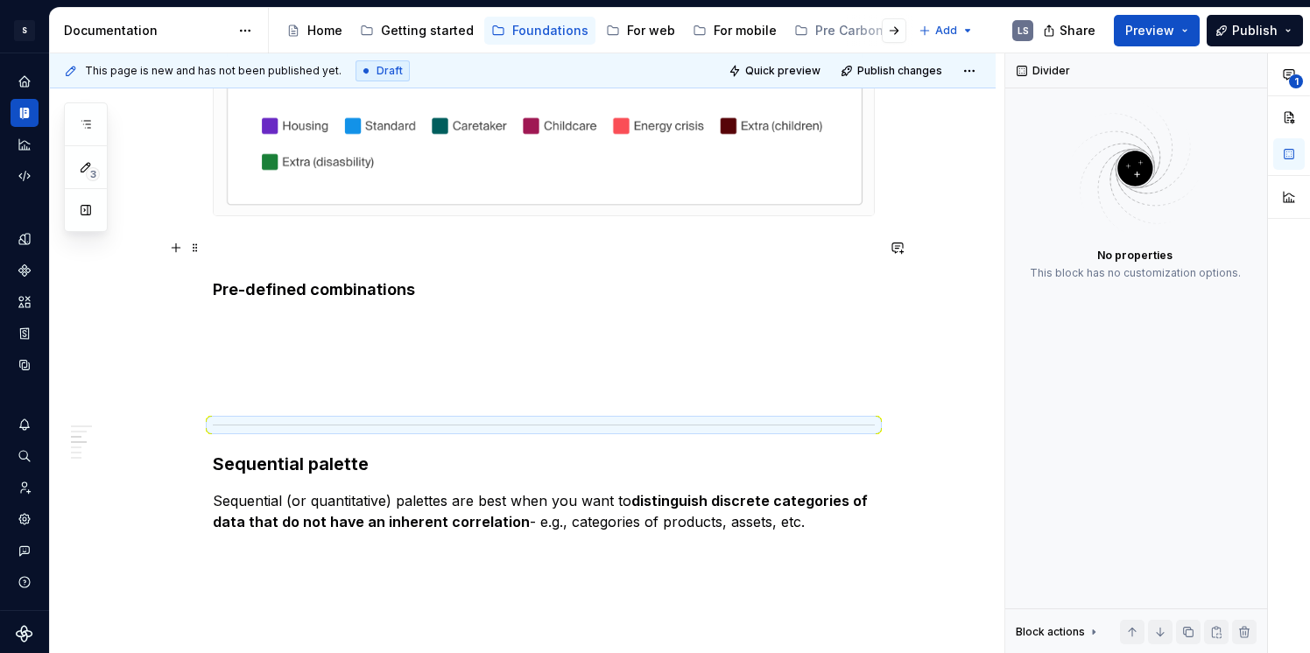
click at [441, 281] on h4 "Pre-defined combinations" at bounding box center [544, 268] width 662 height 63
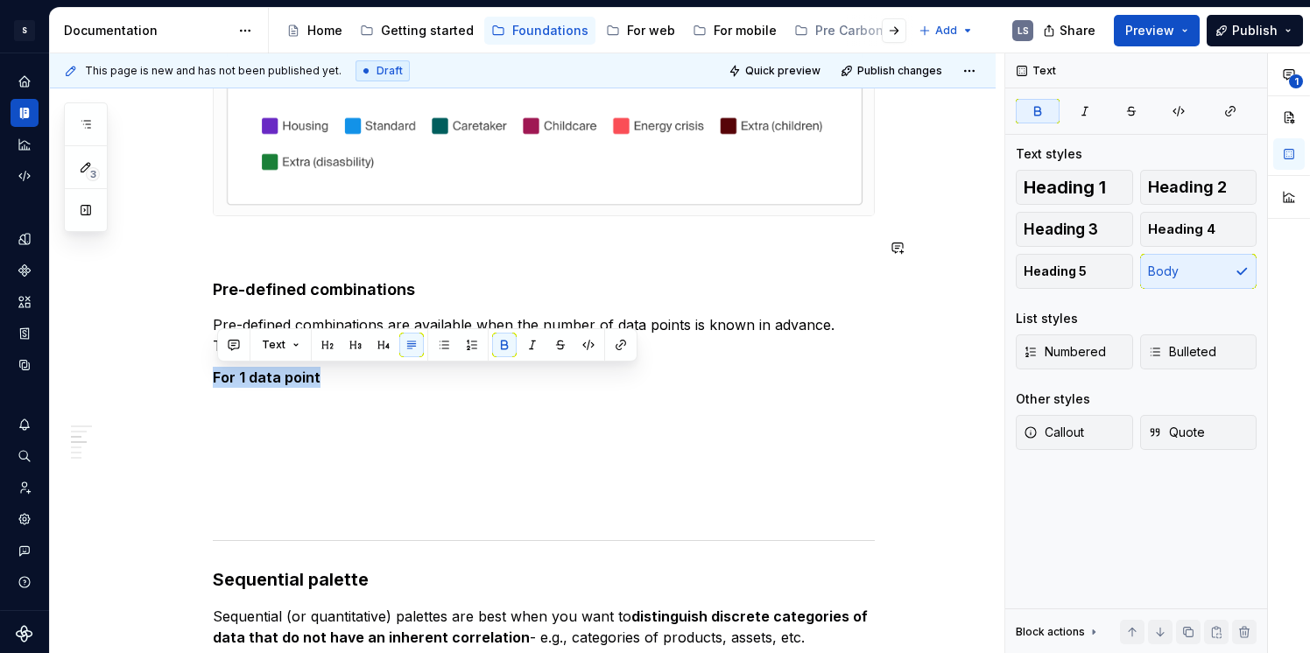
copy strong "For 1 data point"
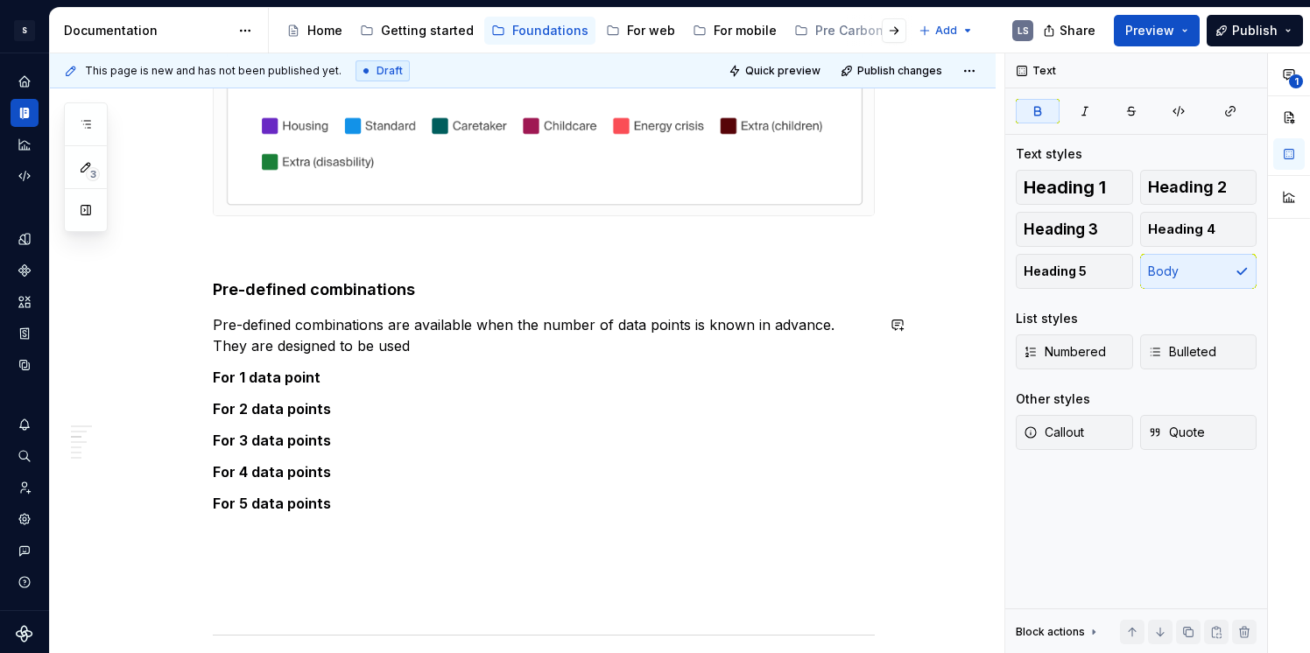
click at [230, 335] on p "Pre-defined combinations are available when the number of data points is known …" at bounding box center [544, 335] width 662 height 42
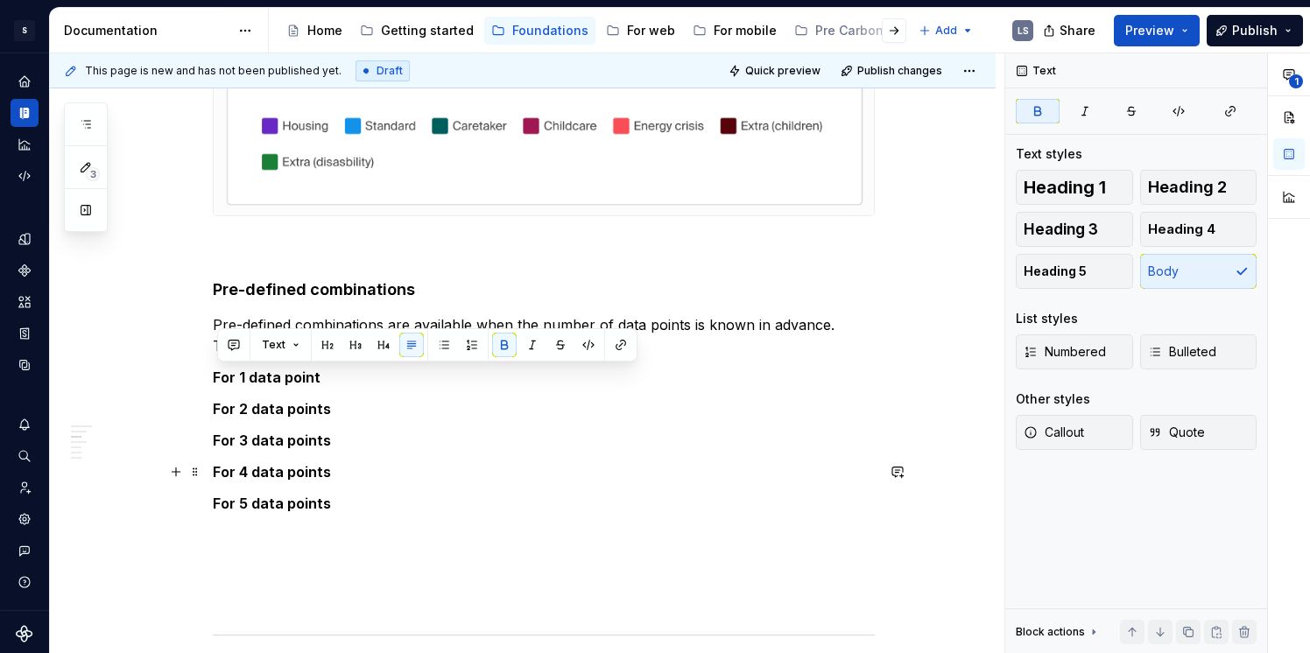
click at [425, 481] on p "For 4 data points" at bounding box center [544, 472] width 662 height 21
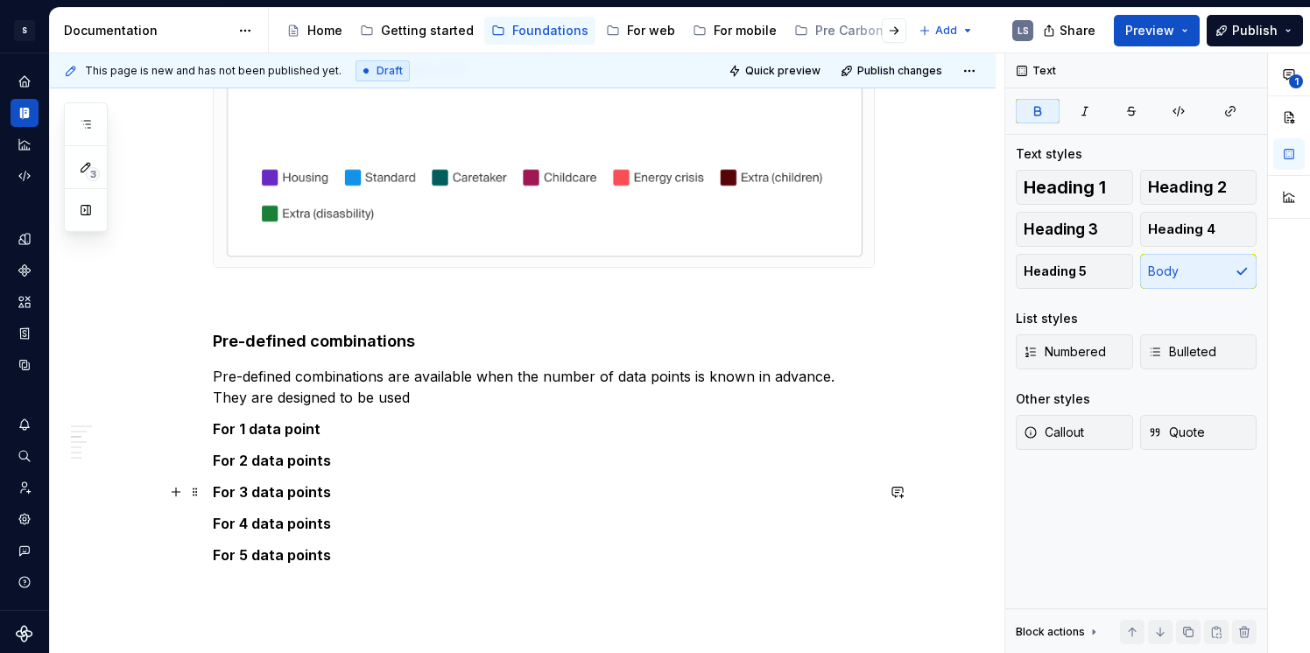
scroll to position [1365, 0]
click at [426, 407] on p "Pre-defined combinations are available when the number of data points is known …" at bounding box center [544, 389] width 662 height 42
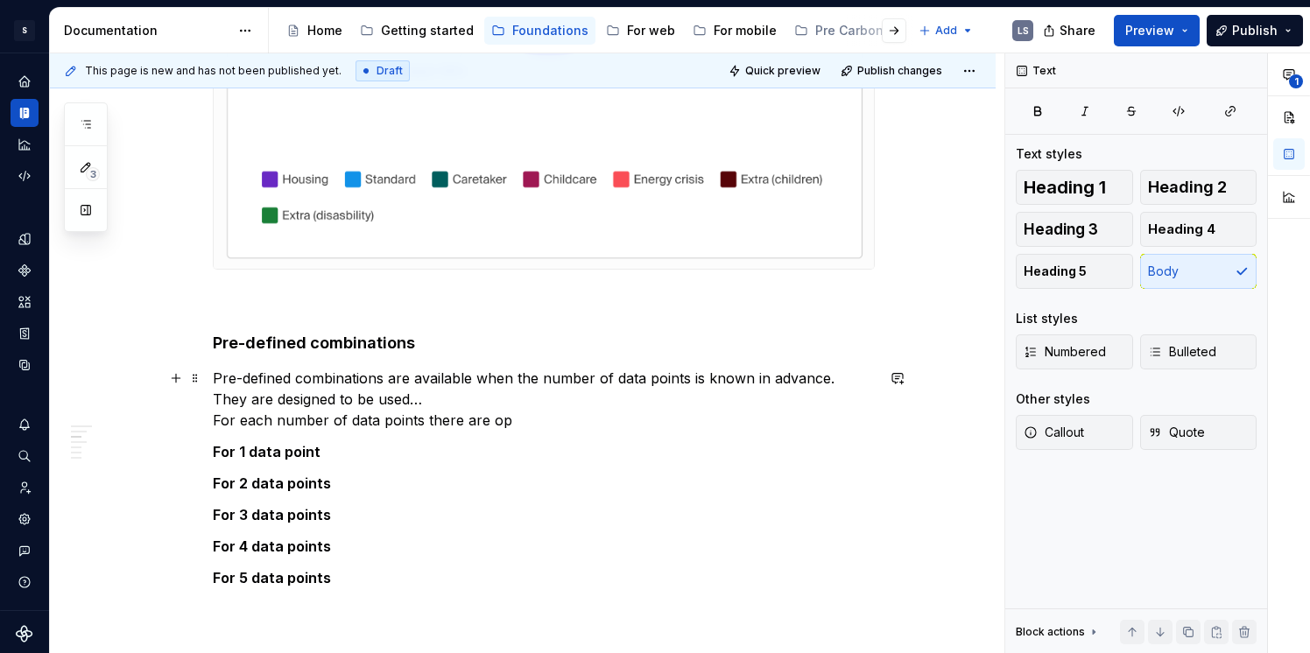
click at [251, 421] on p "Pre-defined combinations are available when the number of data points is known …" at bounding box center [544, 399] width 662 height 63
click at [294, 422] on p "Pre-defined combinations are available when the number of data points is known …" at bounding box center [544, 399] width 662 height 63
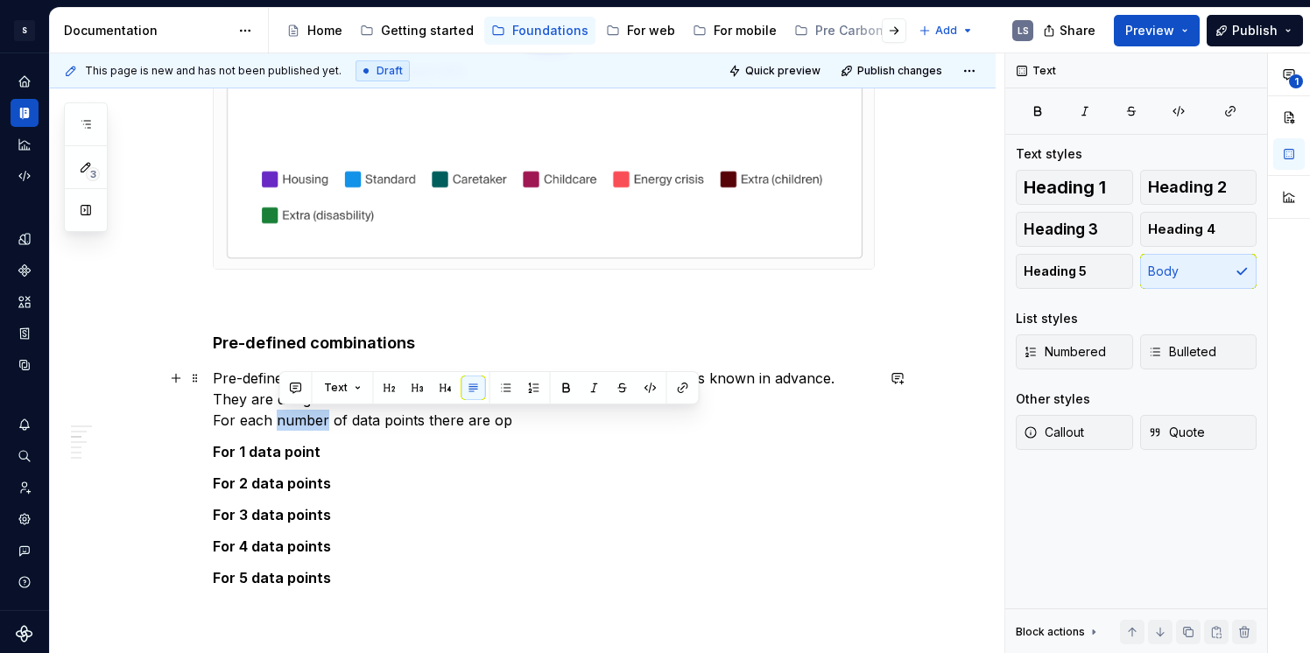
click at [294, 422] on p "Pre-defined combinations are available when the number of data points is known …" at bounding box center [544, 399] width 662 height 63
click at [505, 416] on p "Pre-defined combinations are available when the number of data points is known …" at bounding box center [544, 399] width 662 height 63
click at [525, 422] on p "Pre-defined combinations are available when the number of data points is known …" at bounding box center [544, 399] width 662 height 63
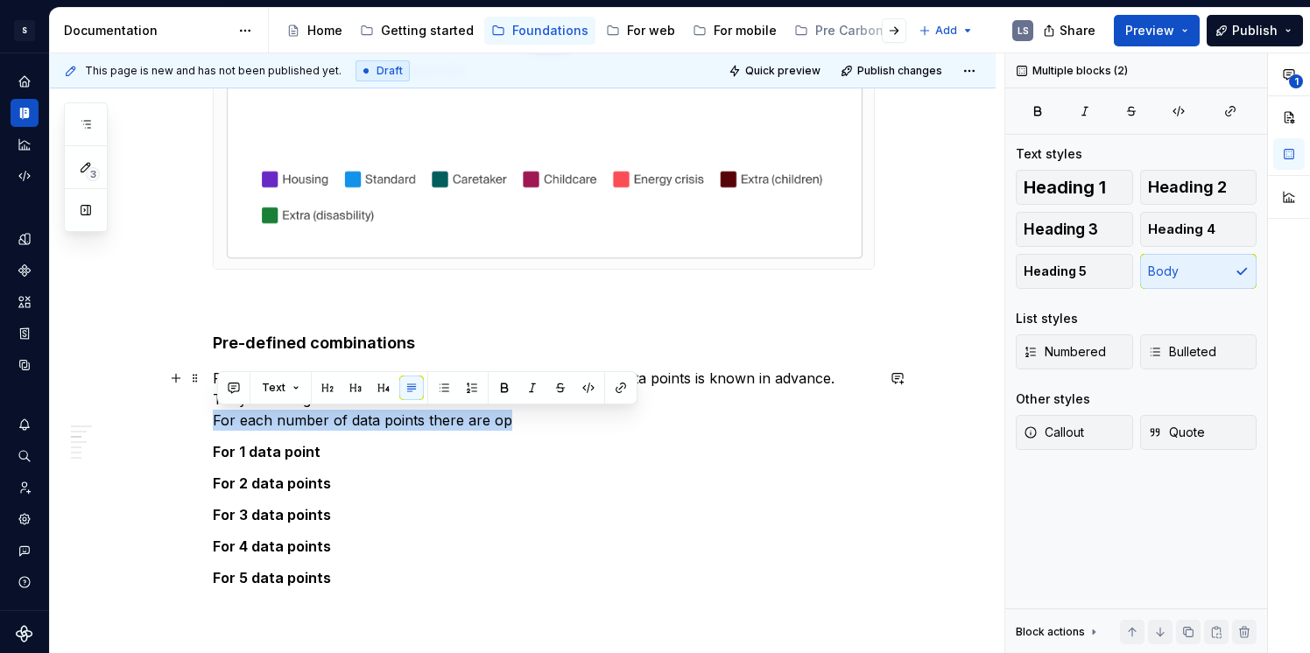
drag, startPoint x: 525, startPoint y: 422, endPoint x: 213, endPoint y: 428, distance: 311.9
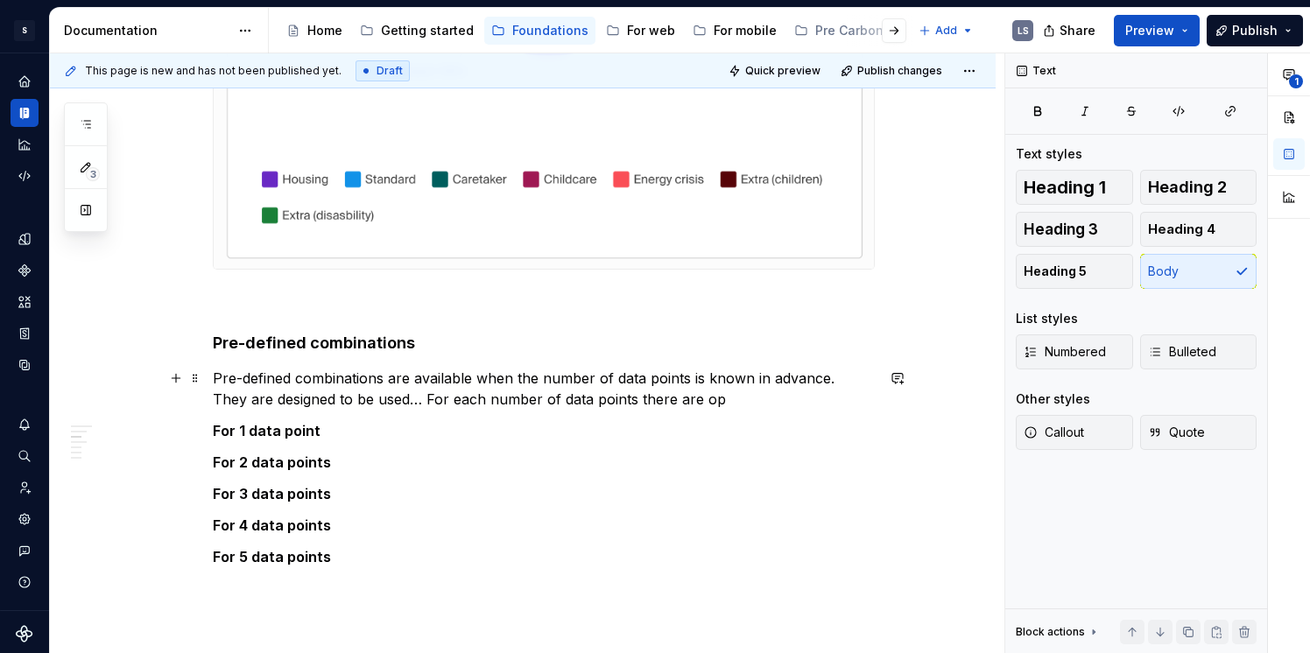
click at [668, 404] on p "Pre-defined combinations are available when the number of data points is known …" at bounding box center [544, 389] width 662 height 42
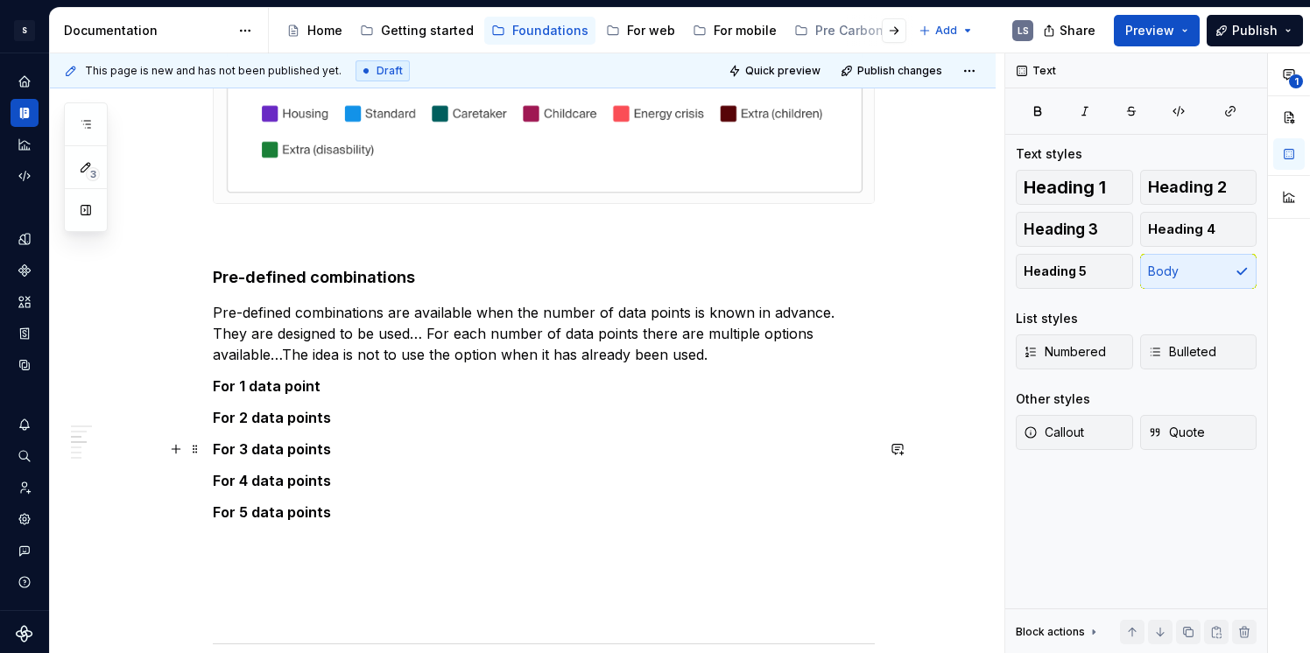
scroll to position [1502, 0]
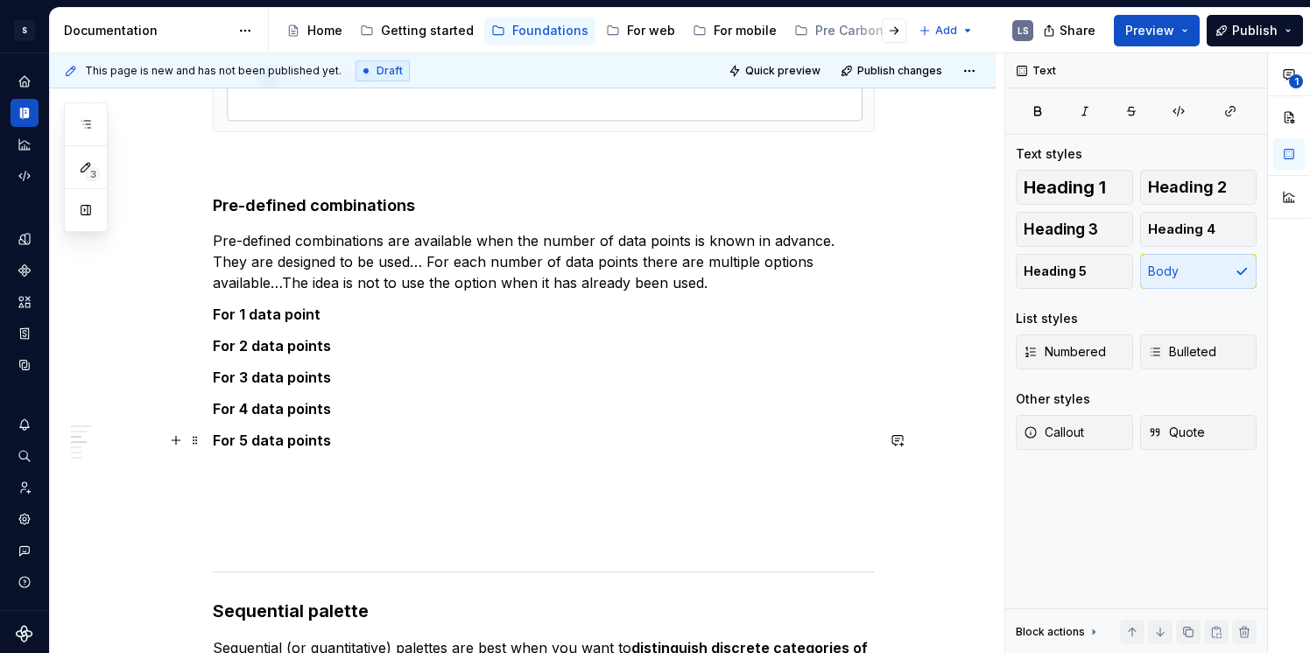
click at [357, 441] on p "For 5 data points" at bounding box center [544, 440] width 662 height 21
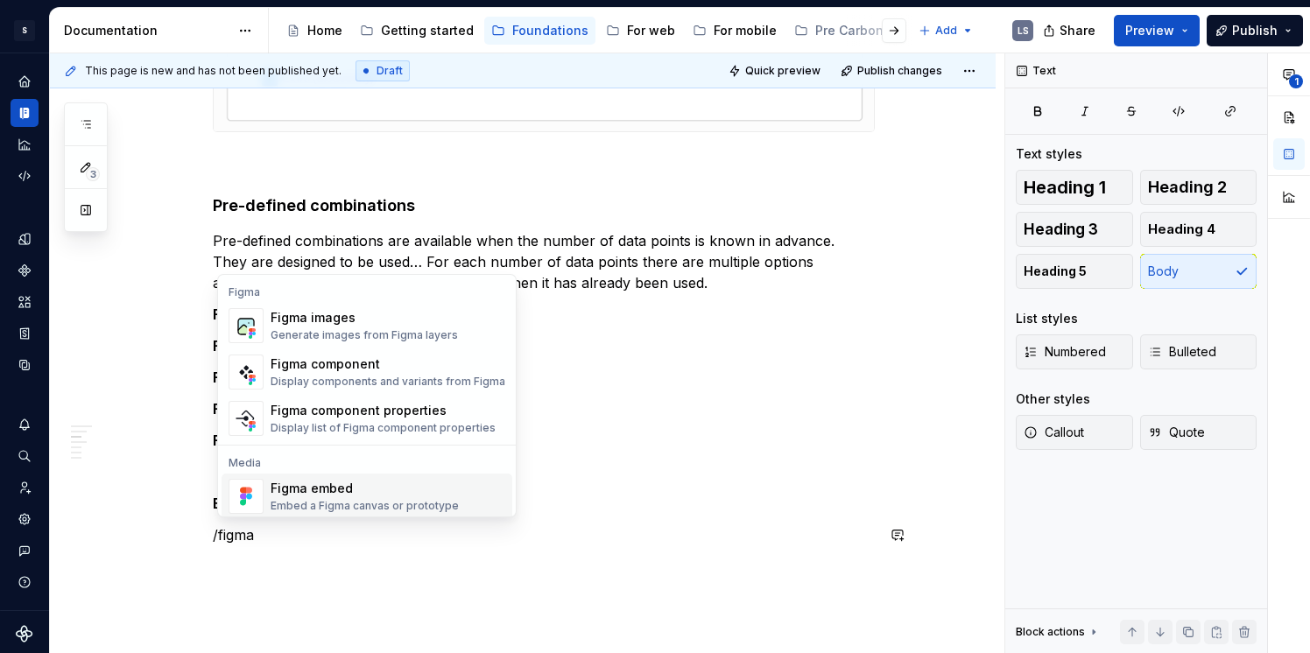
click at [363, 503] on div "Embed a Figma canvas or prototype" at bounding box center [365, 506] width 188 height 14
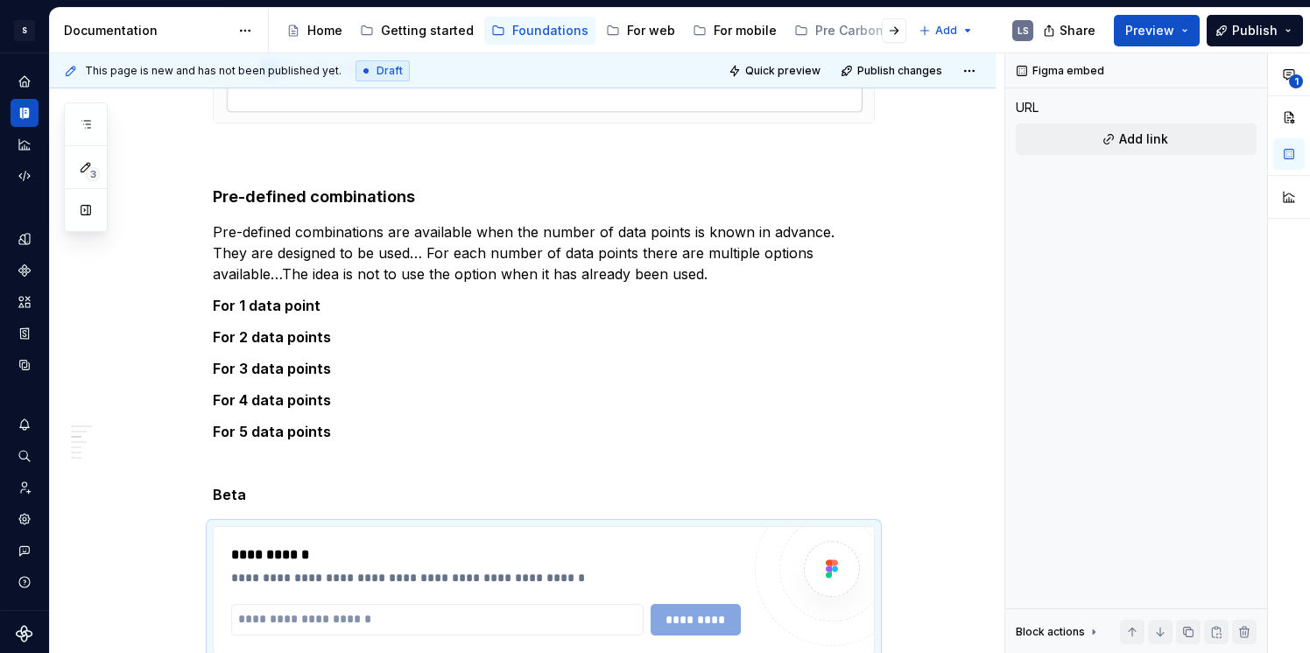
type textarea "*"
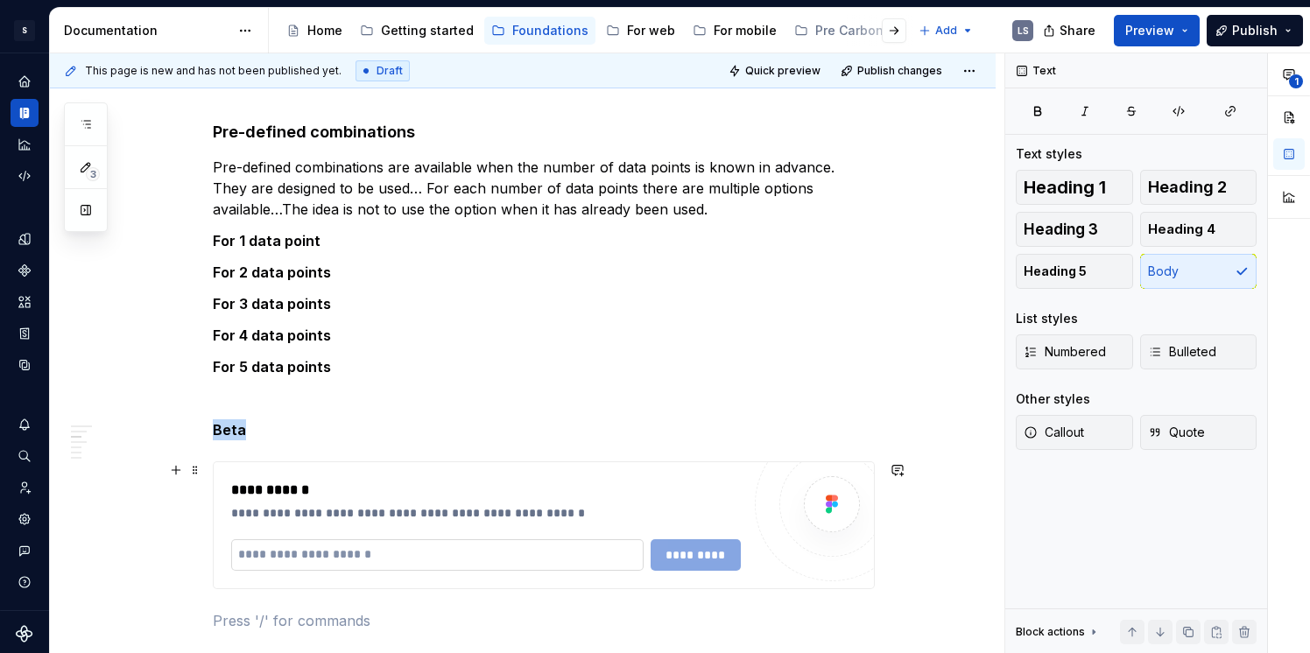
click at [407, 559] on input "text" at bounding box center [437, 556] width 413 height 32
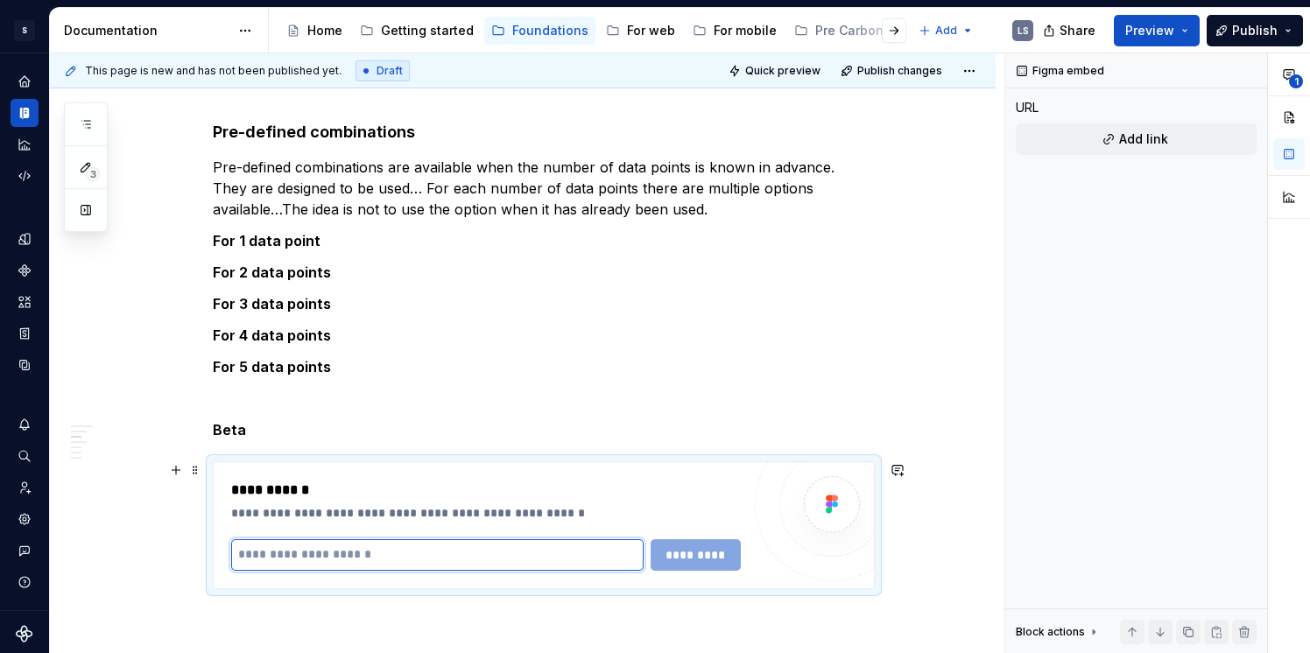
paste input "**********"
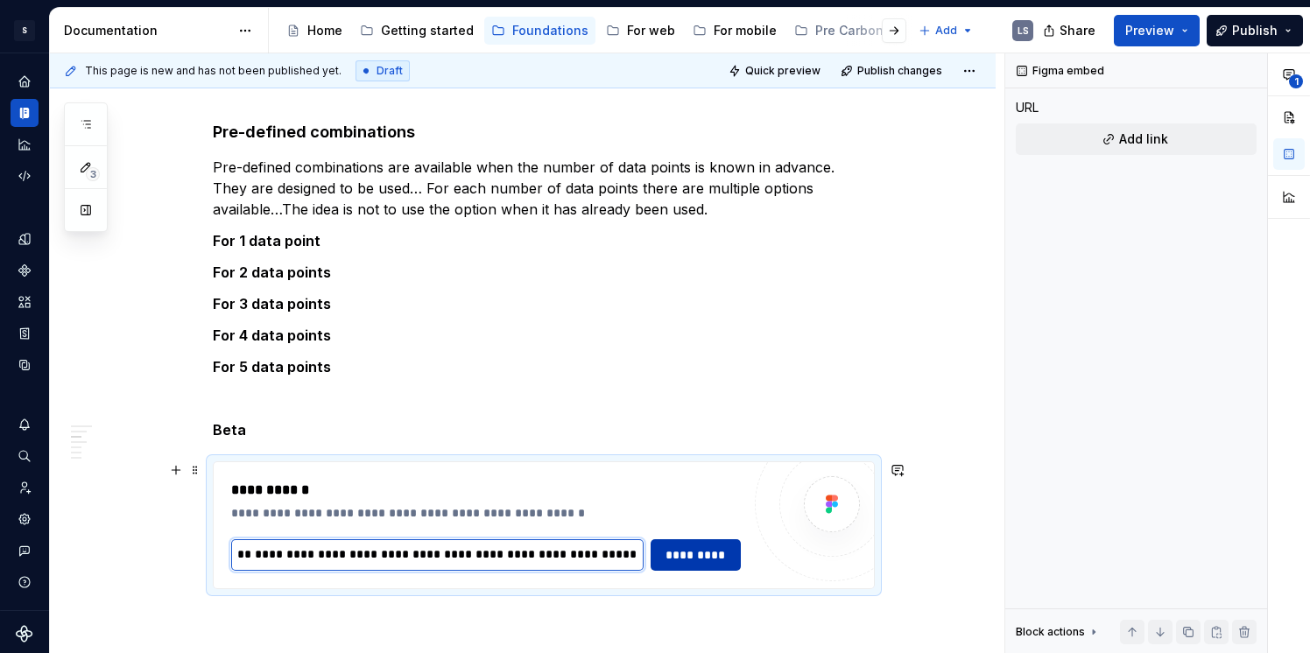
type input "**********"
click at [688, 553] on span "*********" at bounding box center [695, 556] width 67 height 18
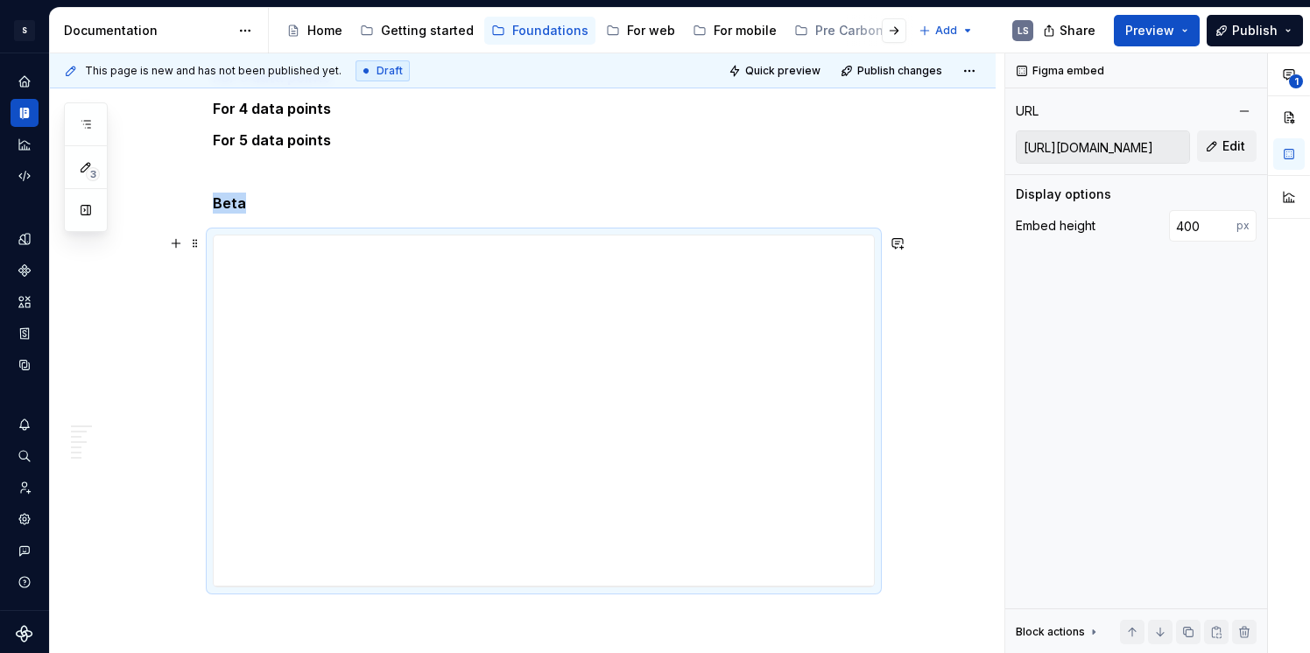
scroll to position [1808, 0]
click at [815, 73] on span "Quick preview" at bounding box center [782, 71] width 75 height 14
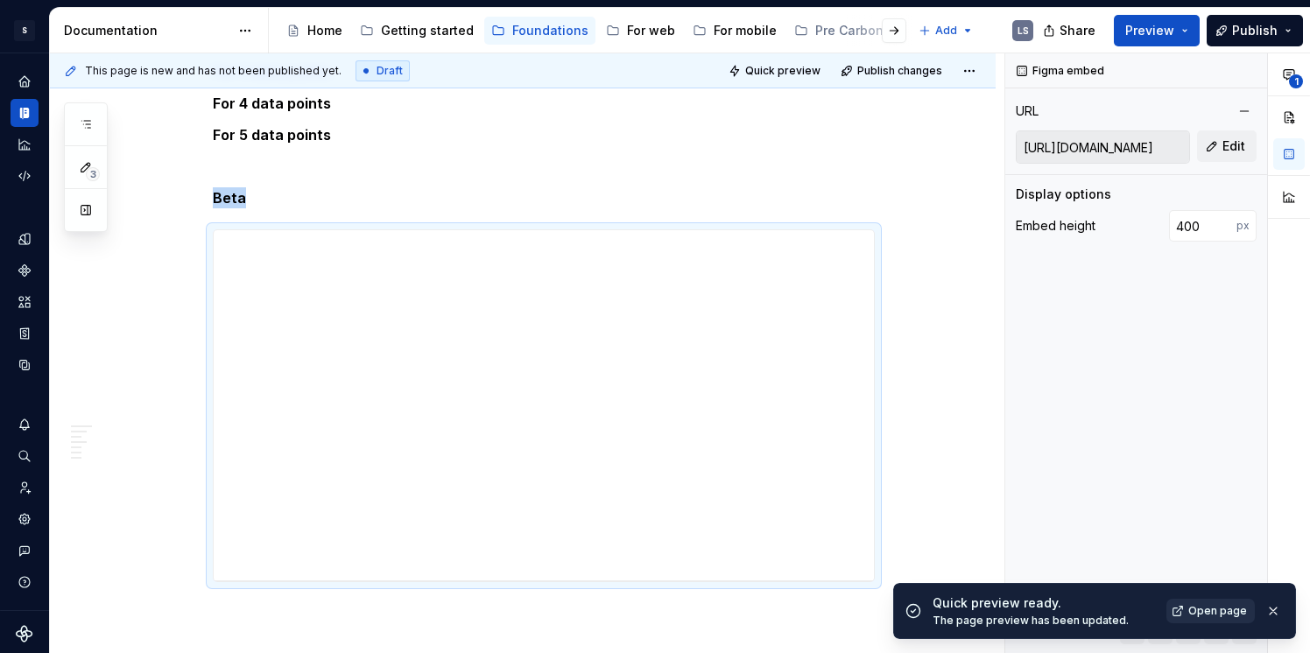
click at [1221, 609] on span "Open page" at bounding box center [1218, 611] width 59 height 14
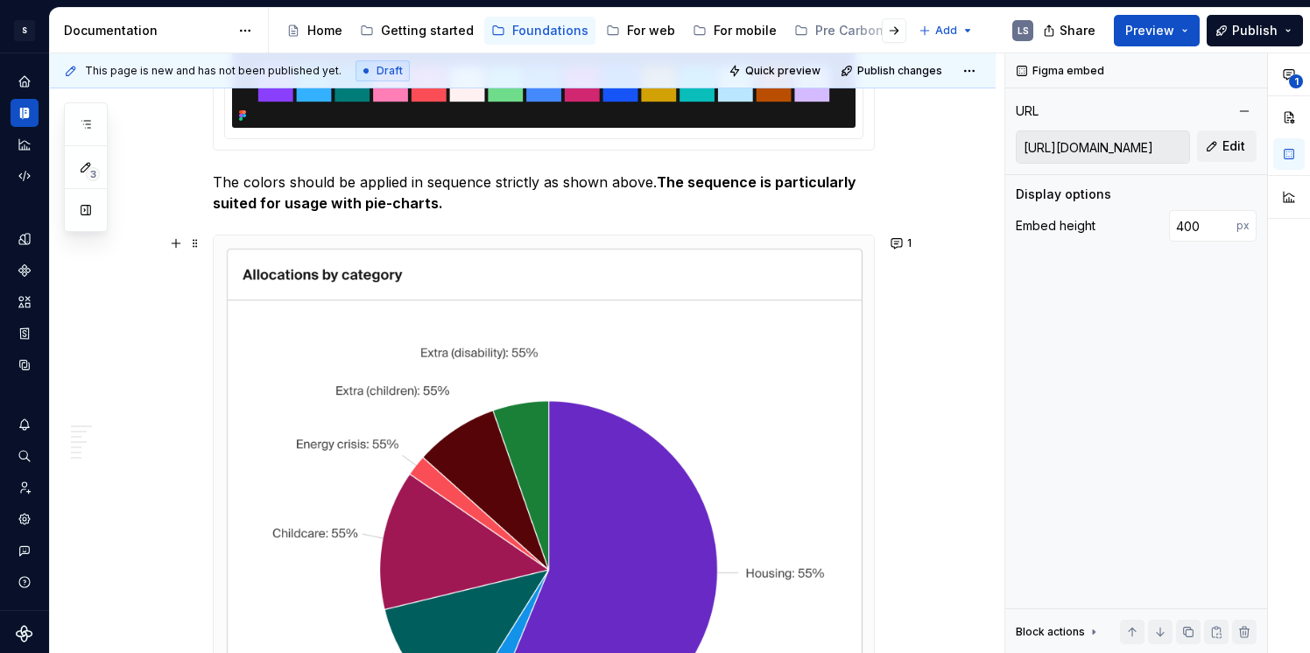
scroll to position [674, 0]
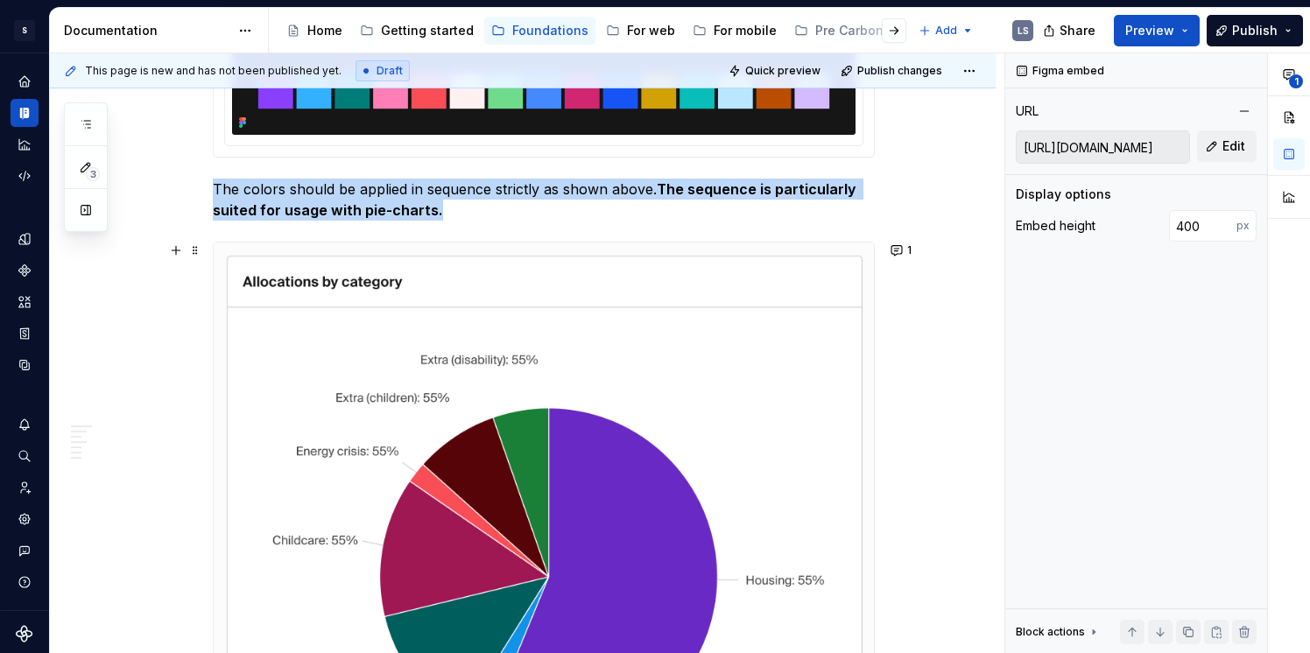
click at [588, 257] on img at bounding box center [544, 601] width 660 height 716
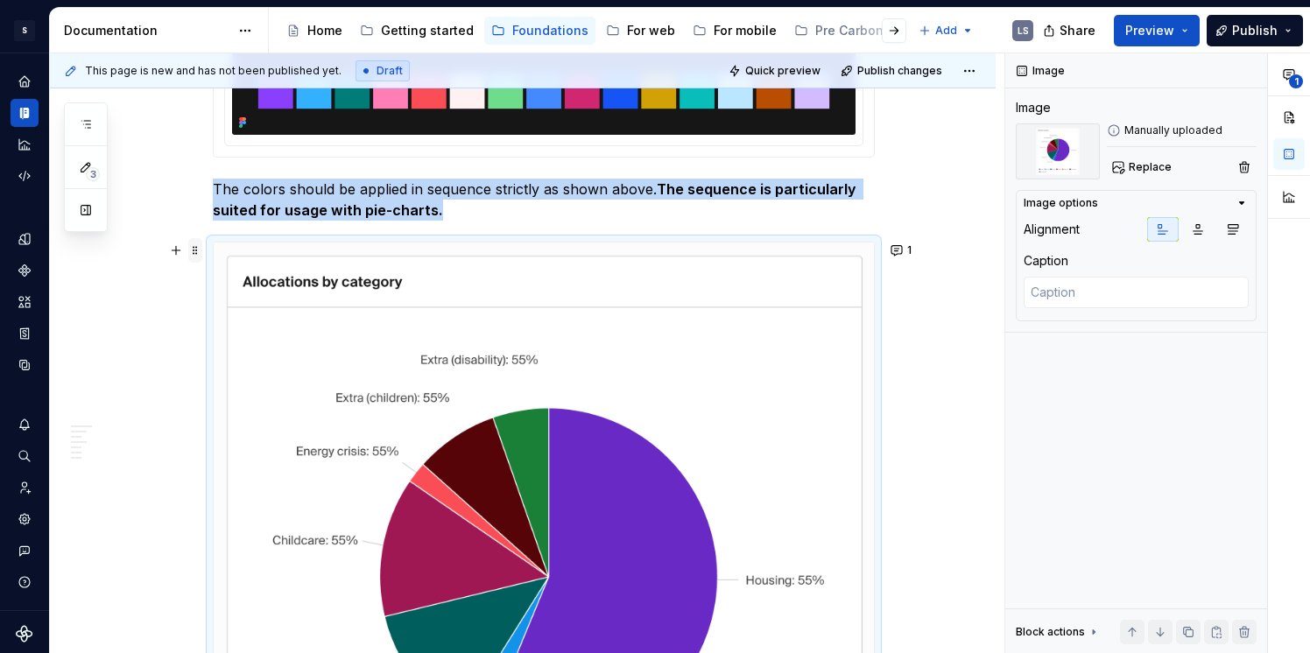
click at [201, 254] on span at bounding box center [195, 250] width 14 height 25
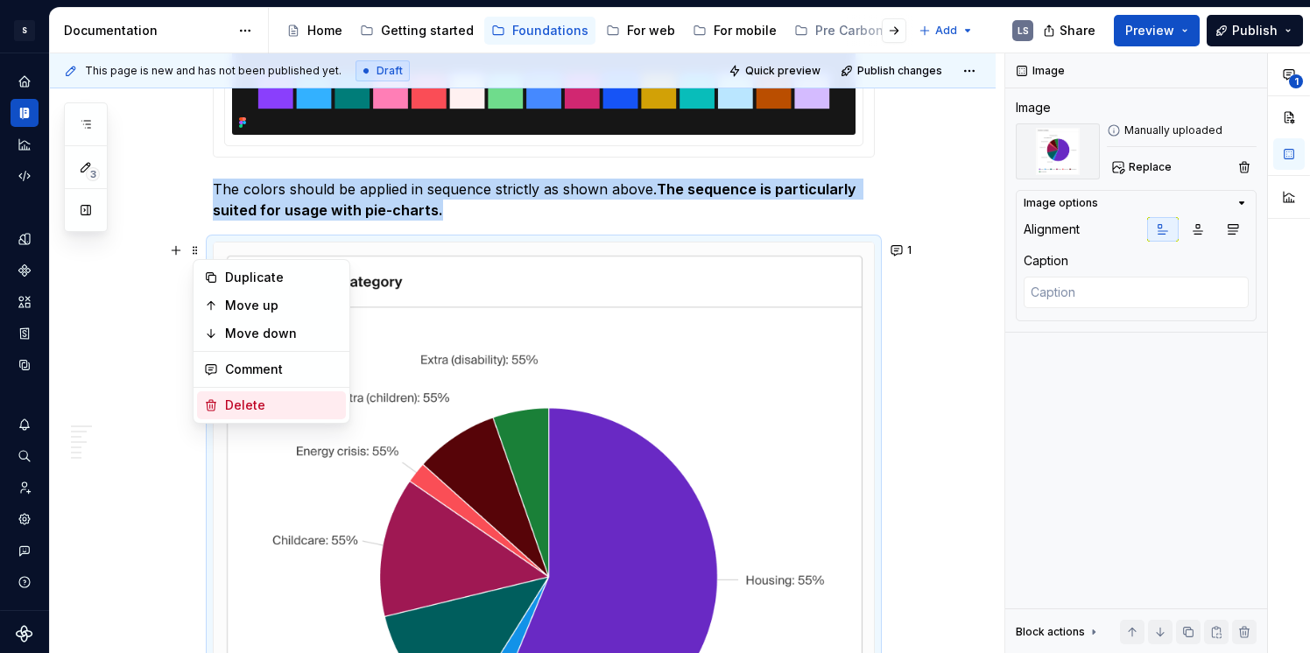
click at [225, 401] on div "Delete" at bounding box center [282, 406] width 114 height 18
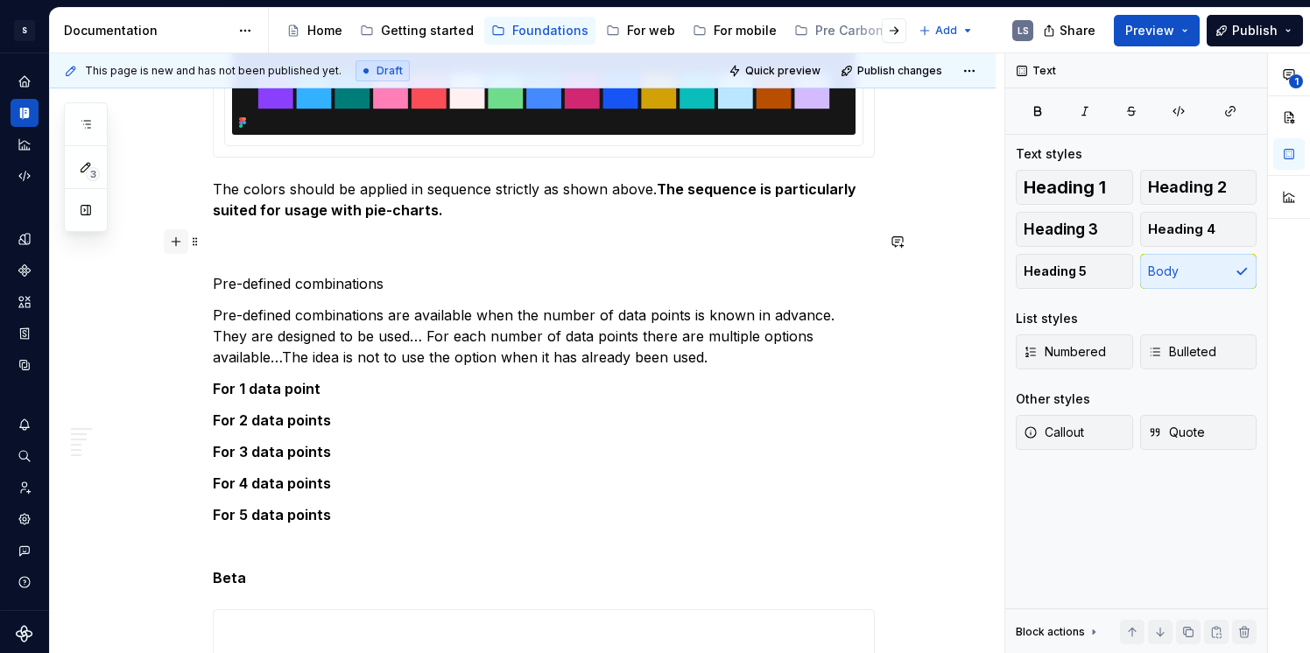
click at [180, 242] on button "button" at bounding box center [176, 241] width 25 height 25
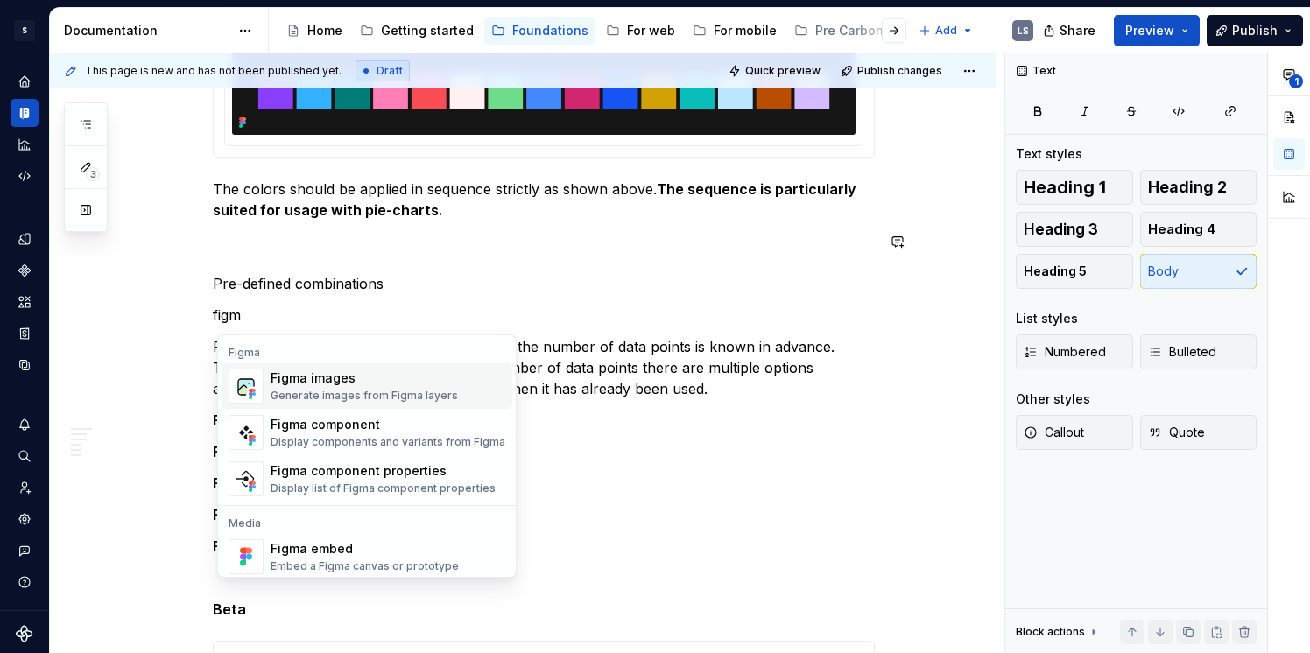
click at [290, 395] on div "Generate images from Figma layers" at bounding box center [364, 396] width 187 height 14
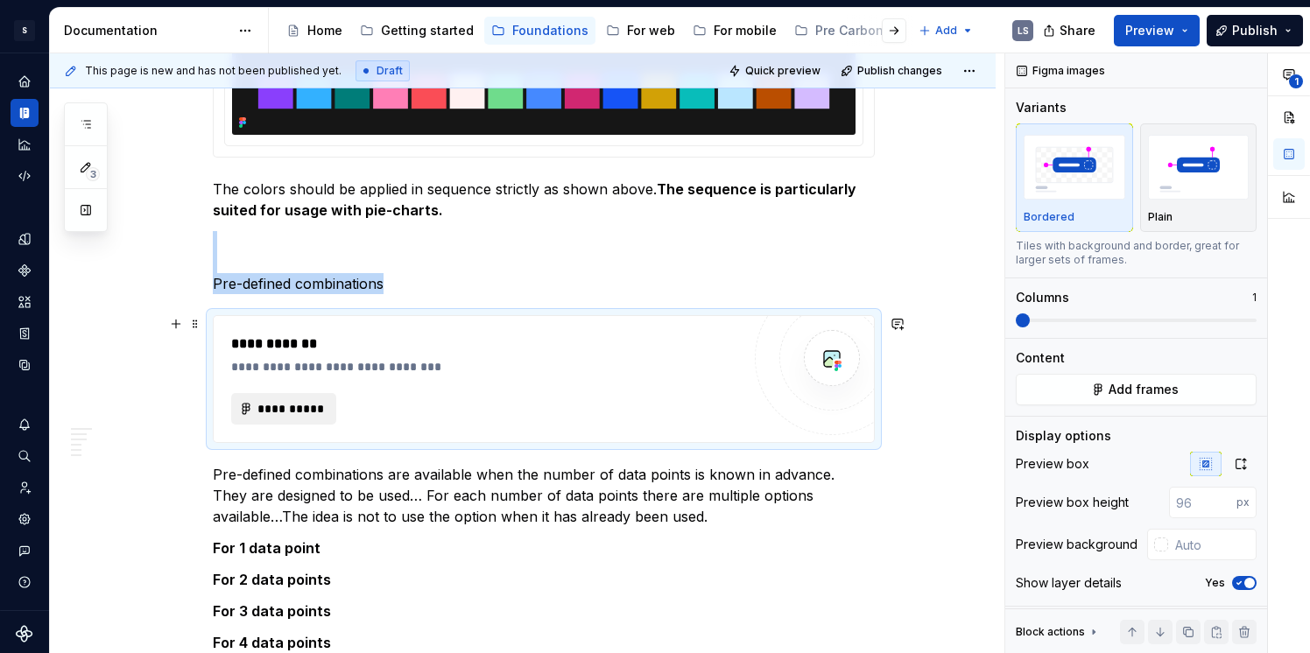
click at [290, 417] on span "**********" at bounding box center [291, 409] width 68 height 18
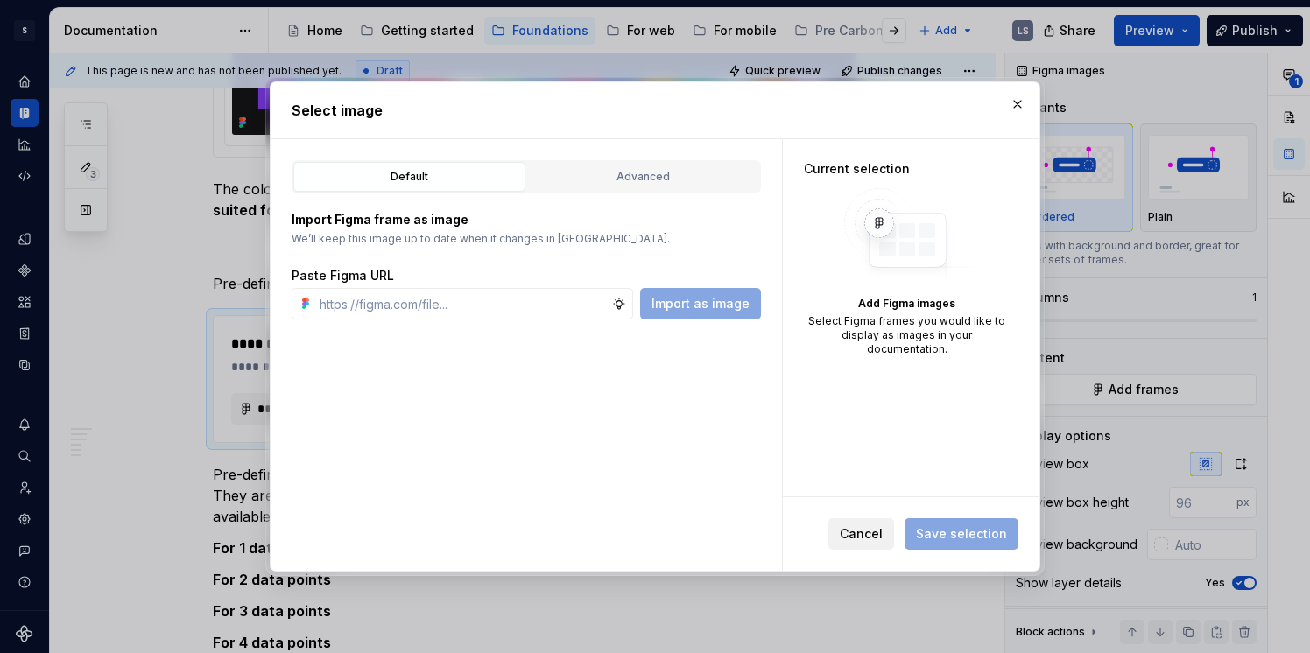
click at [857, 529] on span "Cancel" at bounding box center [861, 535] width 43 height 18
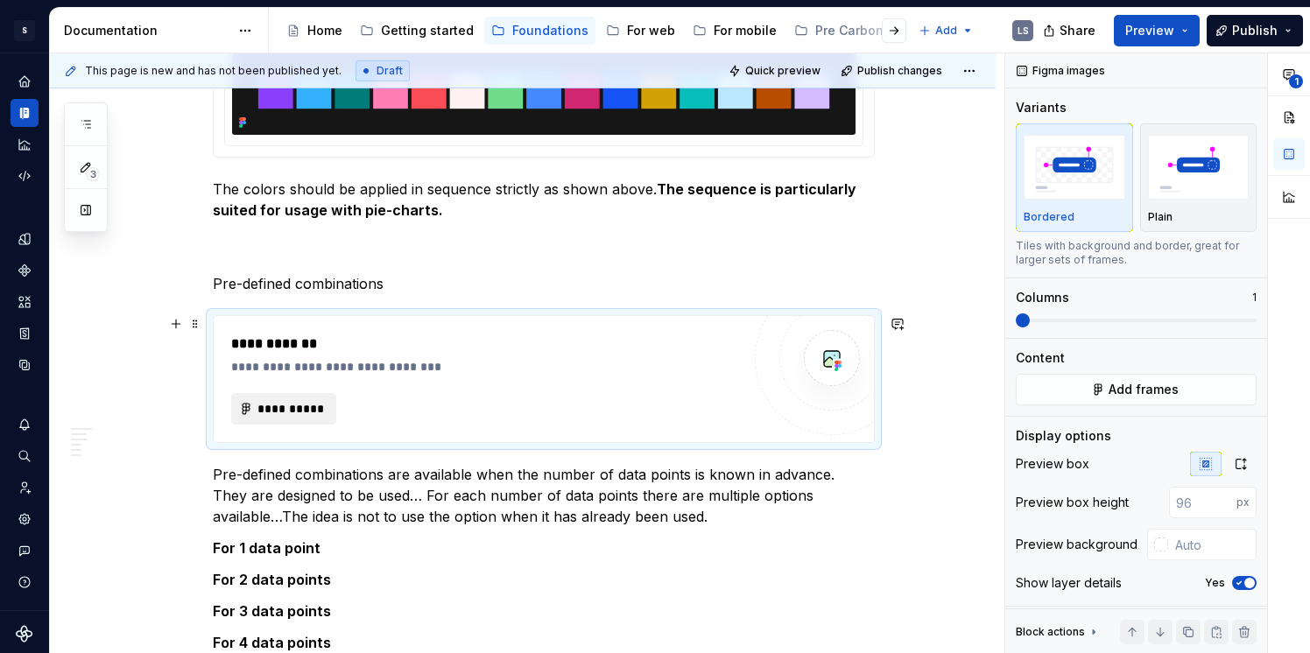
click at [262, 406] on span "**********" at bounding box center [291, 409] width 68 height 18
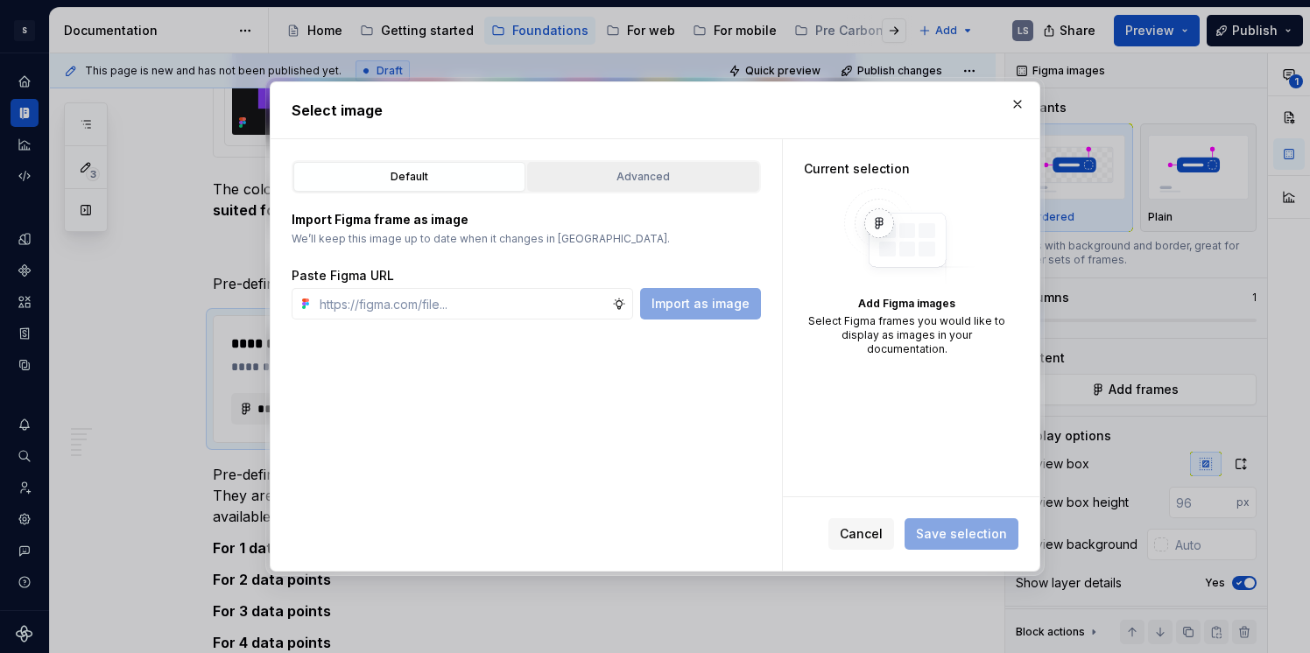
click at [706, 163] on button "Advanced" at bounding box center [643, 177] width 232 height 30
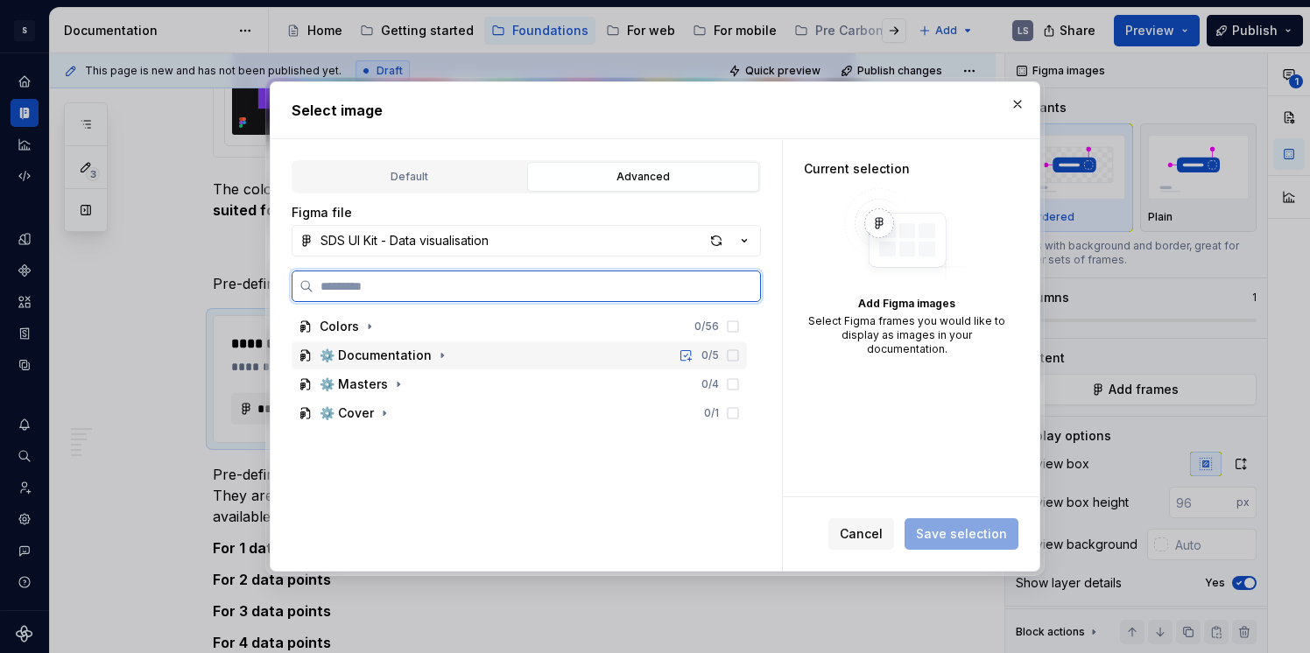
click at [378, 349] on div "⚙️ Documentation" at bounding box center [376, 356] width 112 height 18
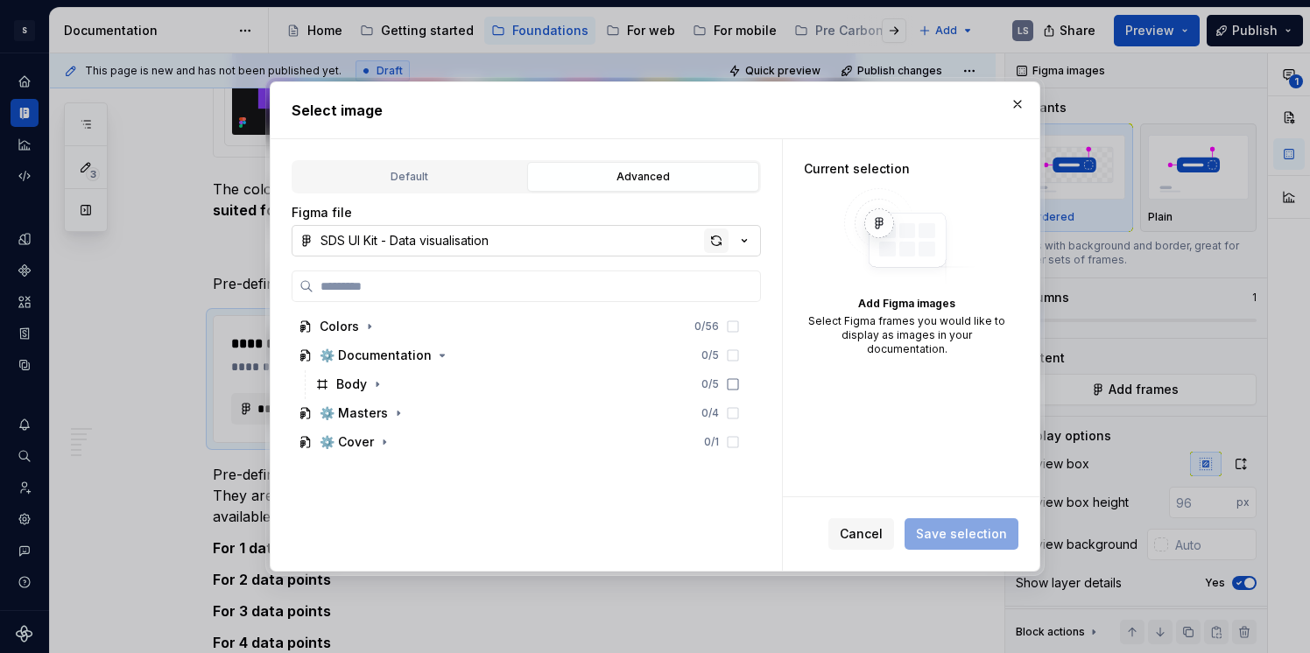
click at [713, 242] on div "button" at bounding box center [716, 241] width 25 height 25
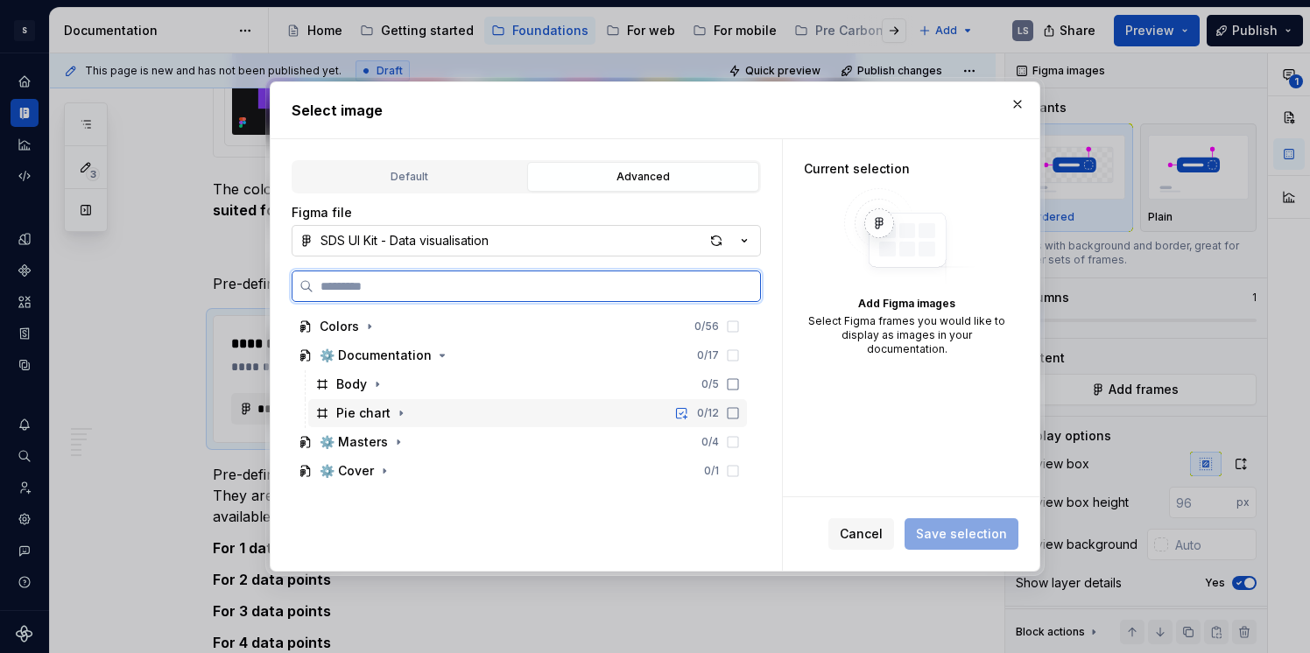
click at [740, 415] on icon at bounding box center [733, 413] width 14 height 14
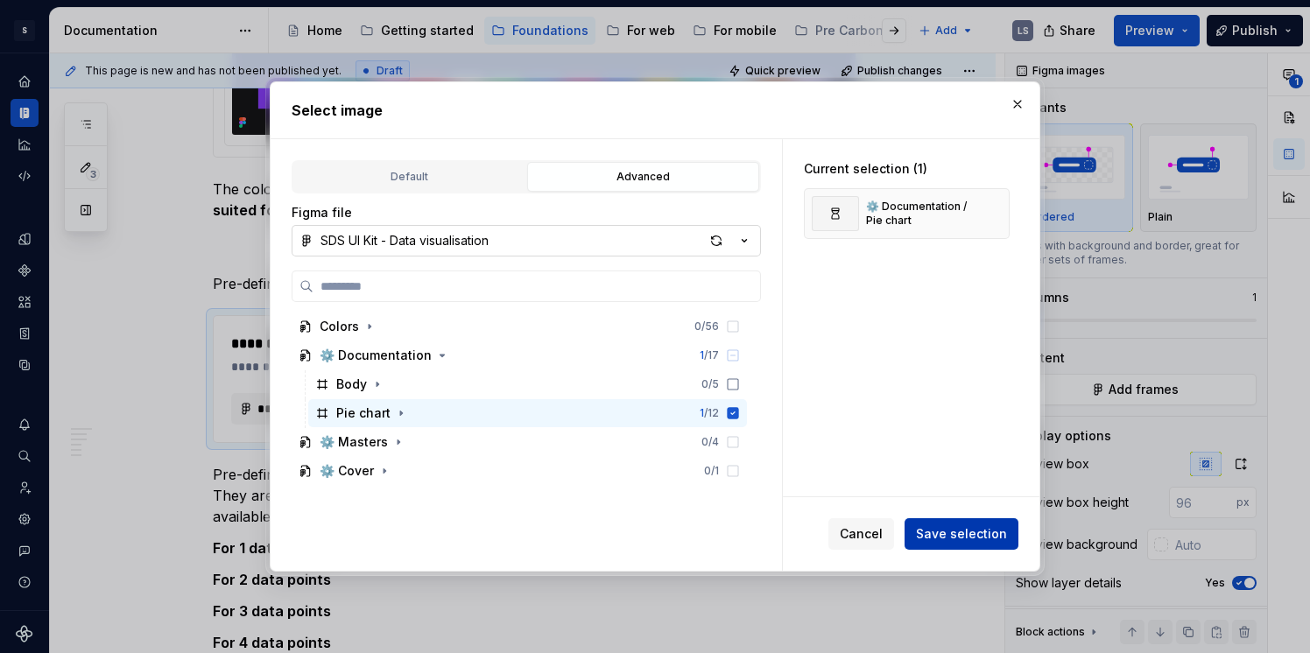
click at [954, 541] on span "Save selection" at bounding box center [961, 535] width 91 height 18
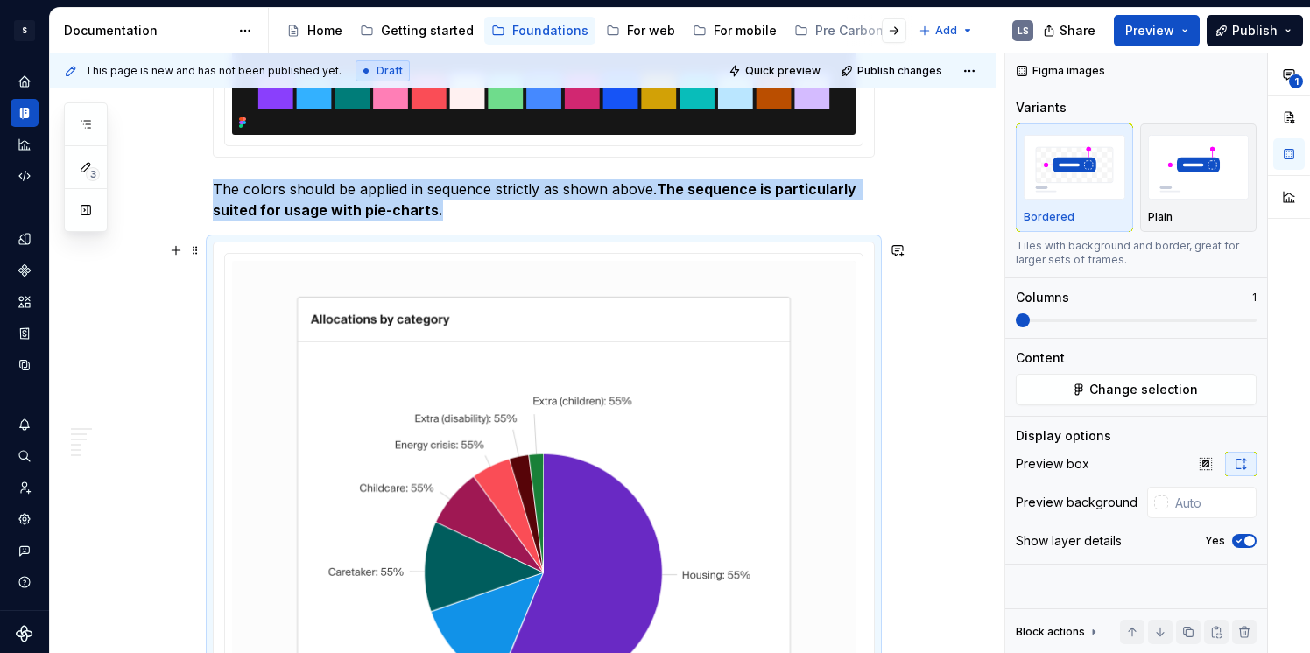
click at [533, 201] on p "The colors should be applied in sequence strictly as shown above. The sequence …" at bounding box center [544, 200] width 662 height 42
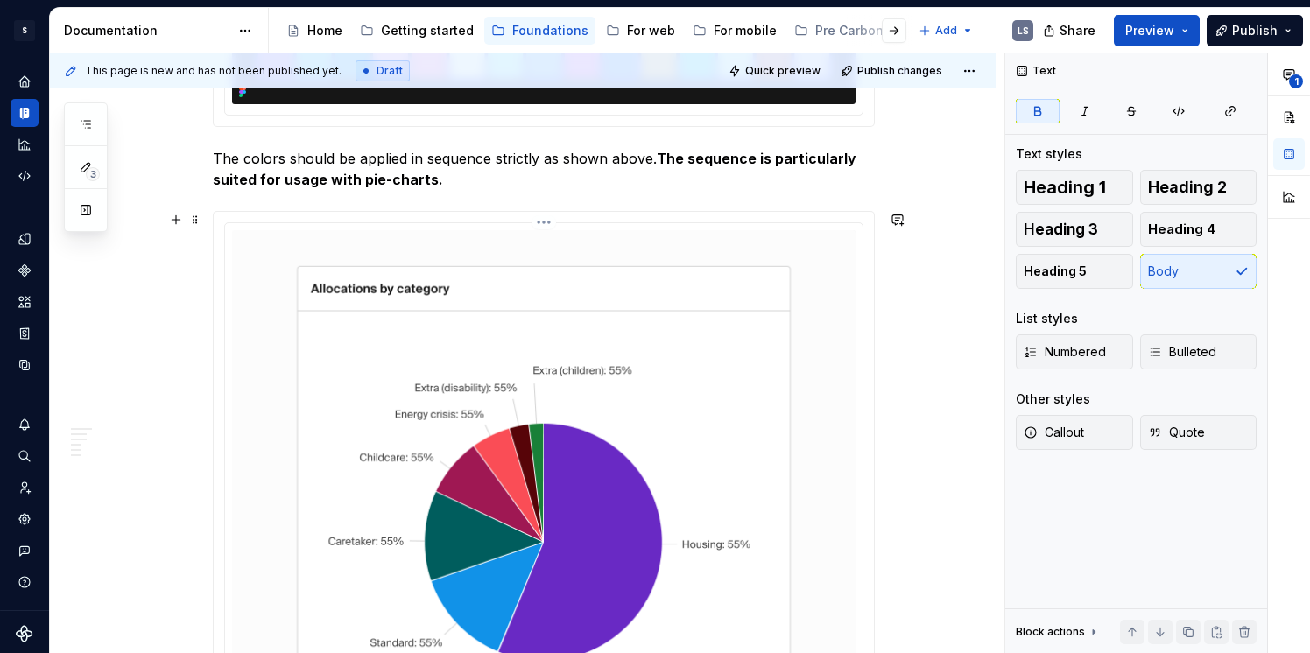
scroll to position [702, 0]
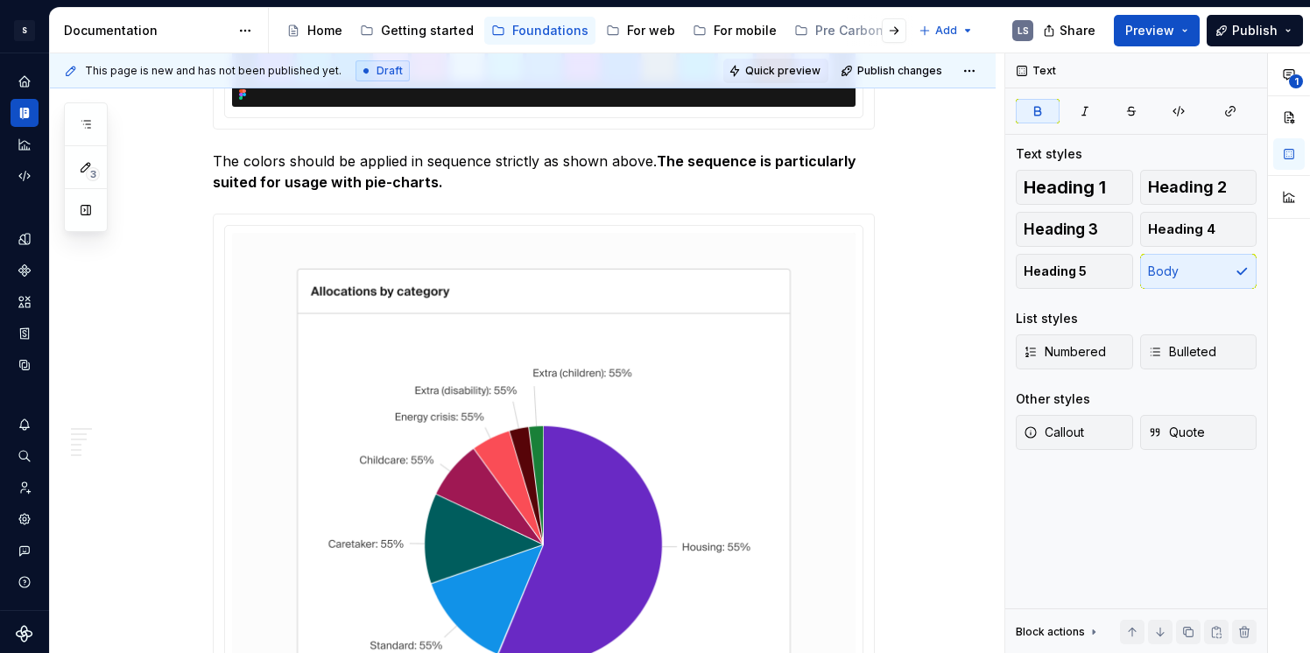
click at [795, 74] on span "Quick preview" at bounding box center [782, 71] width 75 height 14
click at [796, 72] on span "Quick preview" at bounding box center [782, 71] width 75 height 14
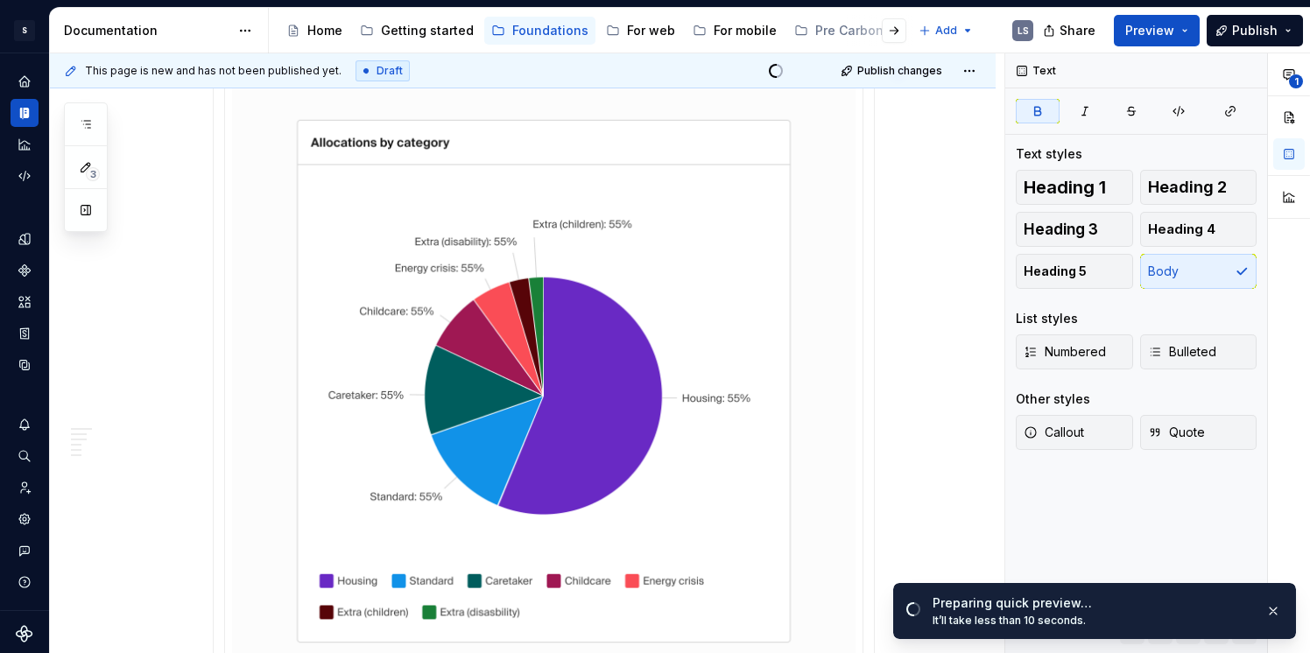
scroll to position [836, 0]
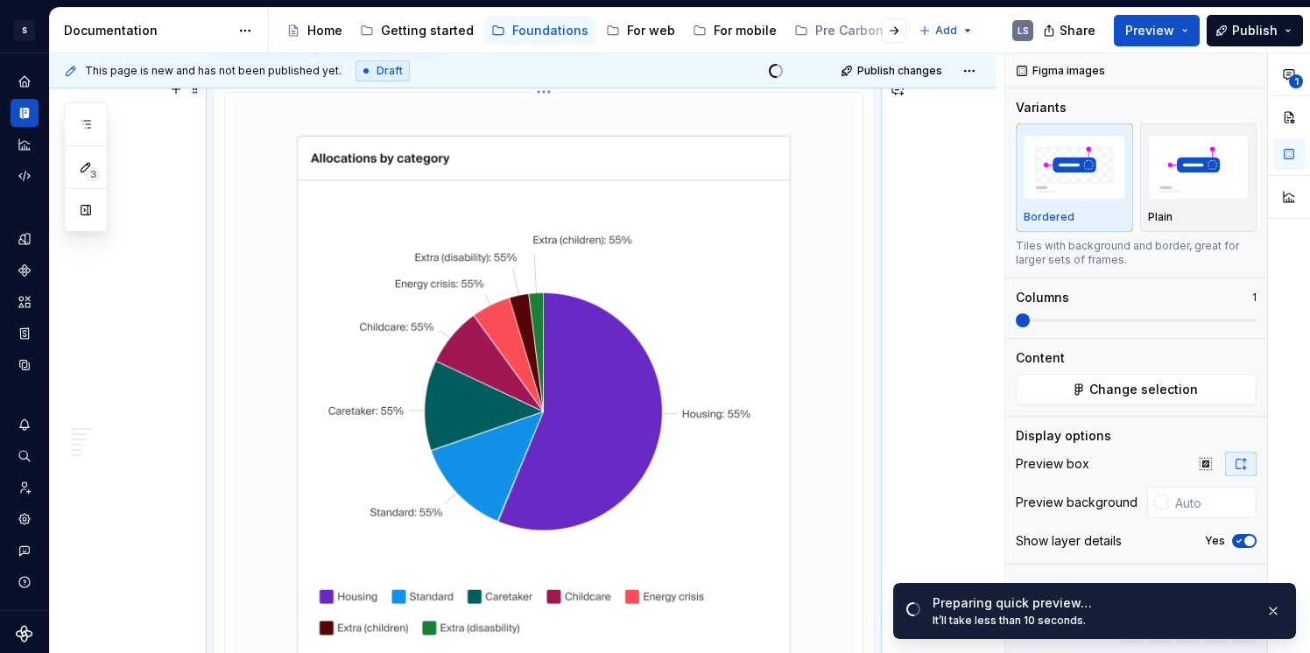
click at [632, 256] on img at bounding box center [544, 397] width 624 height 595
click at [1181, 181] on img "button" at bounding box center [1199, 167] width 102 height 64
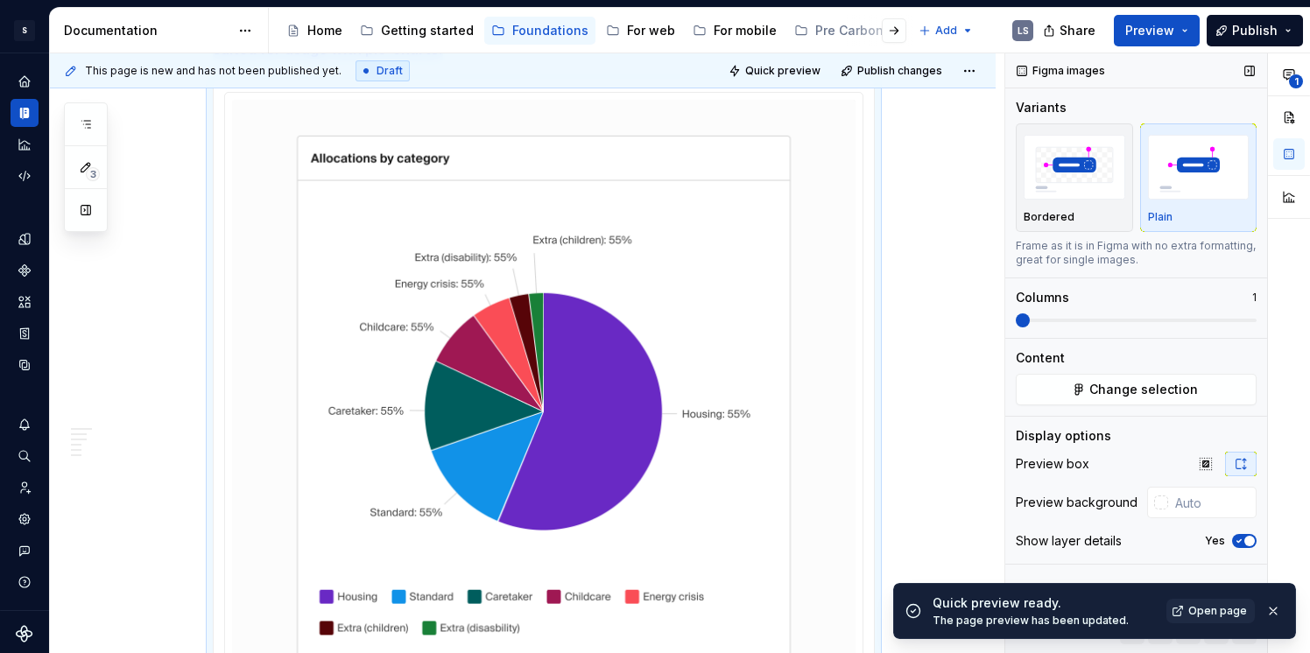
scroll to position [863, 0]
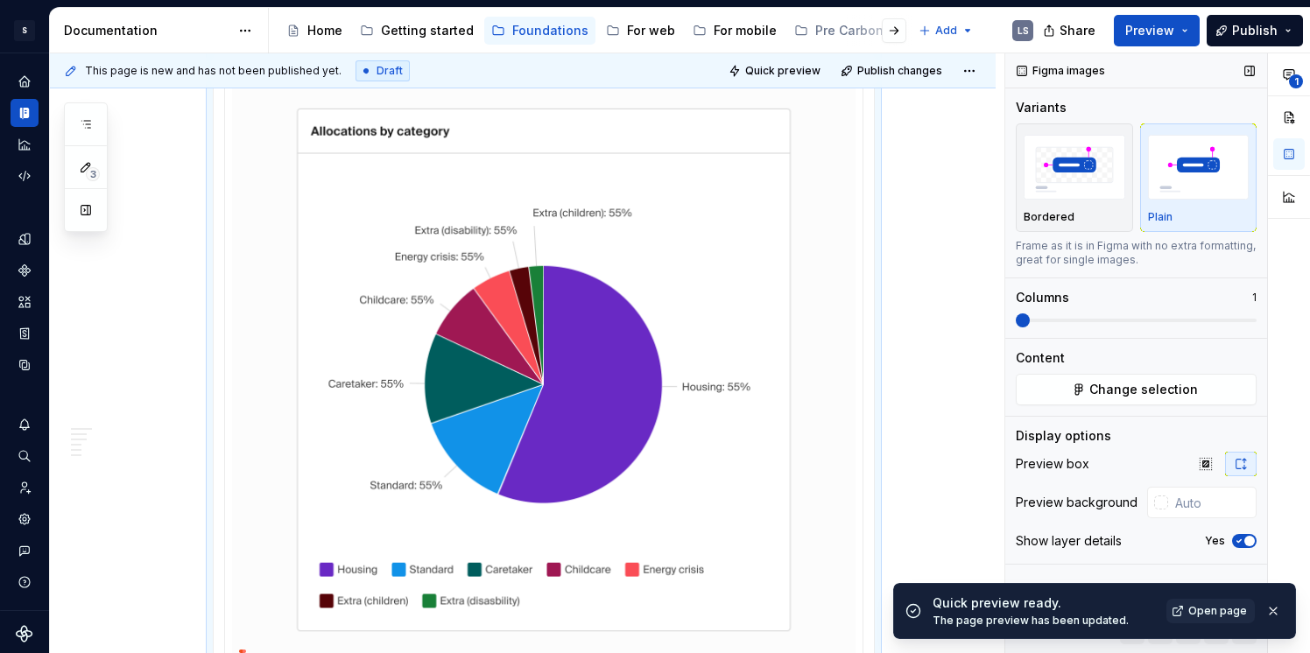
click at [1244, 538] on icon "button" at bounding box center [1239, 541] width 14 height 11
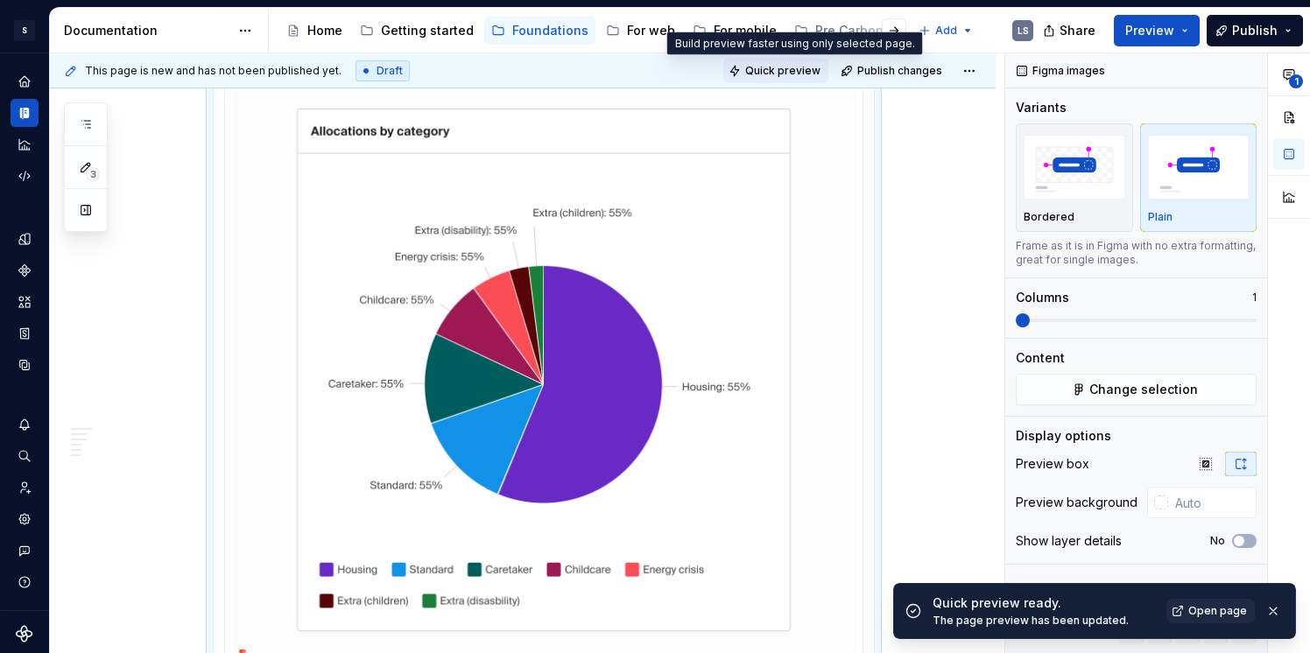
click at [780, 78] on button "Quick preview" at bounding box center [775, 71] width 105 height 25
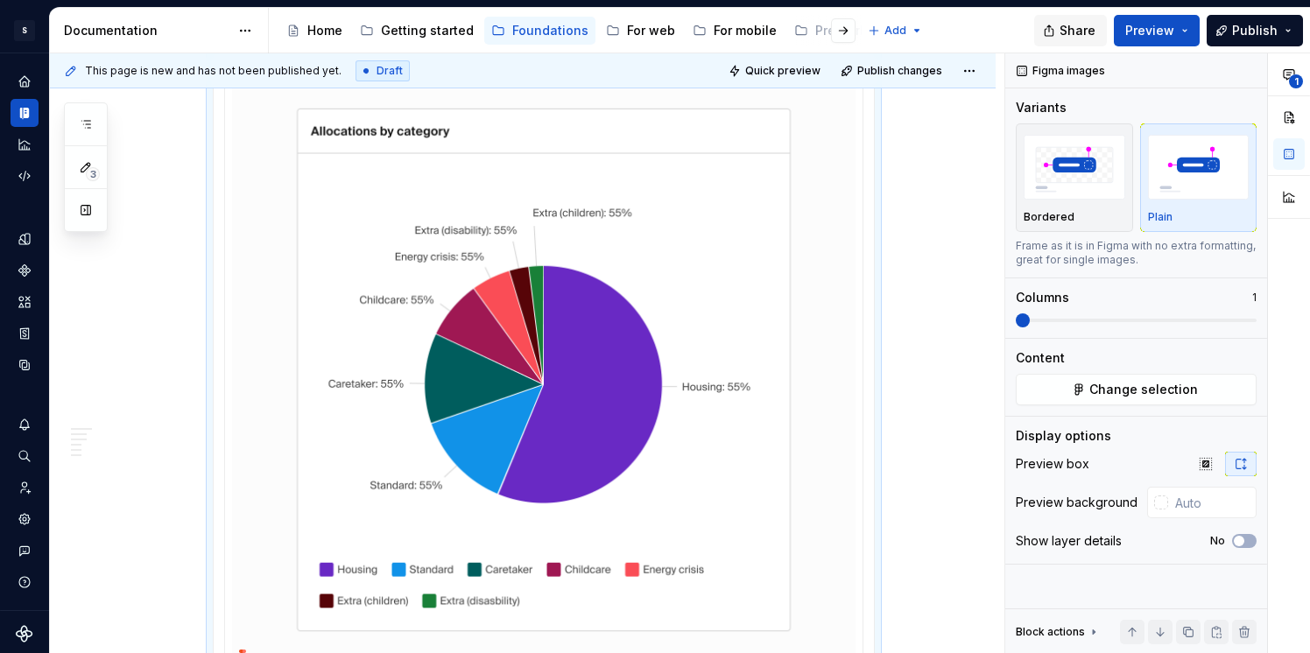
type textarea "*"
